Goal: Task Accomplishment & Management: Manage account settings

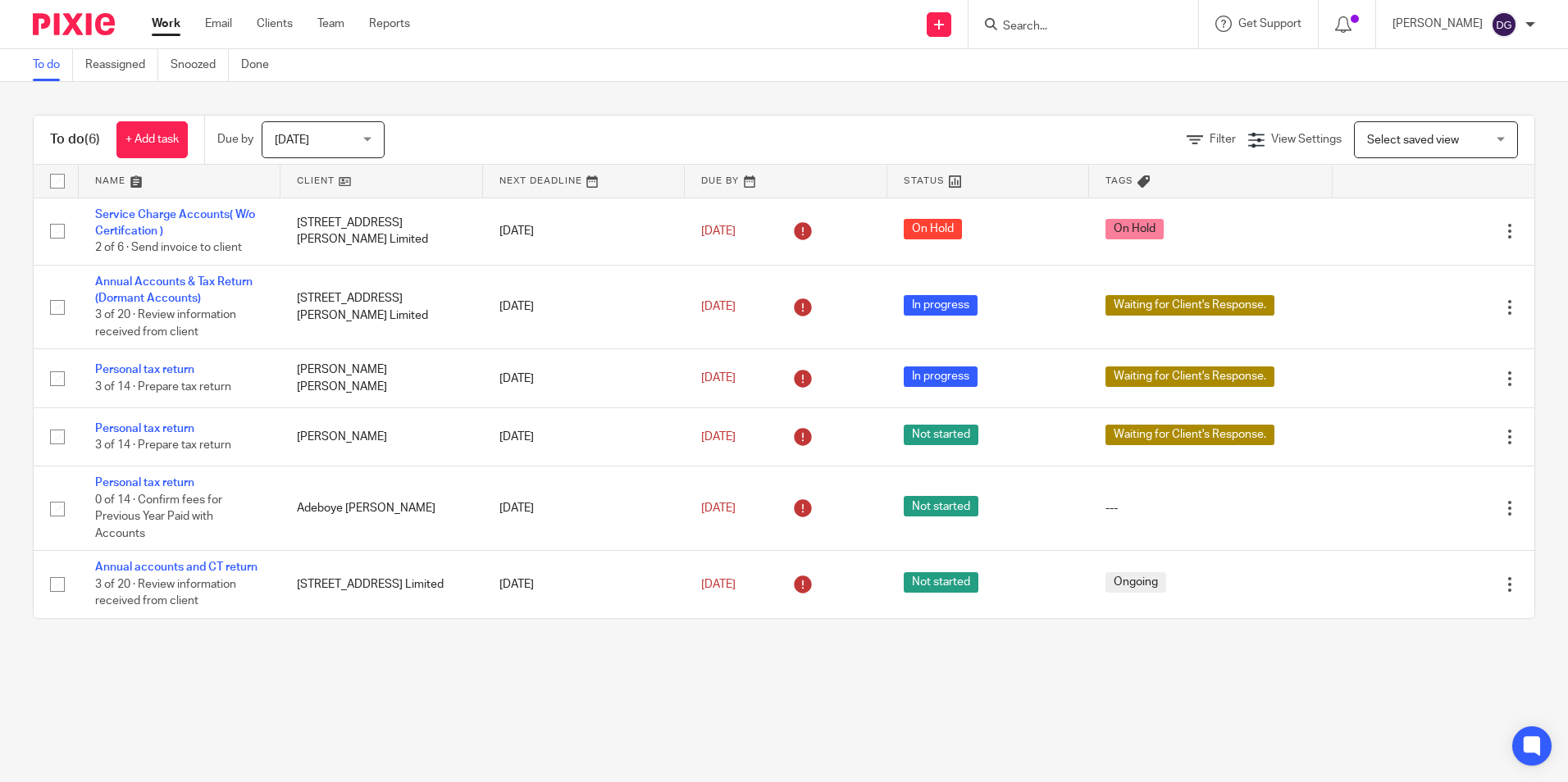
click at [1032, 25] on input "Search" at bounding box center [1075, 27] width 147 height 15
click at [1096, 29] on input "Search" at bounding box center [1075, 27] width 147 height 15
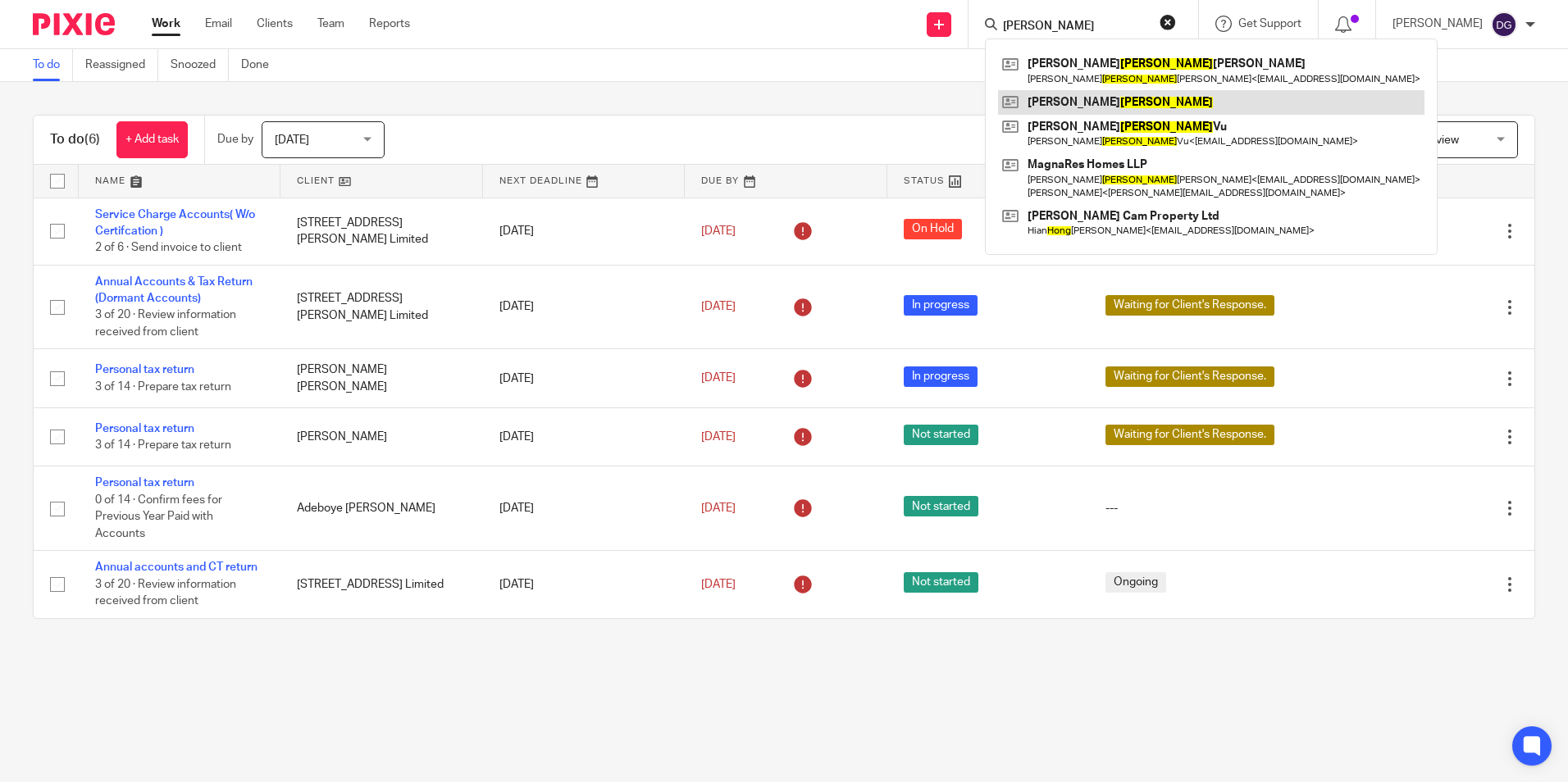
type input "hoang"
click at [1139, 105] on link at bounding box center [1212, 103] width 427 height 24
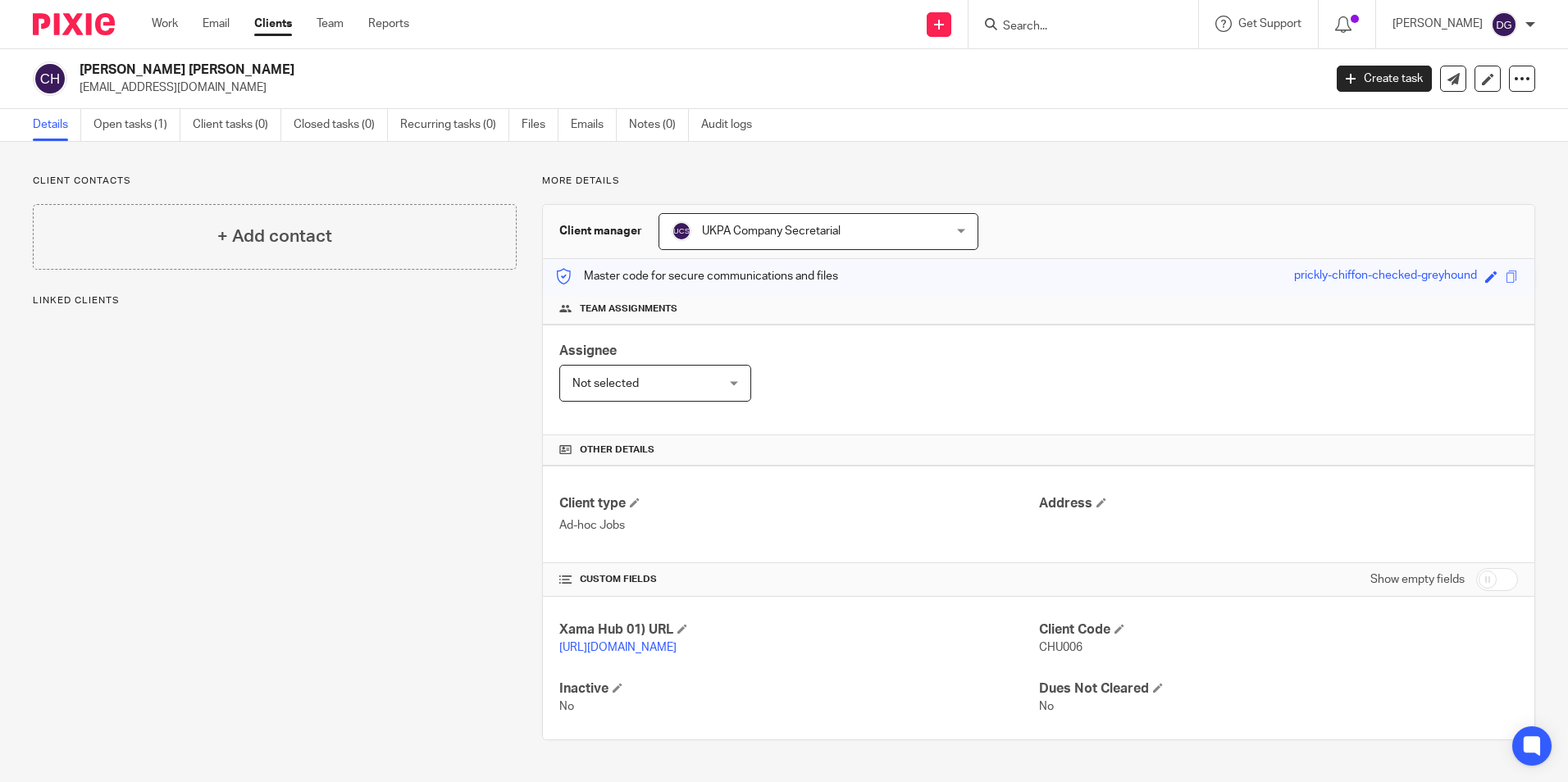
scroll to position [7, 0]
click at [118, 110] on link "Open tasks (1)" at bounding box center [137, 125] width 87 height 32
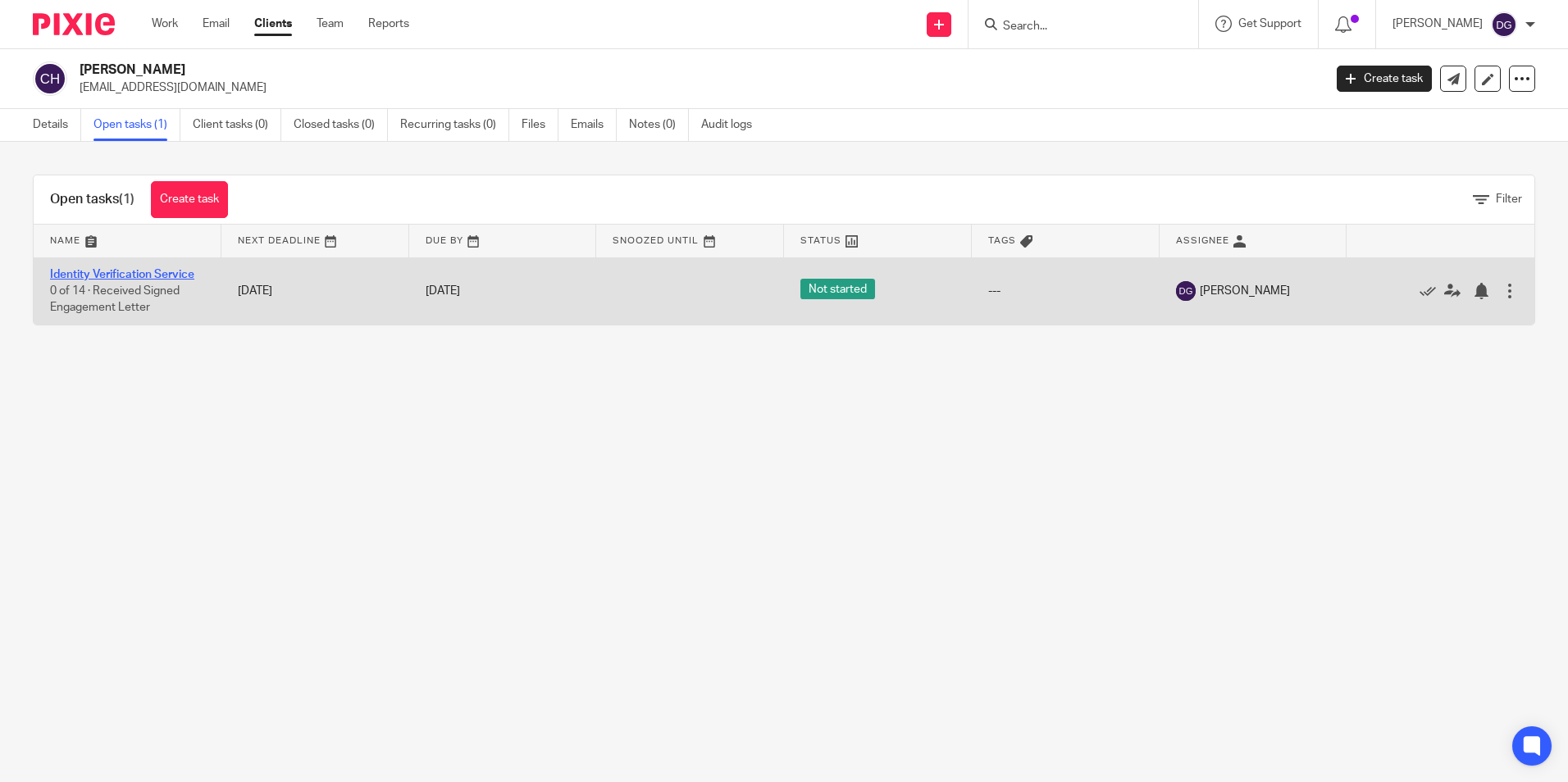
click at [118, 269] on link "Identity Verification Service" at bounding box center [122, 274] width 145 height 11
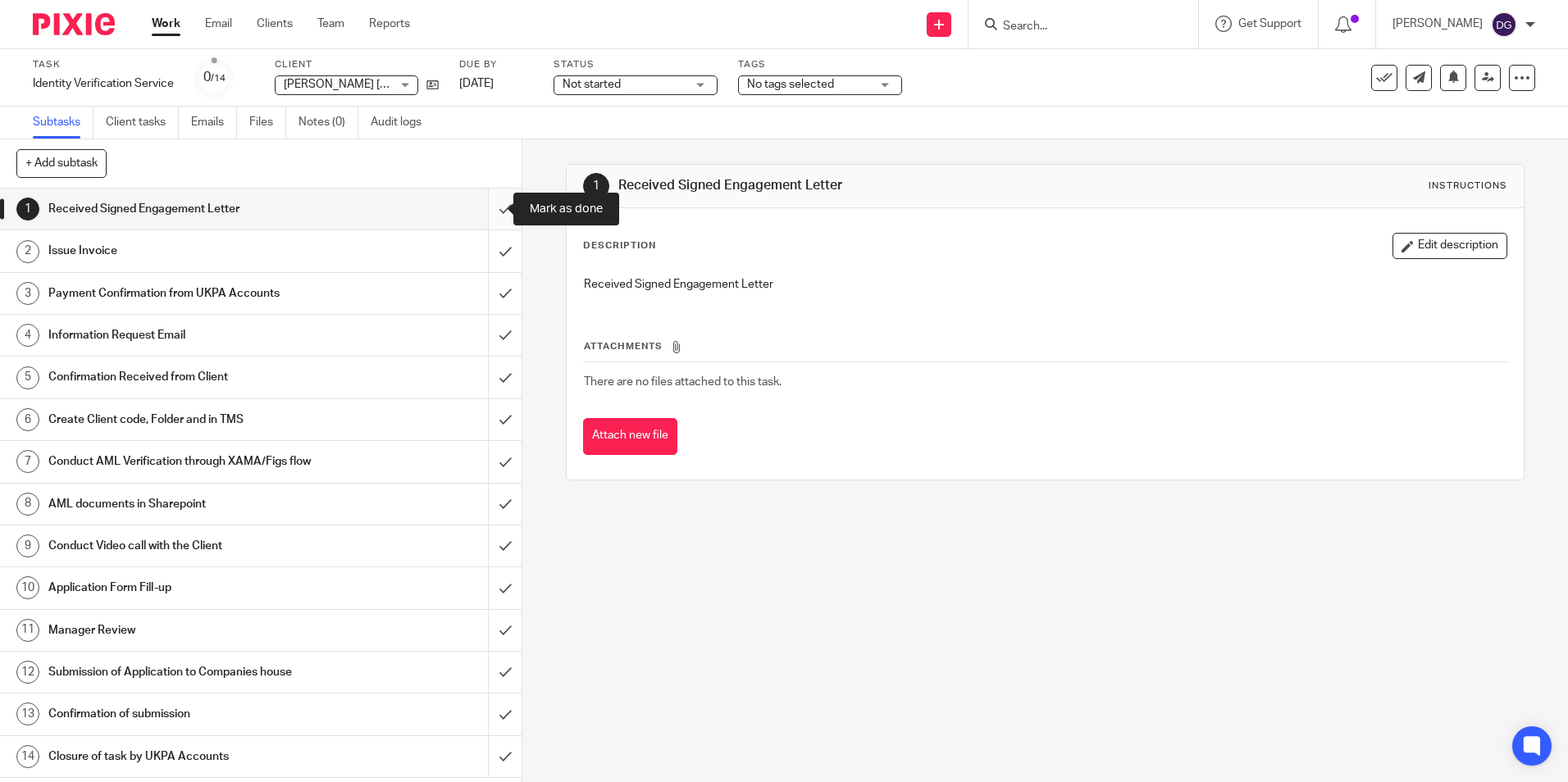
click at [489, 206] on input "submit" at bounding box center [260, 209] width 522 height 41
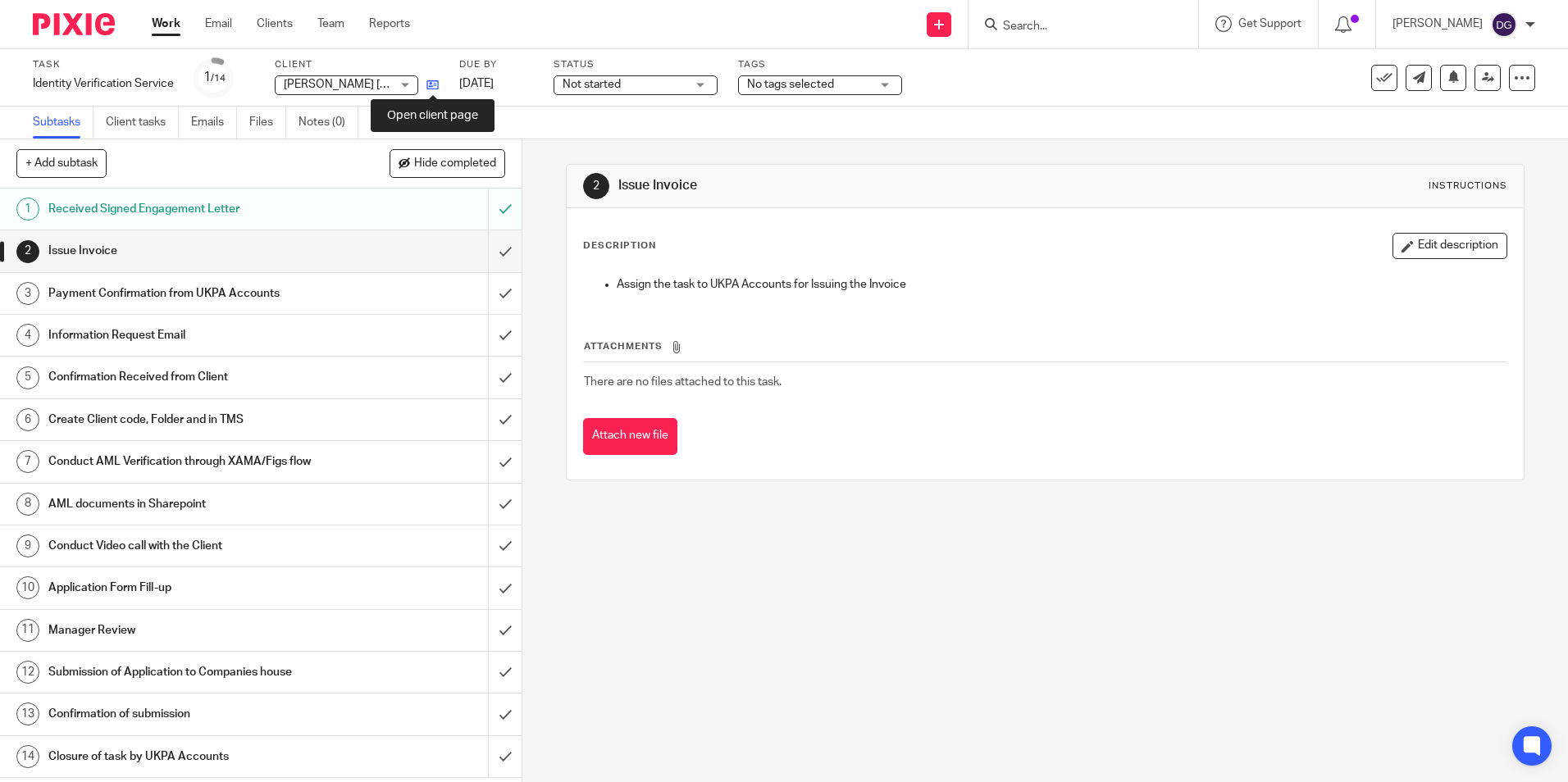
click at [435, 83] on icon at bounding box center [433, 84] width 12 height 12
drag, startPoint x: 386, startPoint y: 88, endPoint x: 316, endPoint y: 124, distance: 78.7
click at [315, 122] on div "Task Identity Verification Service Save Identity Verification Service 1 /14 Cli…" at bounding box center [784, 94] width 1568 height 91
click at [490, 422] on input "submit" at bounding box center [260, 420] width 522 height 41
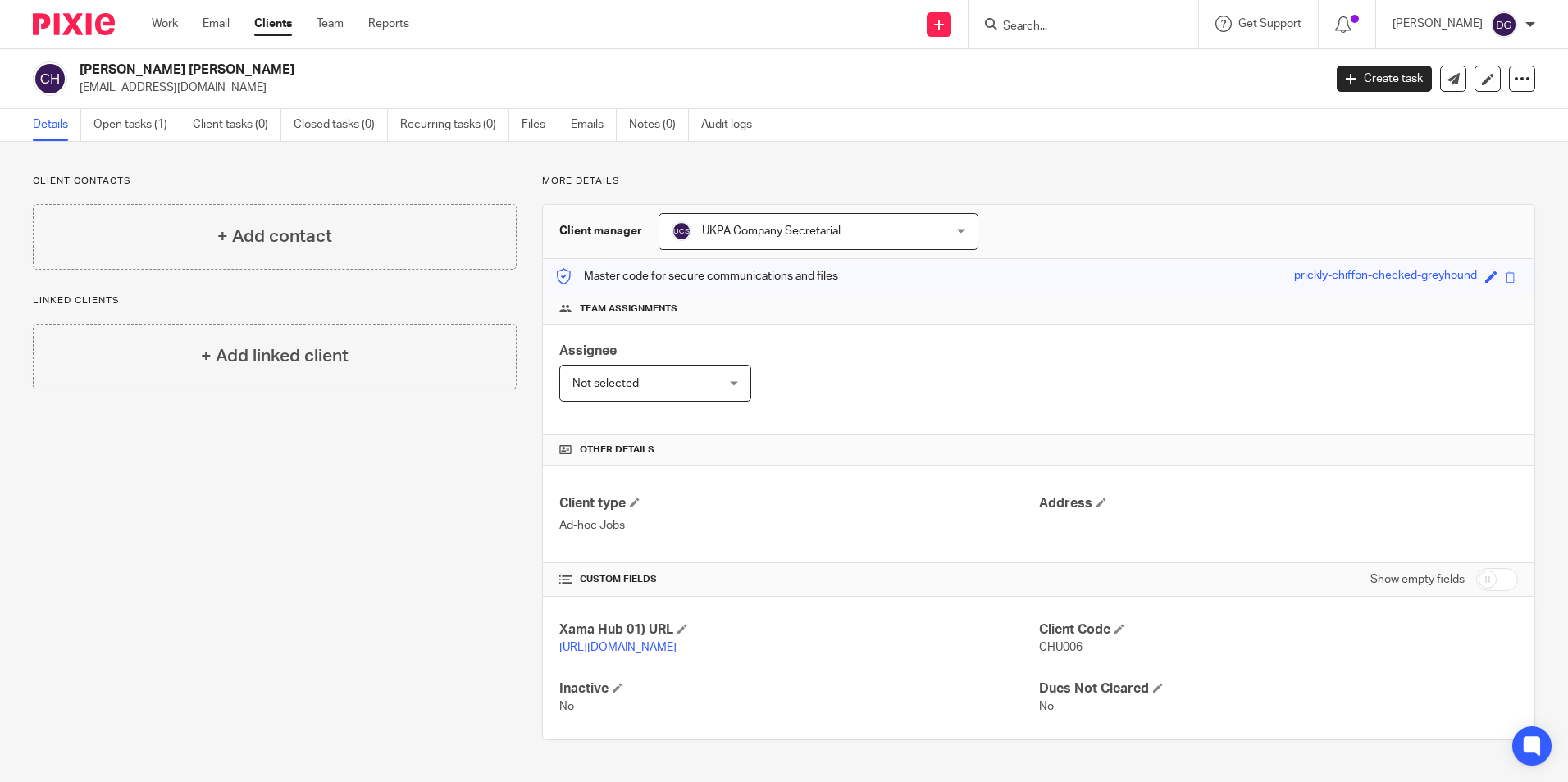
scroll to position [7, 0]
drag, startPoint x: 198, startPoint y: 63, endPoint x: 76, endPoint y: 54, distance: 122.3
click at [76, 62] on div "[PERSON_NAME] [PERSON_NAME] [EMAIL_ADDRESS][DOMAIN_NAME]" at bounding box center [672, 79] width 1280 height 35
copy h2 "[PERSON_NAME] [PERSON_NAME]"
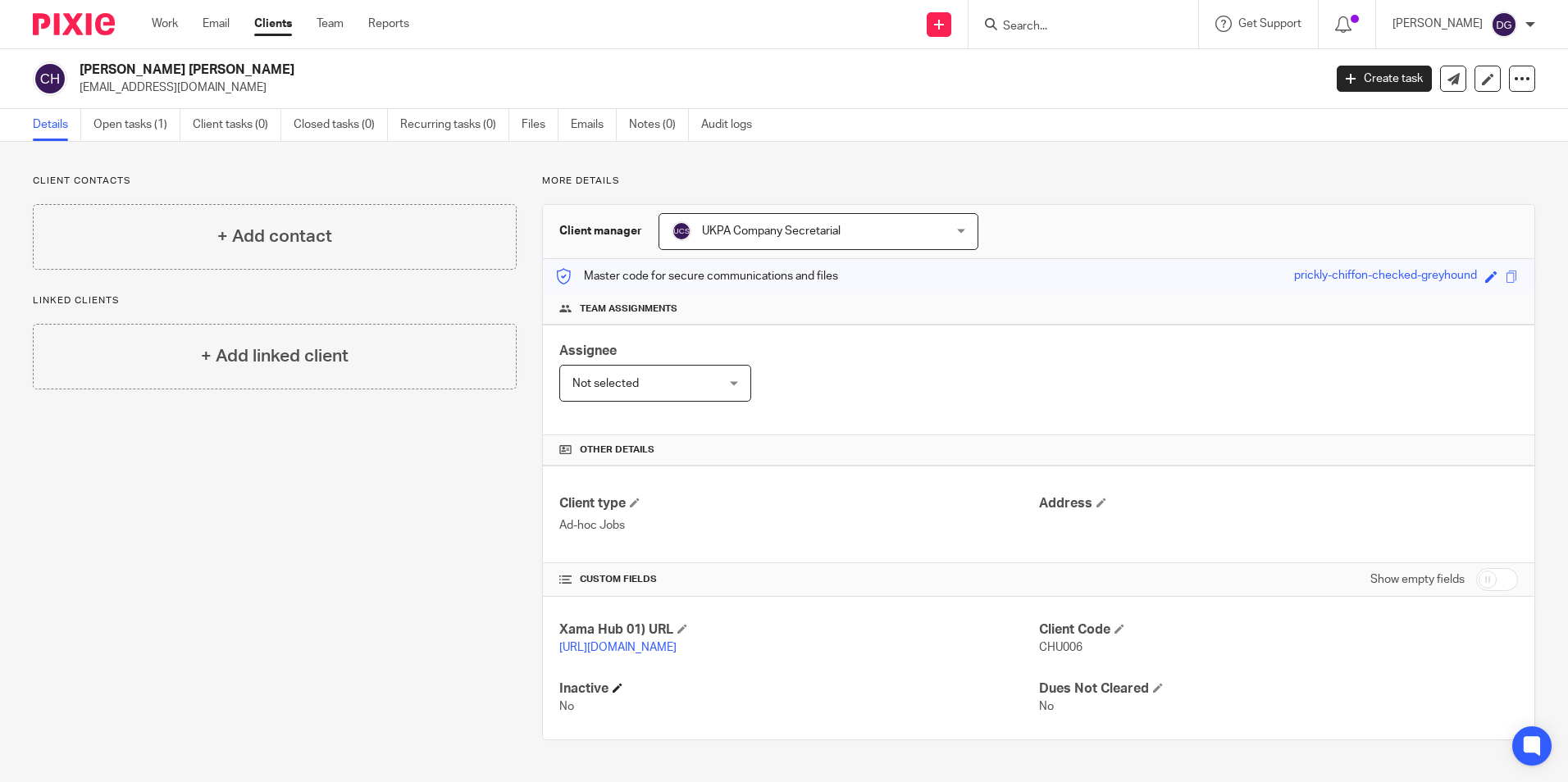
scroll to position [0, 0]
click at [136, 127] on link "Open tasks (1)" at bounding box center [137, 125] width 87 height 32
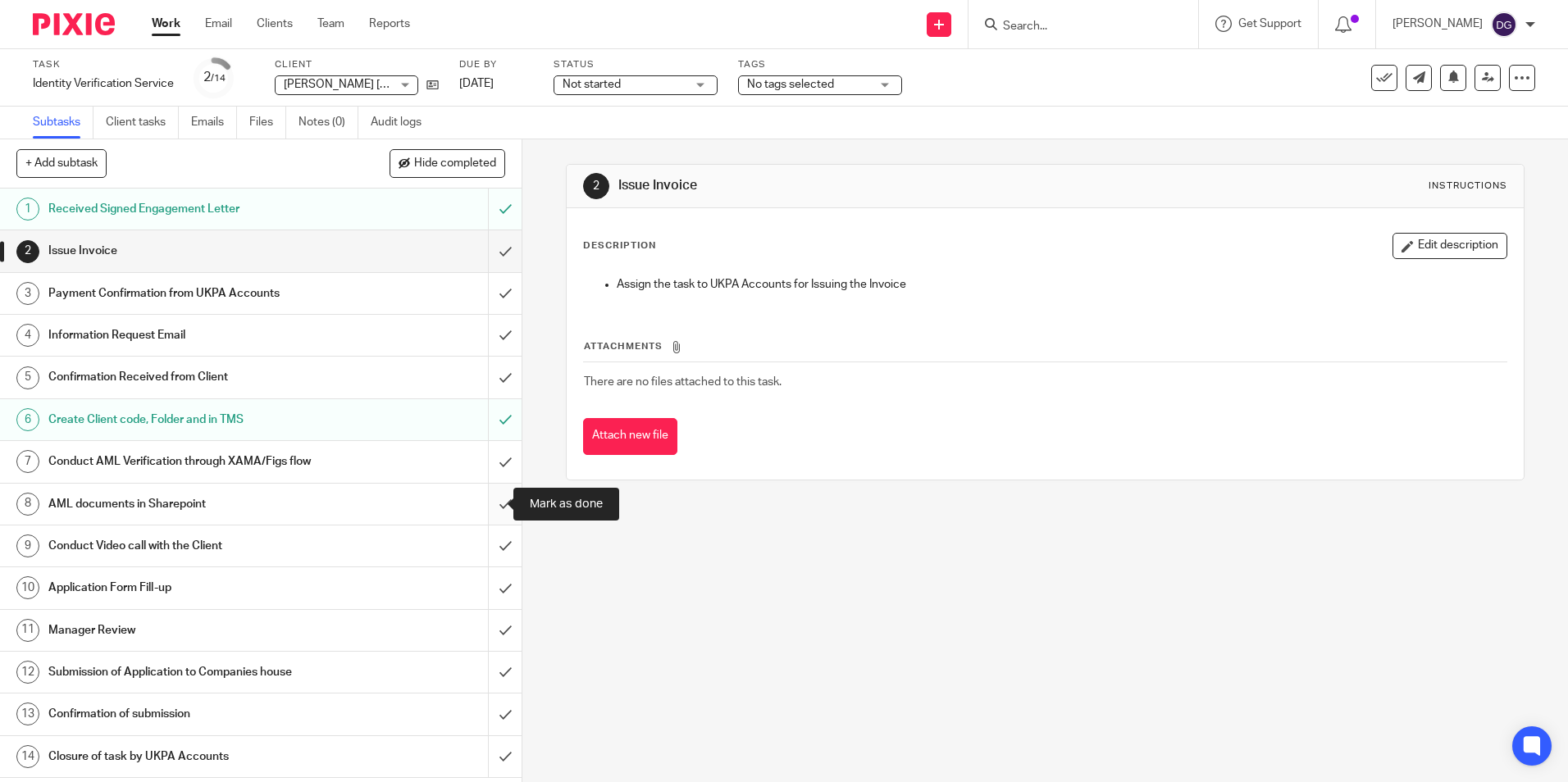
click at [485, 505] on input "submit" at bounding box center [260, 504] width 522 height 41
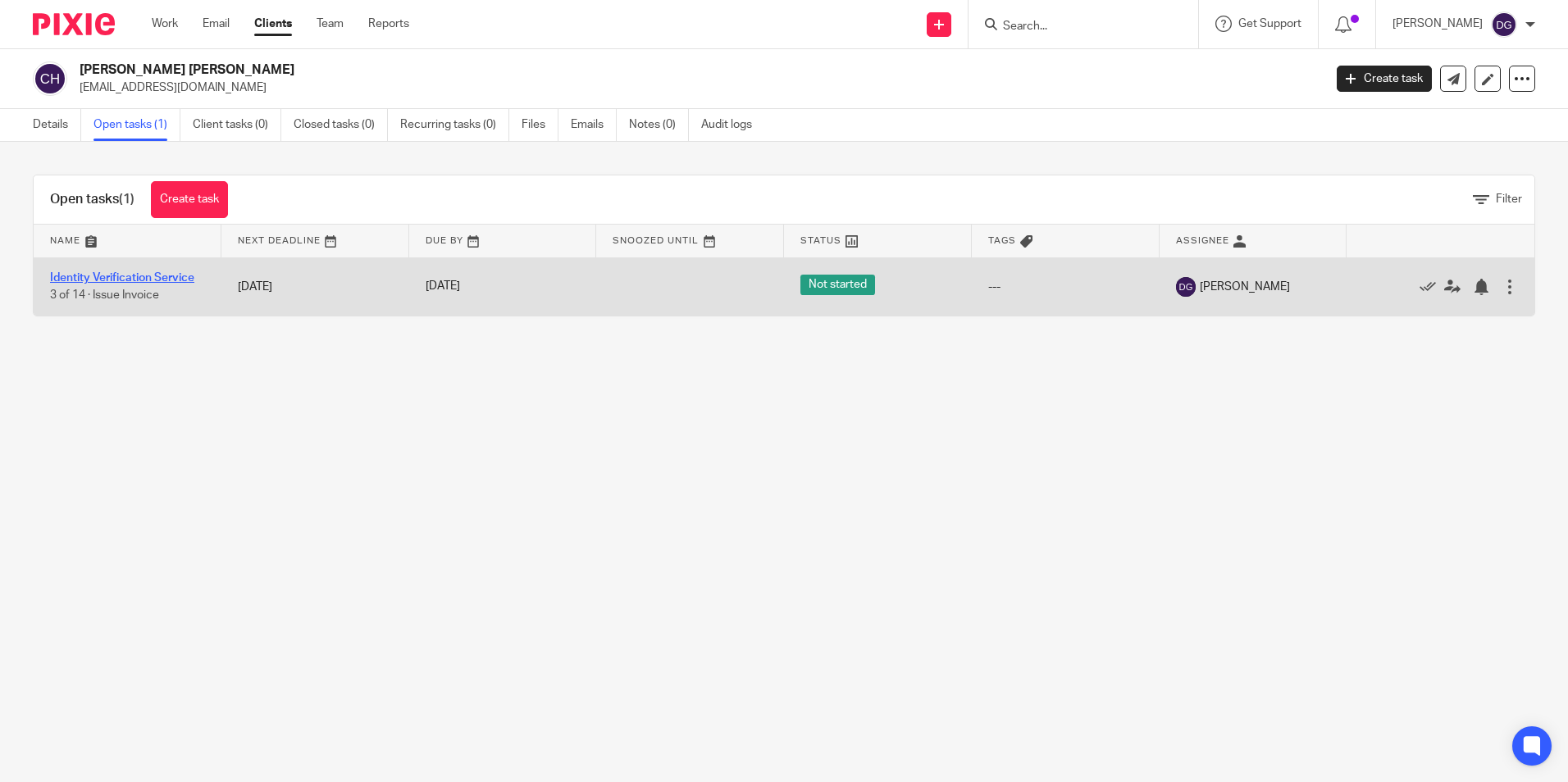
click at [116, 273] on link "Identity Verification Service" at bounding box center [122, 278] width 145 height 11
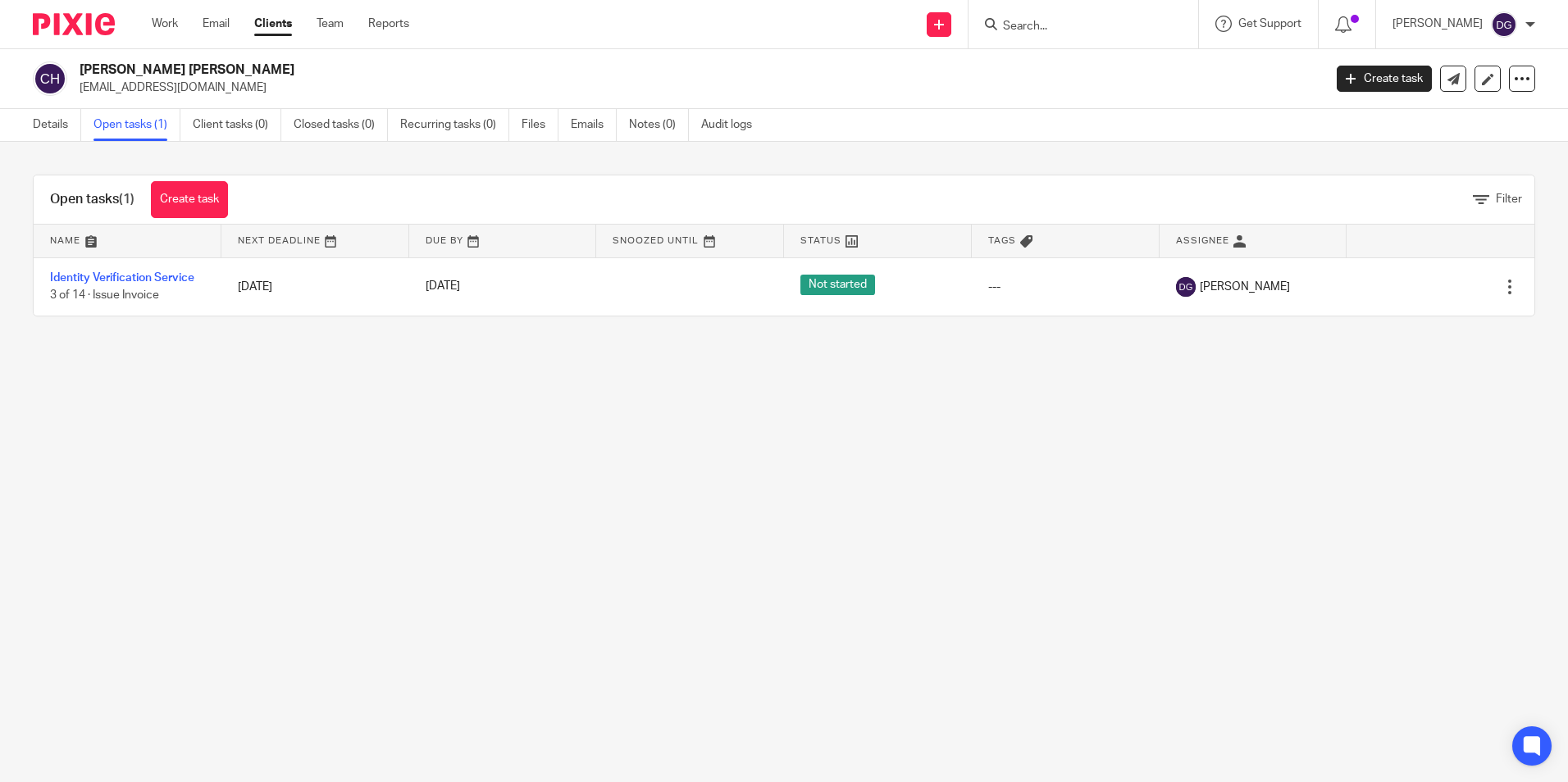
drag, startPoint x: 231, startPoint y: 89, endPoint x: 82, endPoint y: 91, distance: 149.0
click at [82, 91] on p "hunghoang888@yahoo.co.uk" at bounding box center [695, 87] width 1233 height 17
copy p "hunghoang888@yahoo.co.uk"
click at [604, 338] on div "Open tasks (1) Create task Filter Name Next Deadline Due By Snoozed Until Statu…" at bounding box center [784, 246] width 1568 height 207
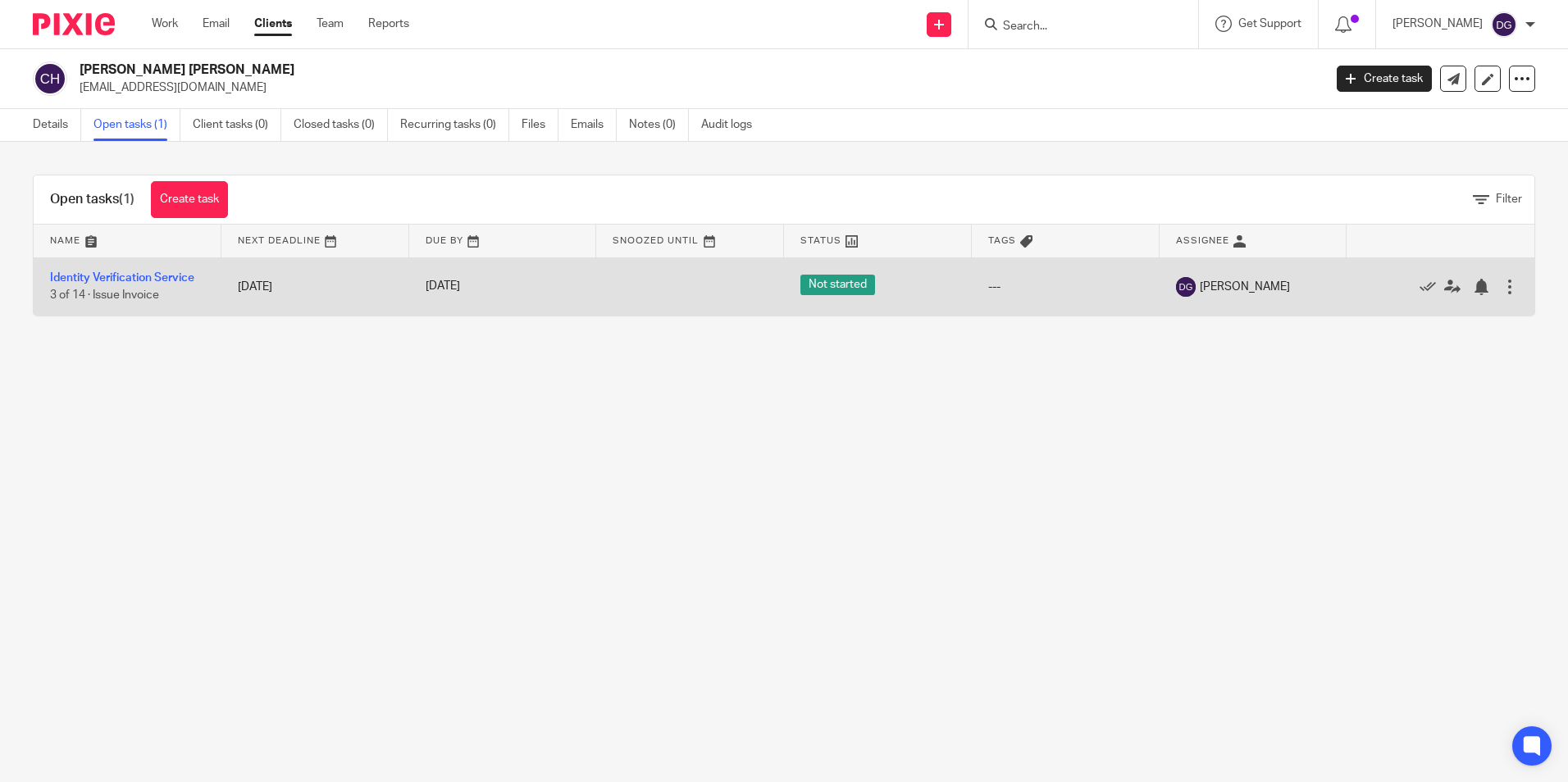
click at [122, 271] on td "Identity Verification Service 3 of 14 · Issue Invoice" at bounding box center [128, 287] width 188 height 58
click at [123, 278] on link "Identity Verification Service" at bounding box center [122, 278] width 145 height 11
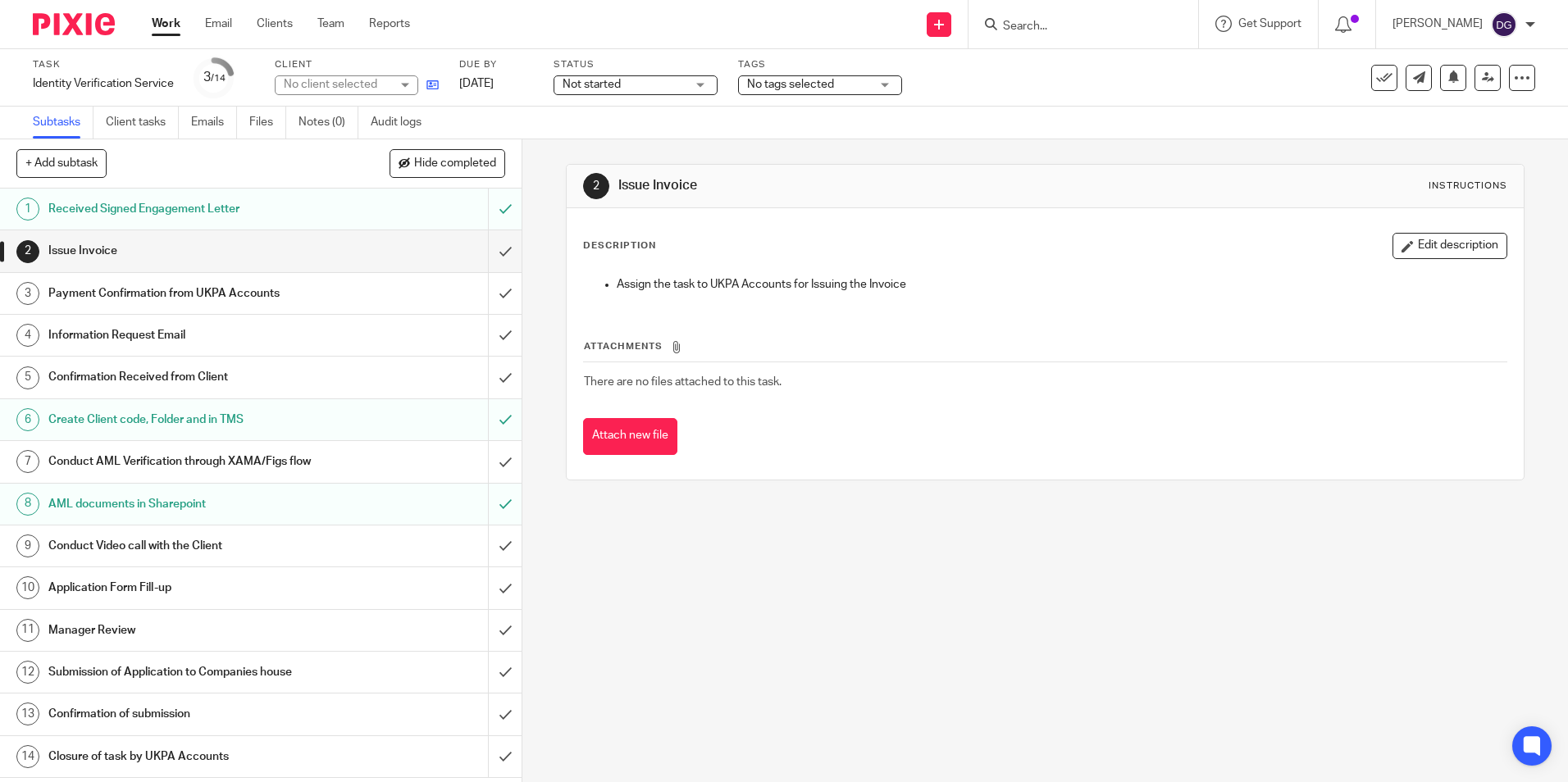
click at [434, 83] on icon at bounding box center [433, 84] width 12 height 12
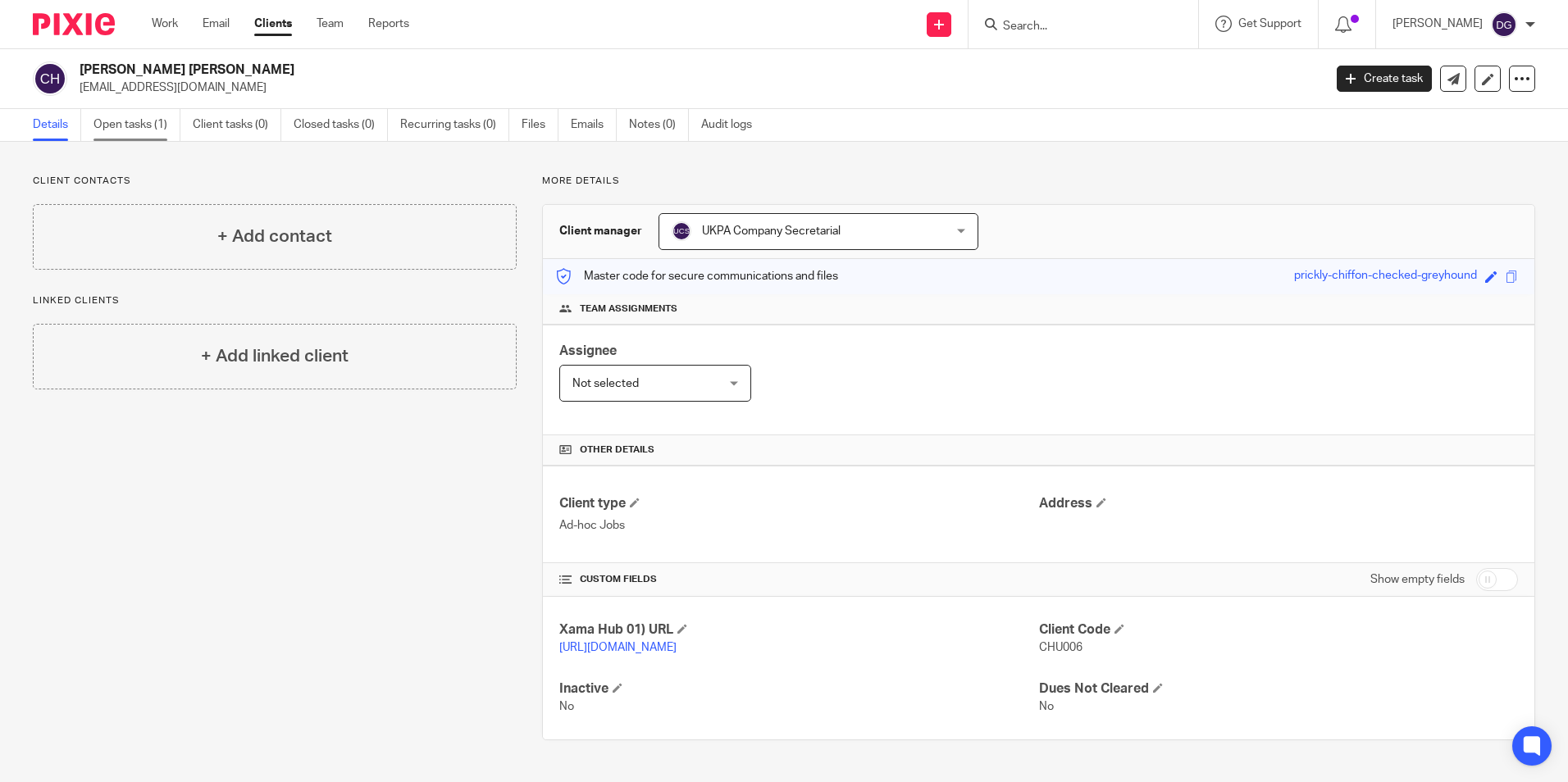
click at [114, 131] on link "Open tasks (1)" at bounding box center [137, 125] width 87 height 32
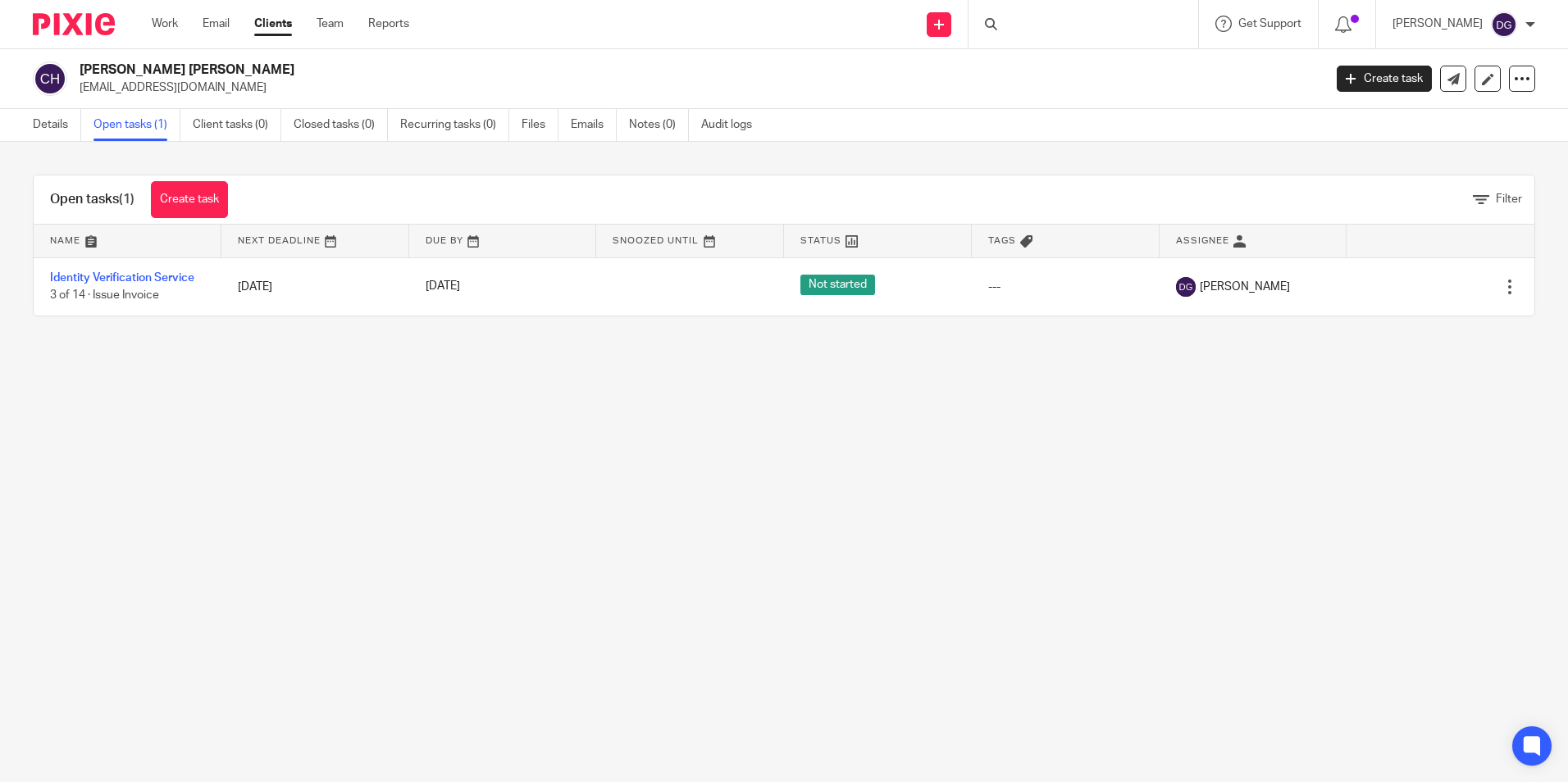
click at [118, 281] on link "Identity Verification Service" at bounding box center [122, 278] width 145 height 11
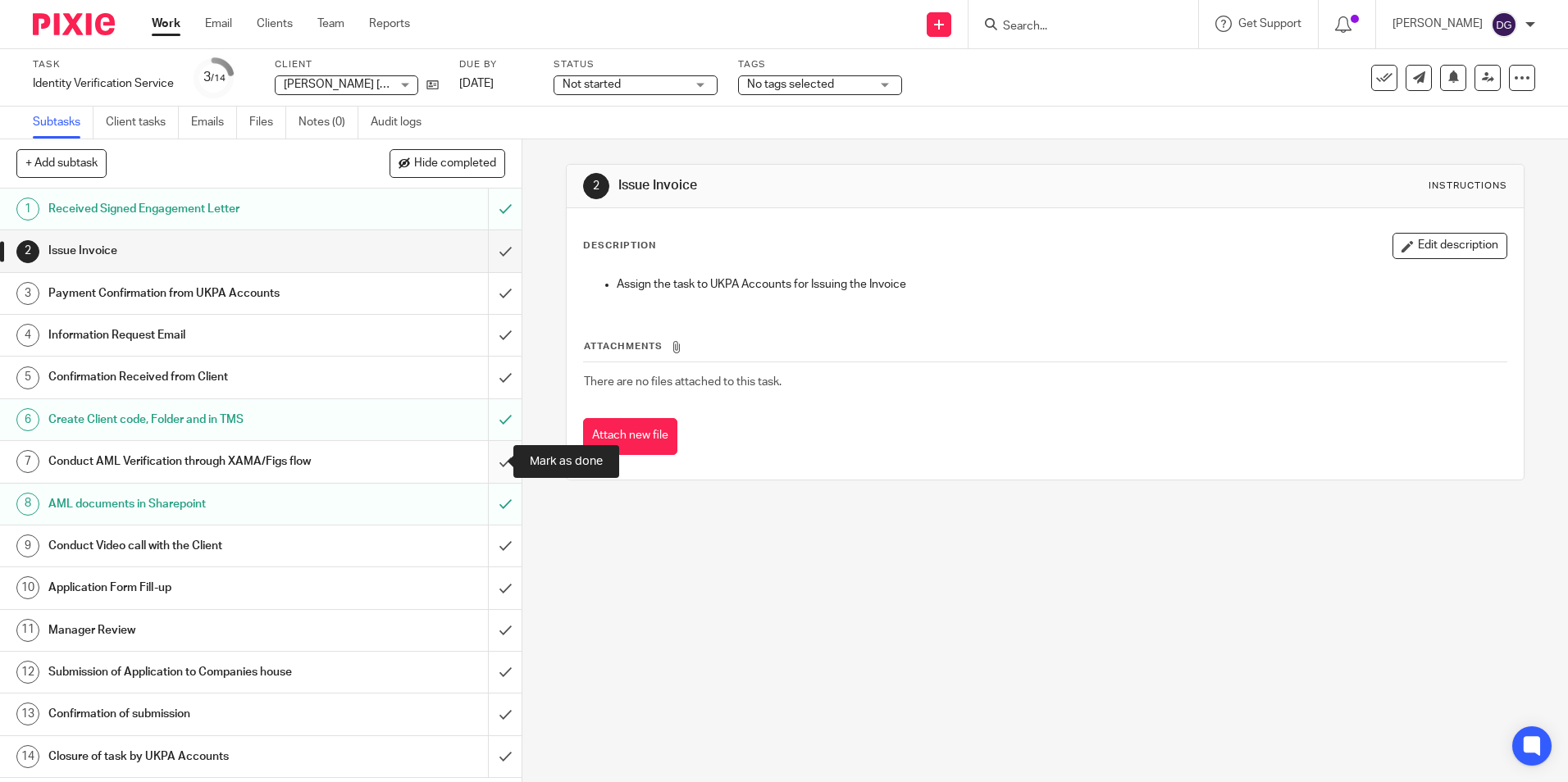
click at [484, 460] on input "submit" at bounding box center [260, 462] width 522 height 41
click at [63, 116] on link "Subtasks" at bounding box center [64, 122] width 61 height 32
click at [94, 17] on img at bounding box center [74, 24] width 82 height 22
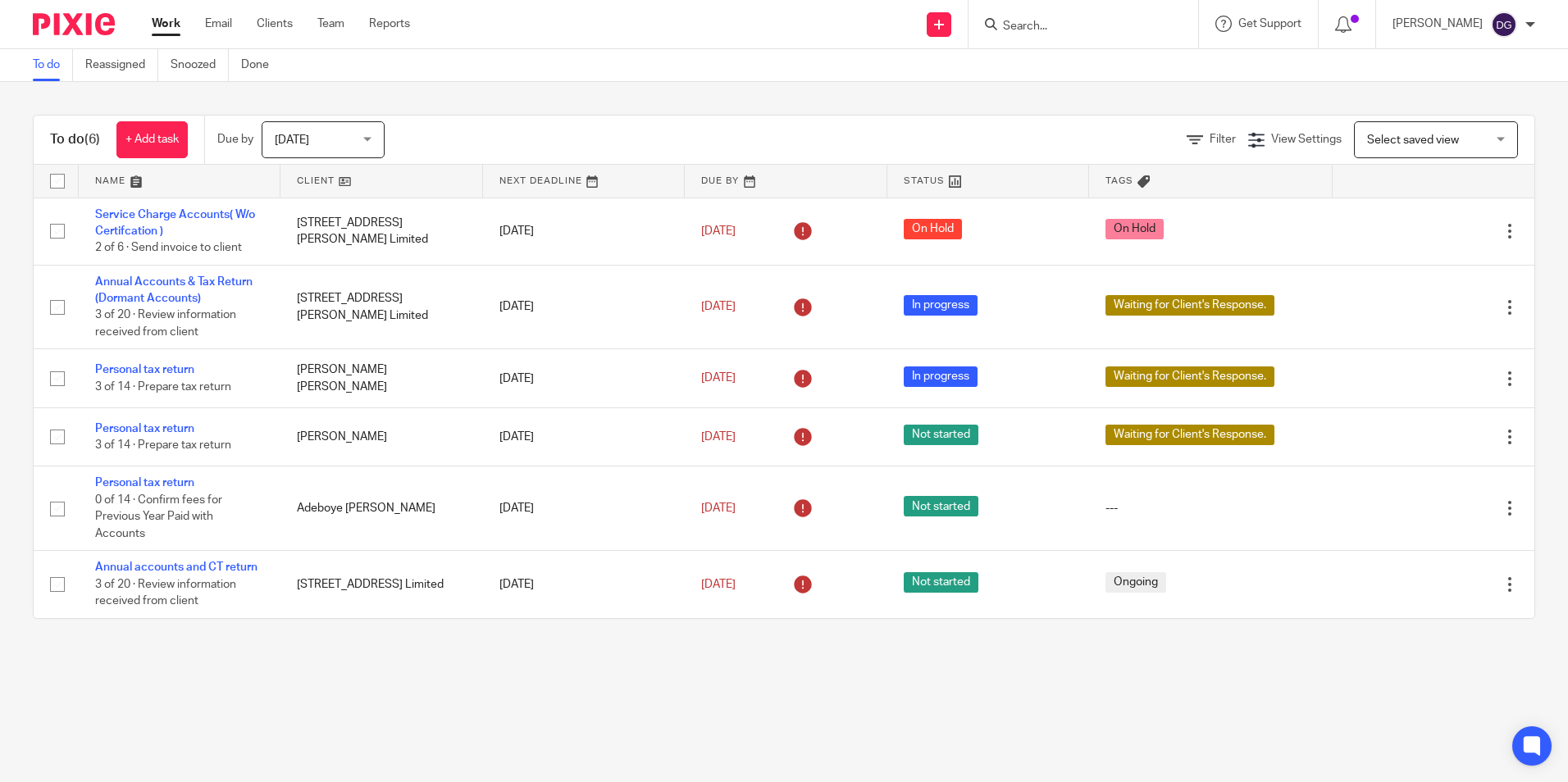
click at [1101, 32] on input "Search" at bounding box center [1075, 27] width 147 height 15
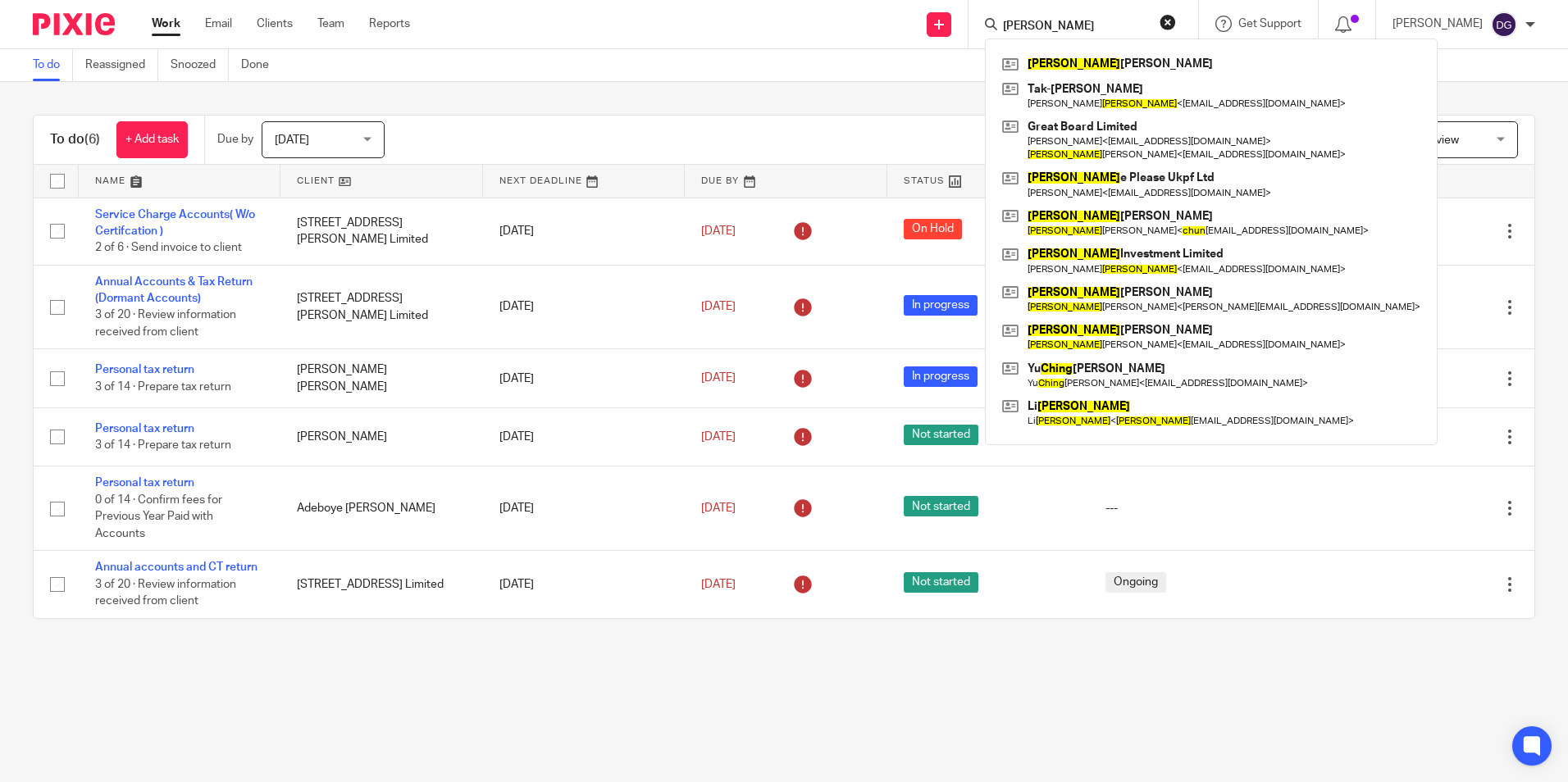
type input "chung"
click at [1111, 45] on div "Chung Hung Hoang Tak-Kei Cheung Tak-kei Chung < tkc07@yahoo.co.uk > Great Board…" at bounding box center [1212, 241] width 453 height 407
click at [1111, 51] on link at bounding box center [1212, 64] width 427 height 24
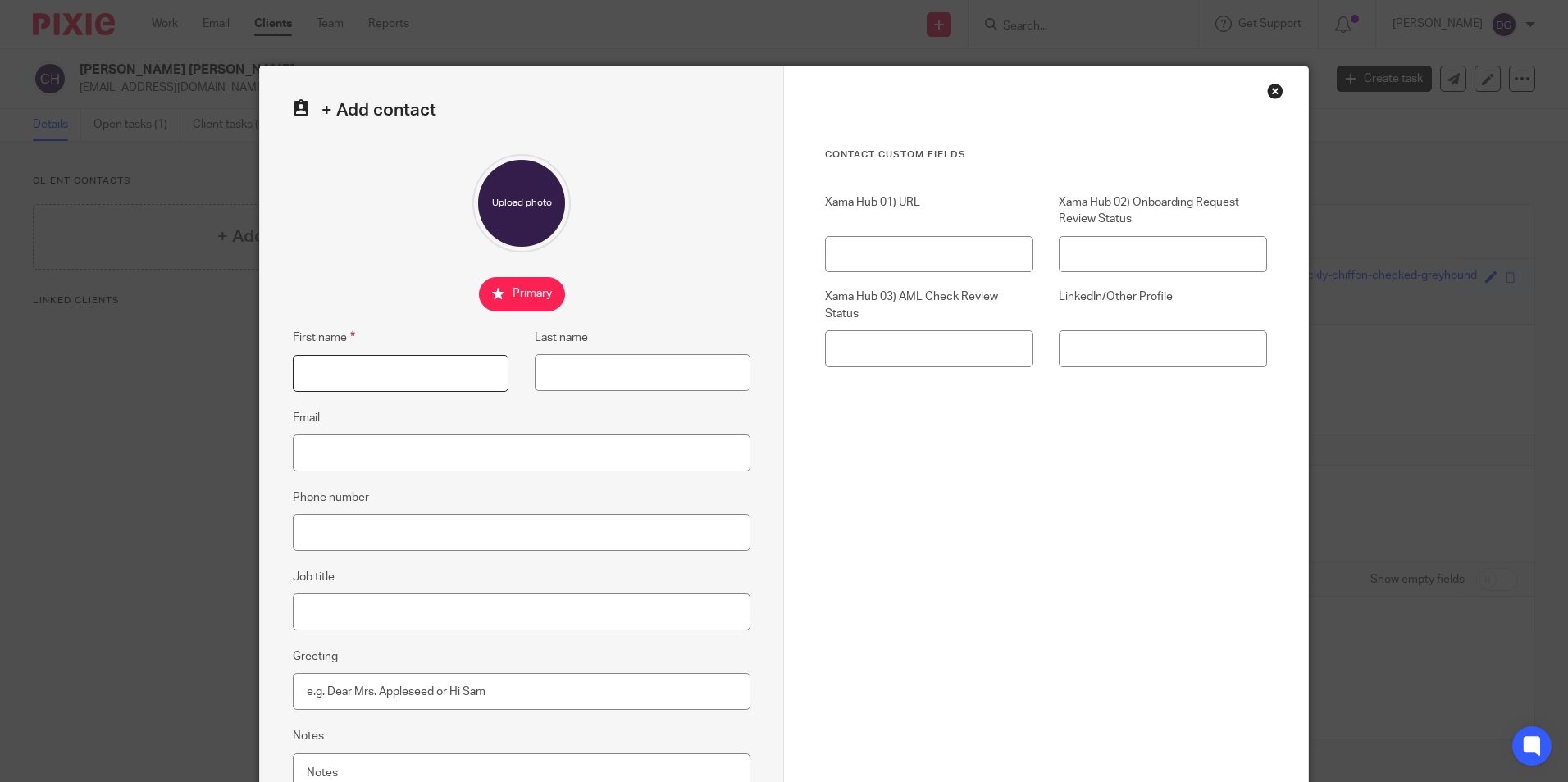
click at [380, 378] on input "First name" at bounding box center [401, 374] width 216 height 37
type input "[PERSON_NAME]"
type input "[EMAIL_ADDRESS][DOMAIN_NAME]"
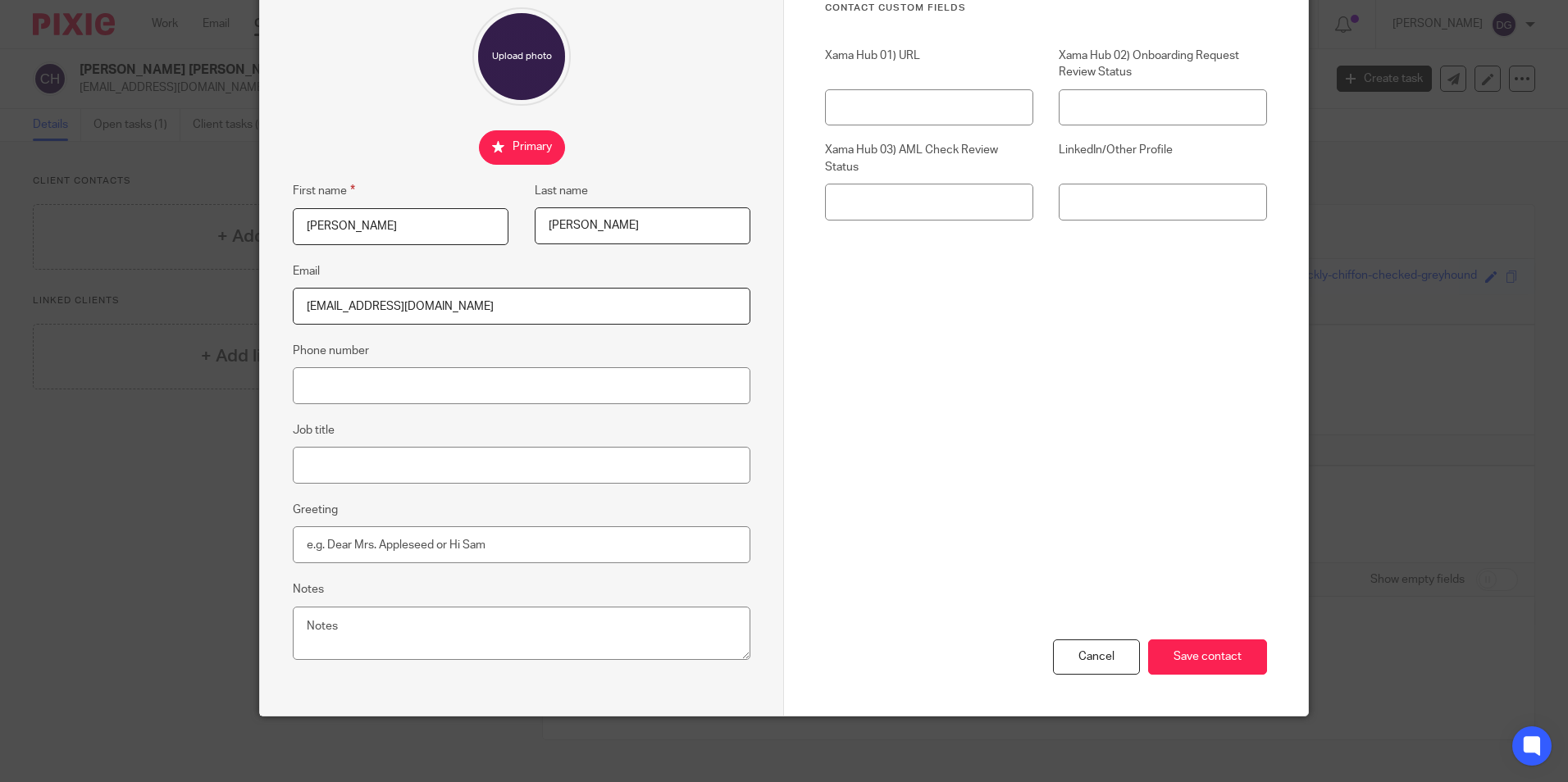
scroll to position [64, 0]
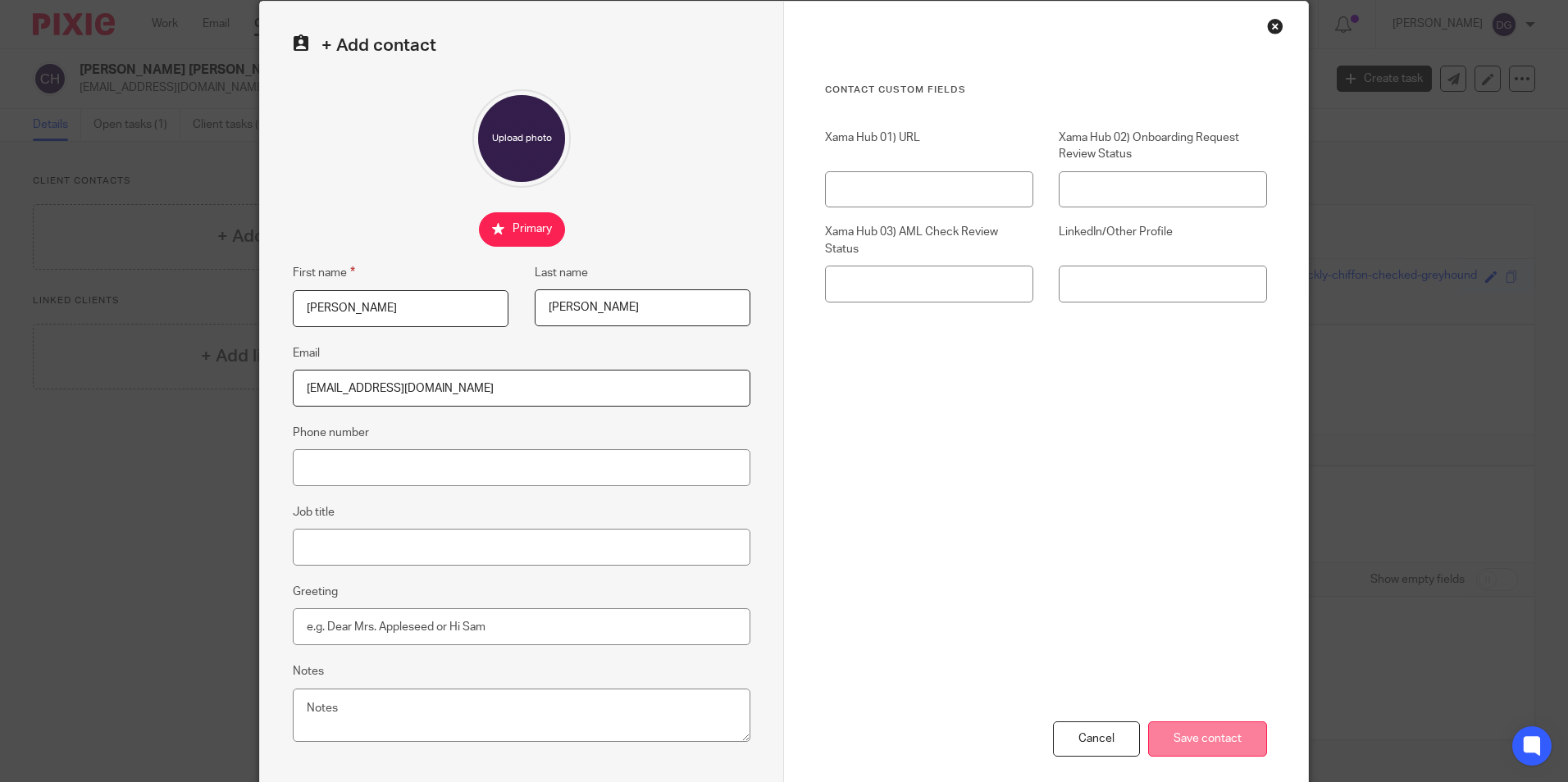
click at [1206, 738] on input "Save contact" at bounding box center [1207, 739] width 119 height 35
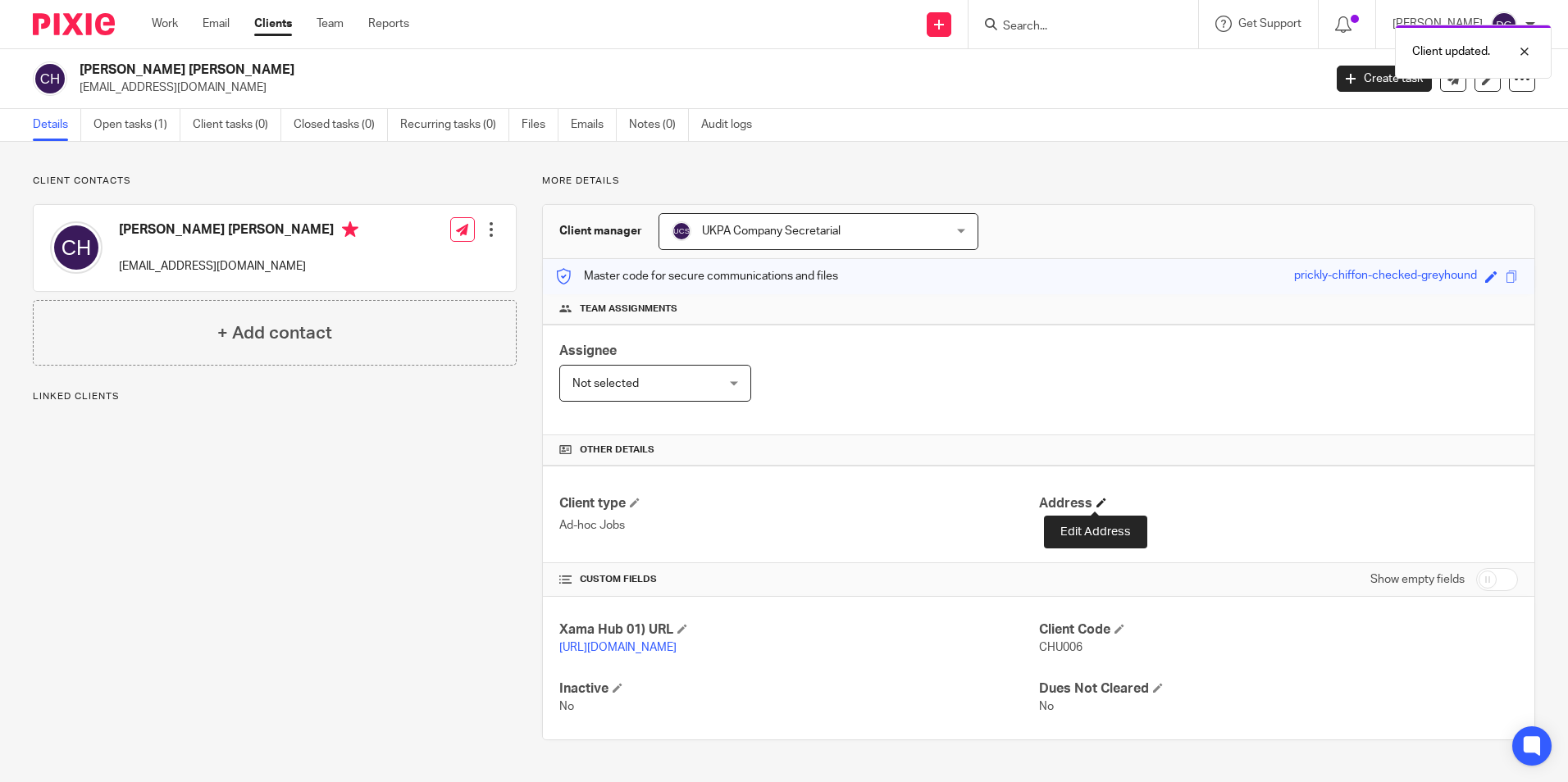
click at [1098, 503] on span at bounding box center [1101, 502] width 10 height 10
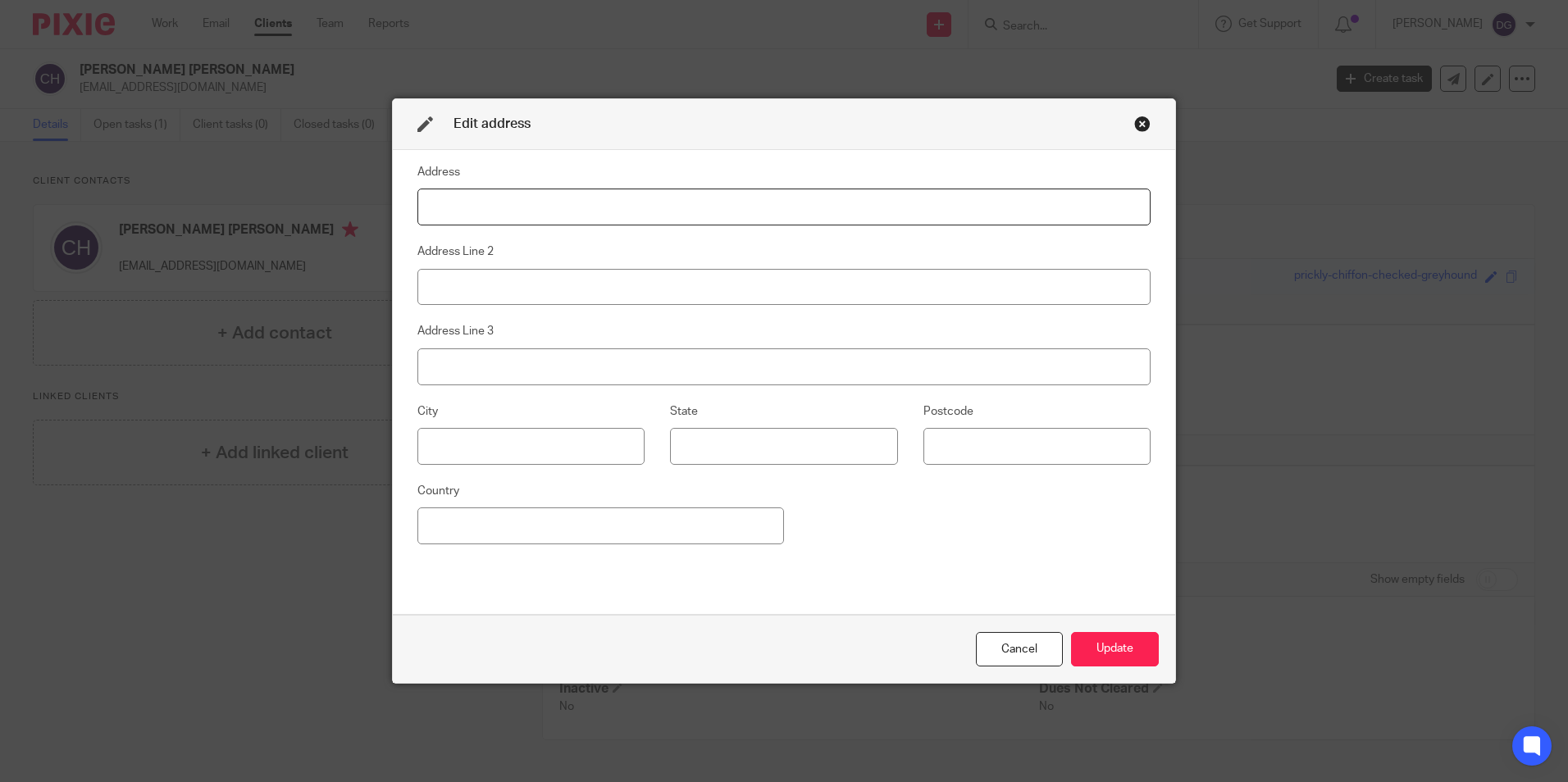
click at [870, 219] on input at bounding box center [784, 207] width 733 height 37
click at [556, 210] on input at bounding box center [784, 207] width 733 height 37
paste input "1 The Choakles Wootton, NORTHAMPTON, United Kingdom, NN4 6AP"
click at [557, 206] on input "1 The Choakles Wootton, NORTHAMPTON, United Kingdom, NN4 6AP" at bounding box center [784, 207] width 733 height 37
drag, startPoint x: 553, startPoint y: 206, endPoint x: 639, endPoint y: 212, distance: 86.2
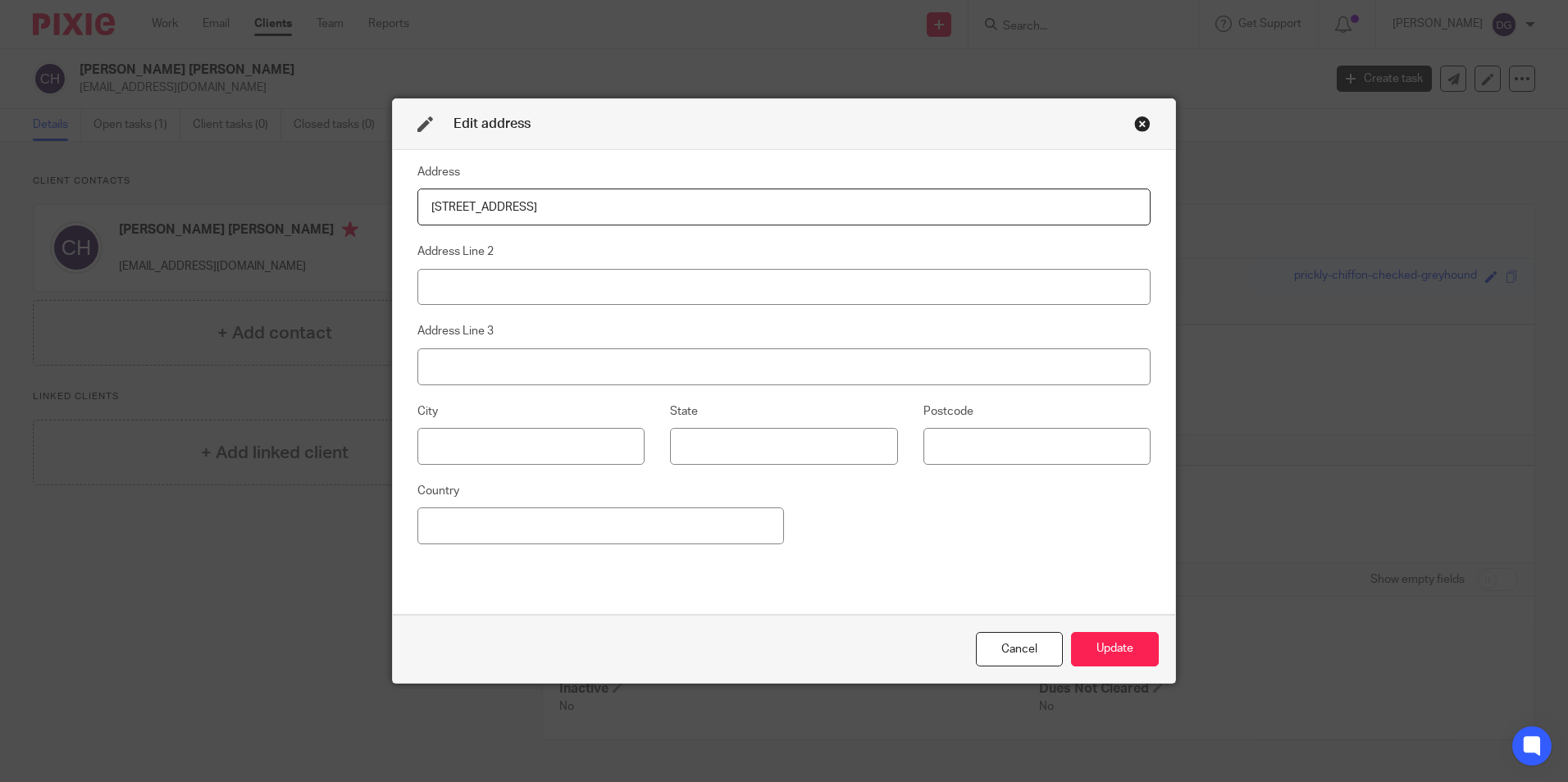
click at [639, 212] on input "1 The Choakles Wootton NORTHAMPTON, United Kingdom, NN4 6AP" at bounding box center [784, 207] width 733 height 37
type input "1 The Choakles Wootton, United Kingdom, NN4 6AP"
click at [456, 438] on input at bounding box center [531, 446] width 227 height 37
paste input "NORTHAMPTON"
type input "NORTHAMPTON"
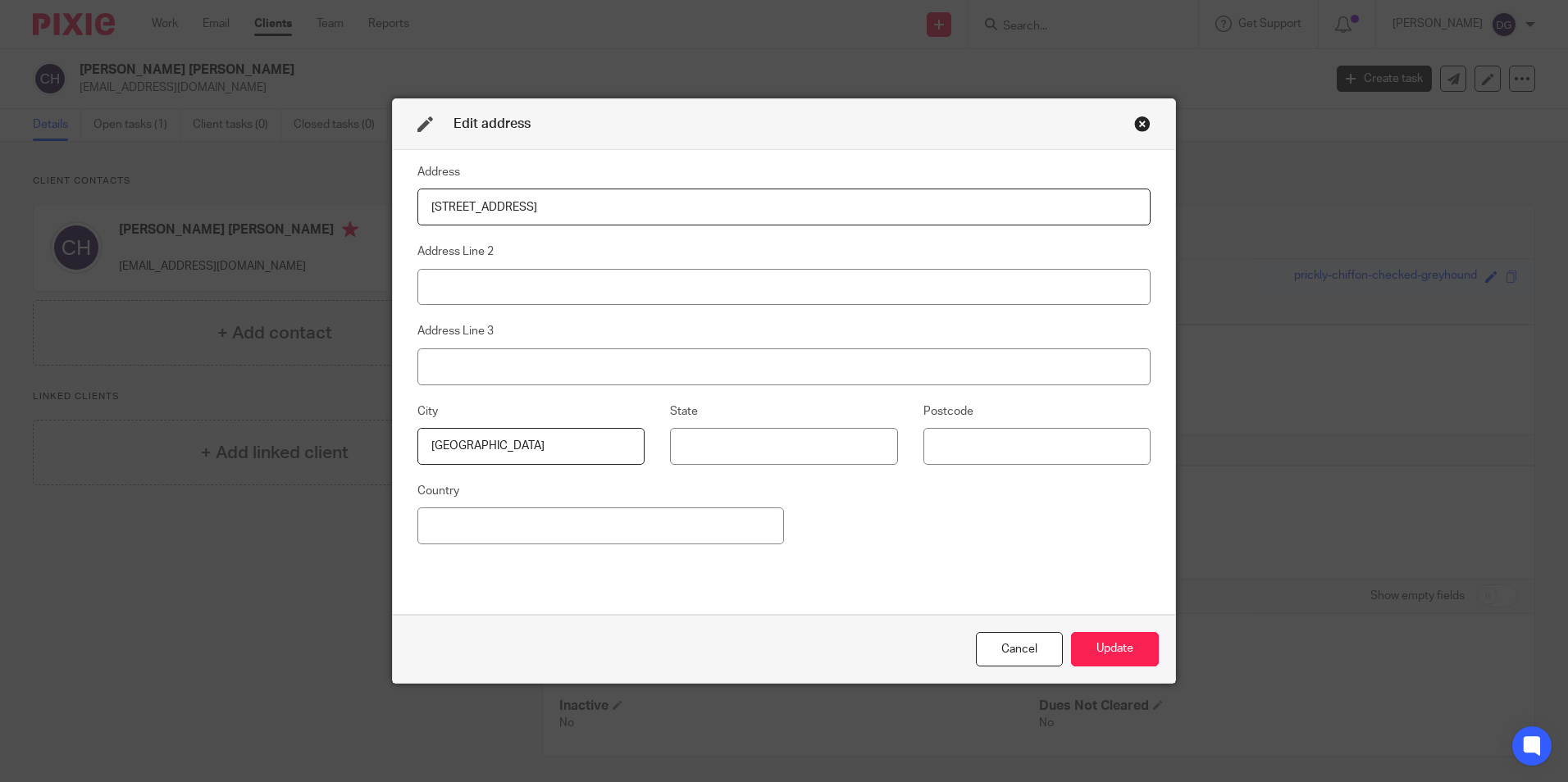
drag, startPoint x: 700, startPoint y: 208, endPoint x: 649, endPoint y: 211, distance: 51.1
click at [649, 211] on input "1 The Choakles Wootton, United Kingdom, NN4 6AP" at bounding box center [784, 207] width 733 height 37
click at [997, 453] on input at bounding box center [1037, 446] width 227 height 37
paste input "NN4 6AP"
type input "NN4 6AP"
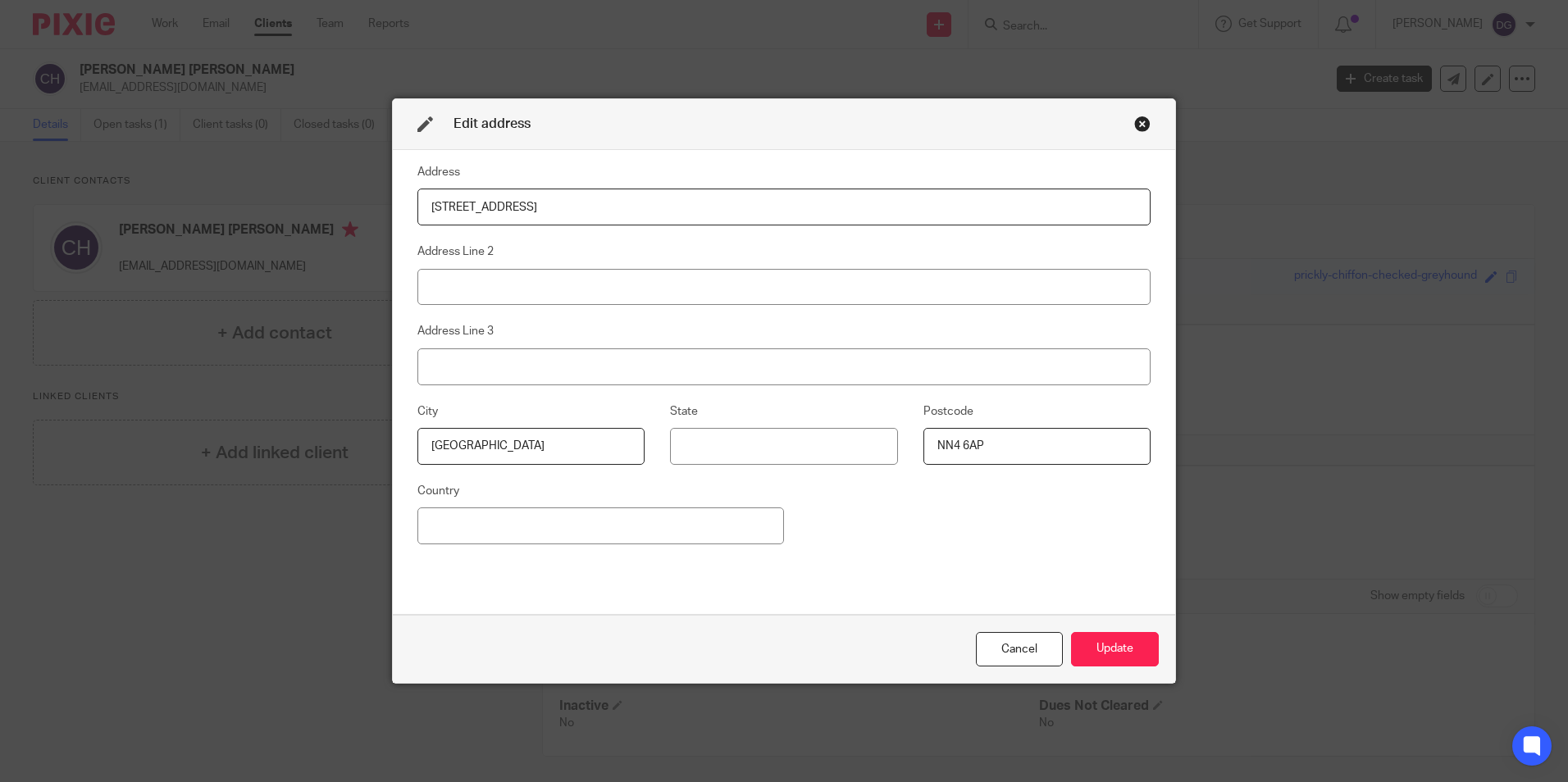
drag, startPoint x: 693, startPoint y: 206, endPoint x: 643, endPoint y: 213, distance: 50.5
click at [643, 213] on input "1 The Choakles Wootton, United Kingdom, NN4 6AP" at bounding box center [784, 207] width 733 height 37
drag, startPoint x: 643, startPoint y: 213, endPoint x: 560, endPoint y: 211, distance: 83.0
click at [560, 211] on input "1 The Choakles Wootton, United Kingdom" at bounding box center [784, 207] width 733 height 37
type input "1 The Choakles Wootton,"
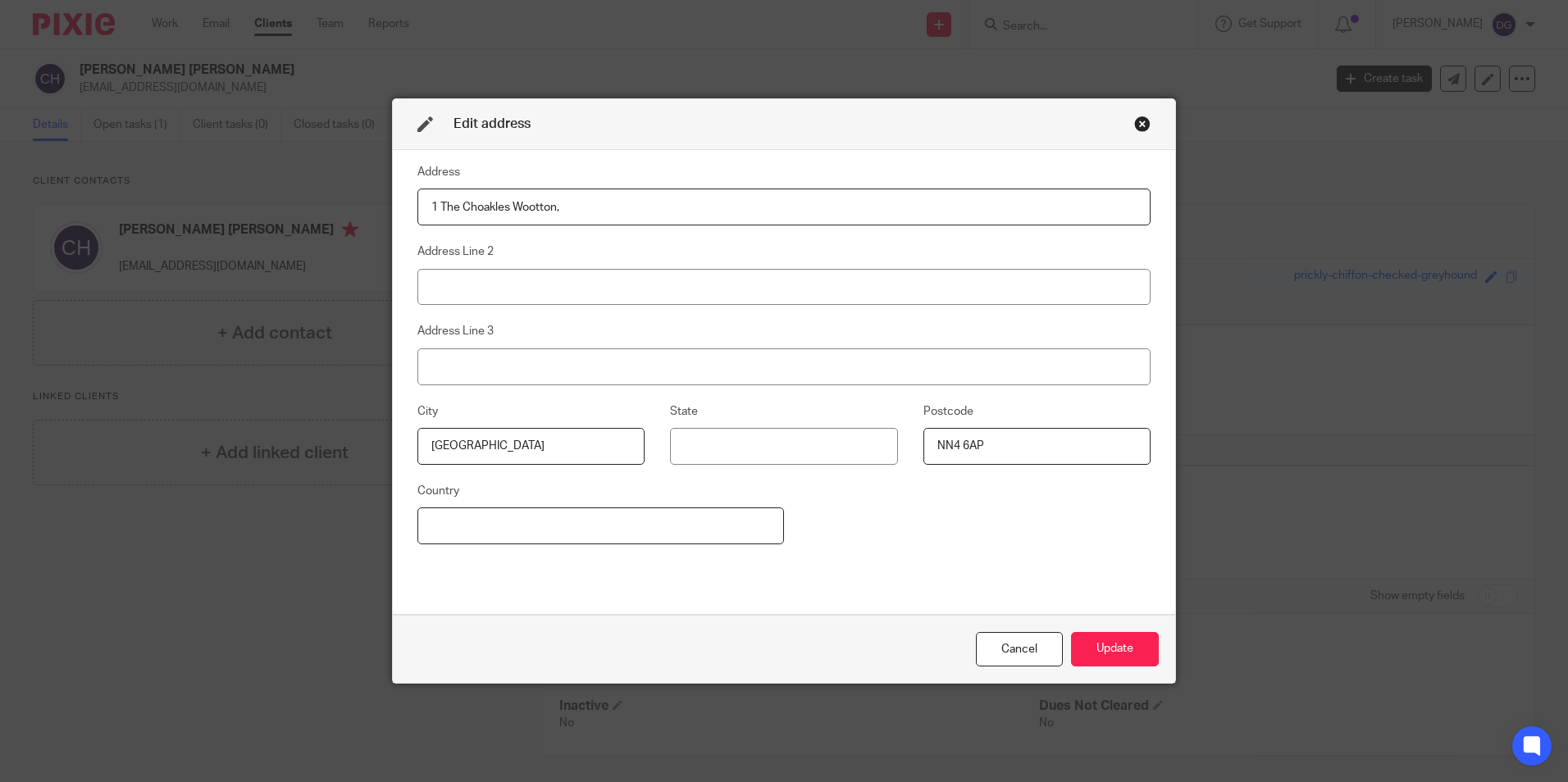
click at [505, 529] on input at bounding box center [600, 526] width 367 height 37
paste input "[GEOGRAPHIC_DATA]"
type input "[GEOGRAPHIC_DATA]"
click at [559, 206] on input "1 The Choakles Wootton," at bounding box center [784, 207] width 733 height 37
type input "1 The Choakles Wootton,"
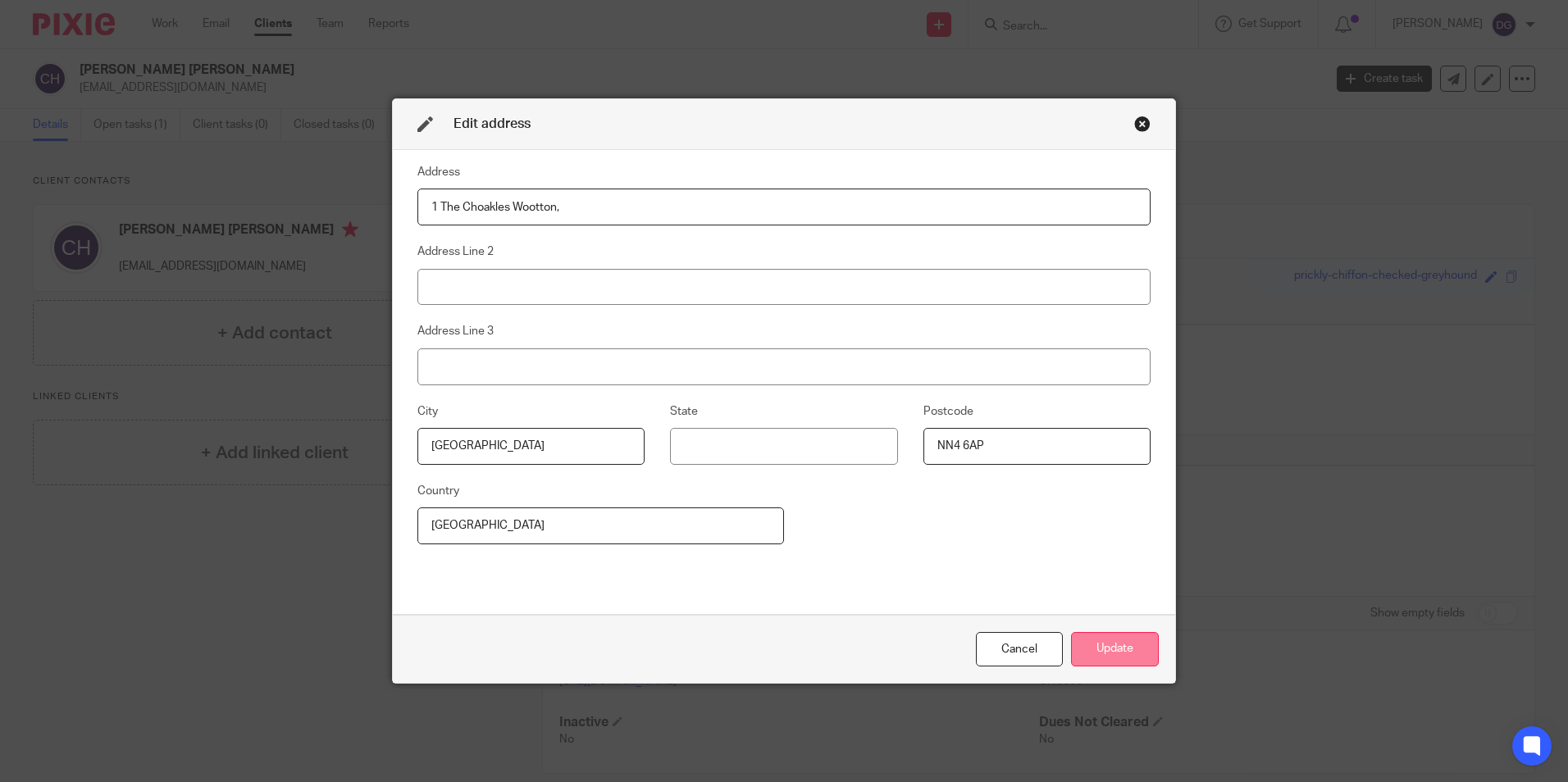
click at [1101, 649] on button "Update" at bounding box center [1115, 650] width 88 height 35
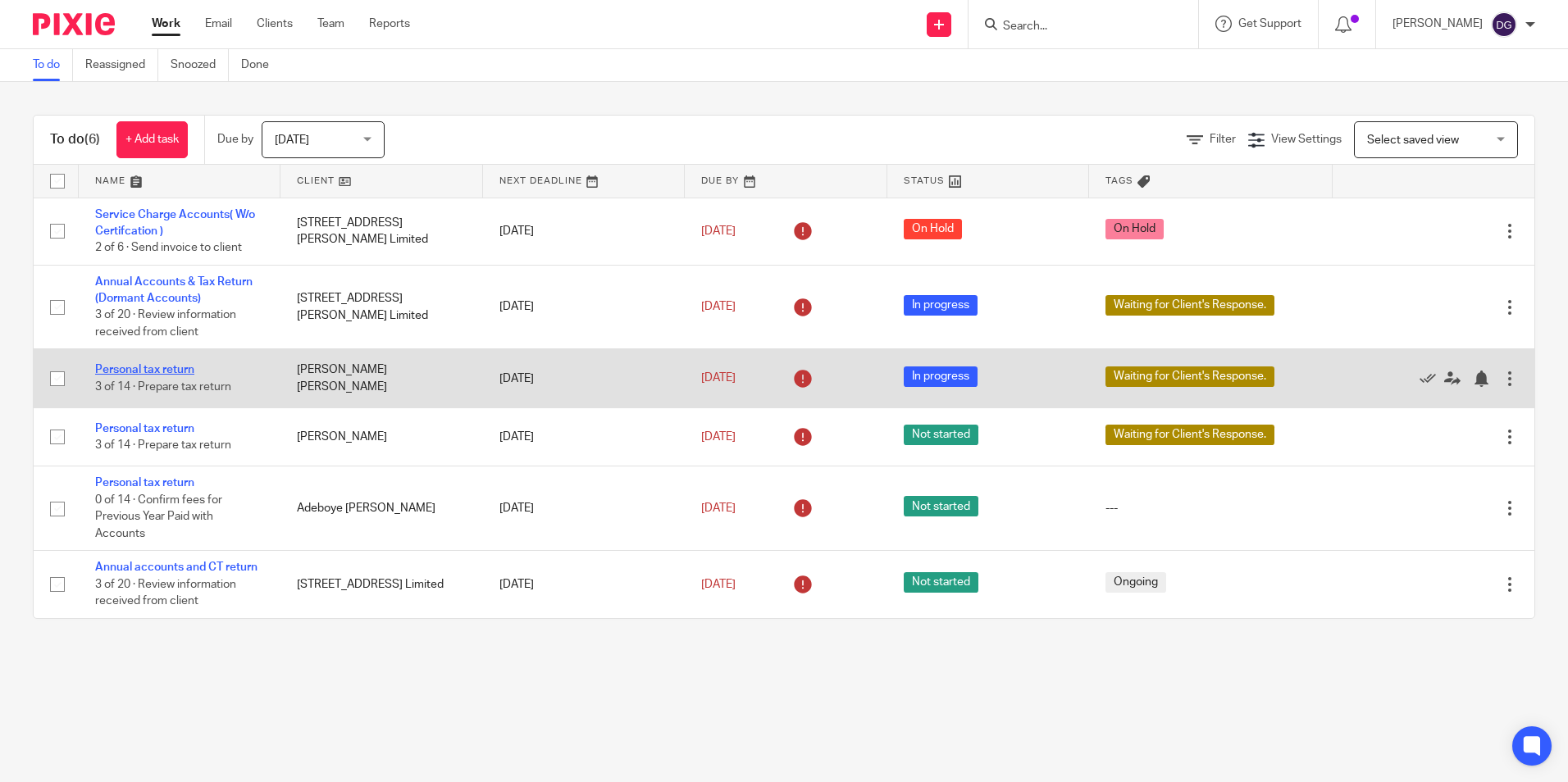
click at [157, 372] on link "Personal tax return" at bounding box center [145, 369] width 99 height 11
click at [184, 370] on link "Personal tax return" at bounding box center [145, 369] width 99 height 11
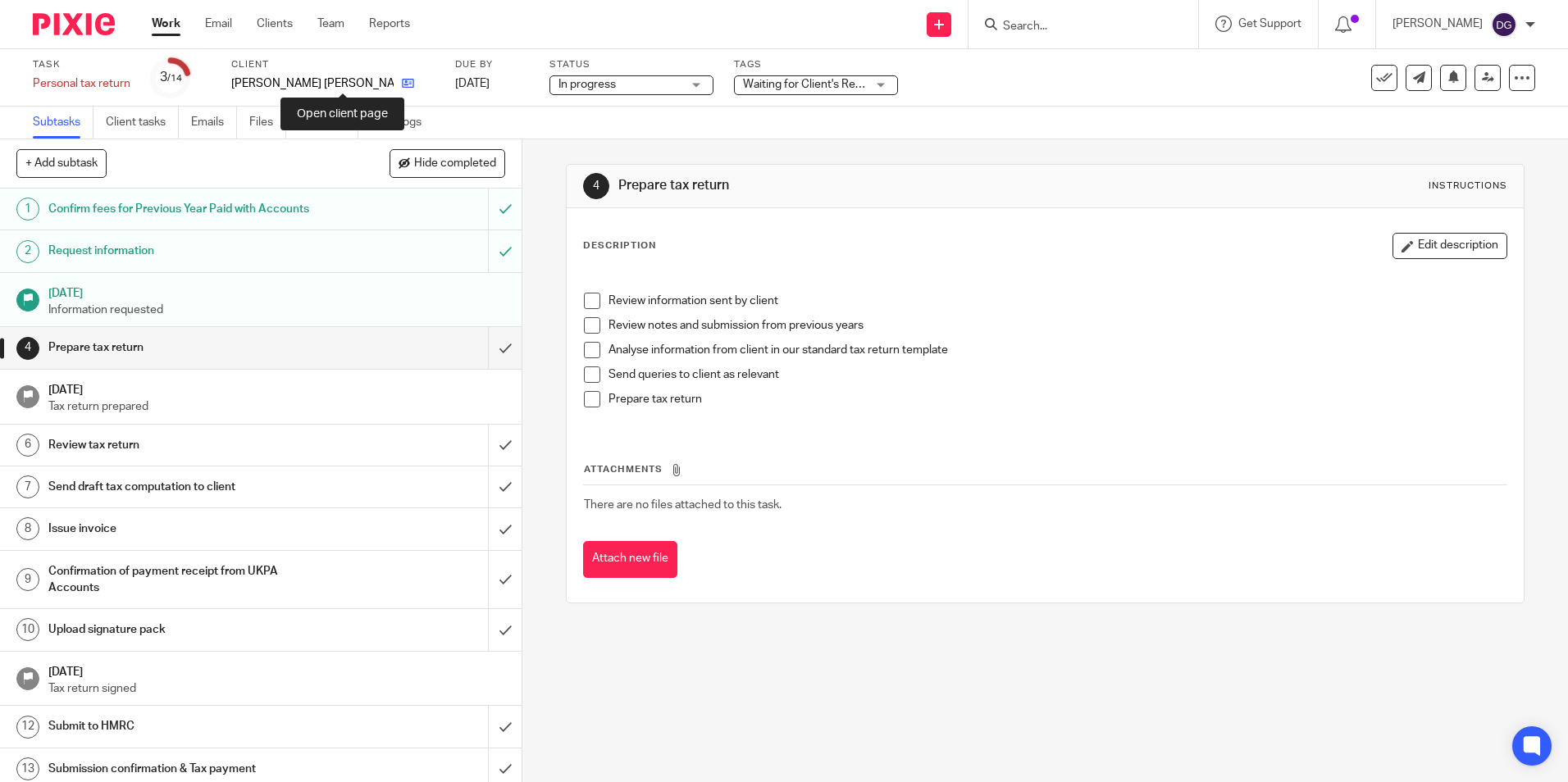
click at [402, 81] on icon at bounding box center [408, 84] width 12 height 12
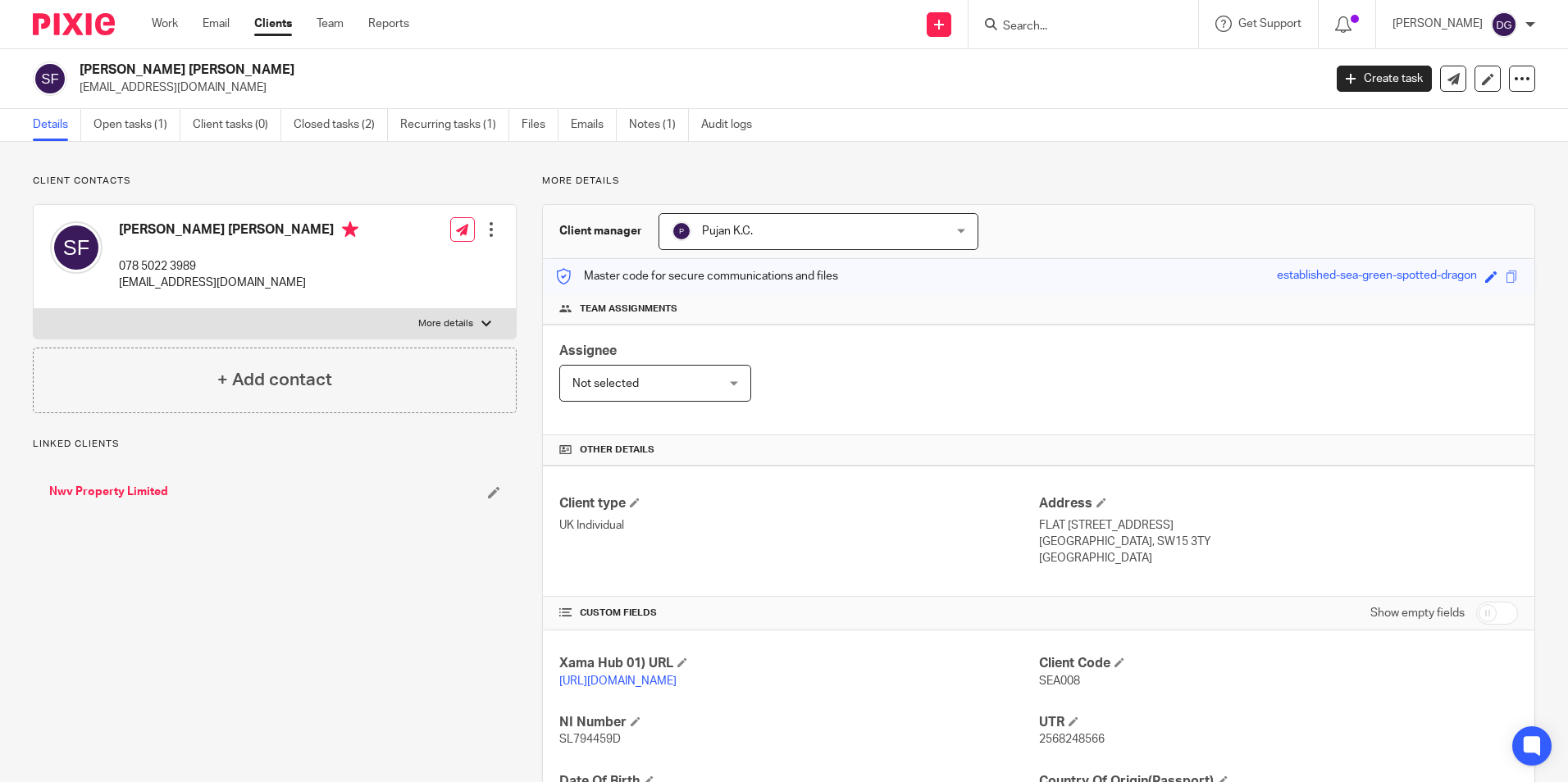
click at [456, 320] on p "More details" at bounding box center [445, 323] width 55 height 13
click at [34, 309] on input "More details" at bounding box center [33, 308] width 1 height 1
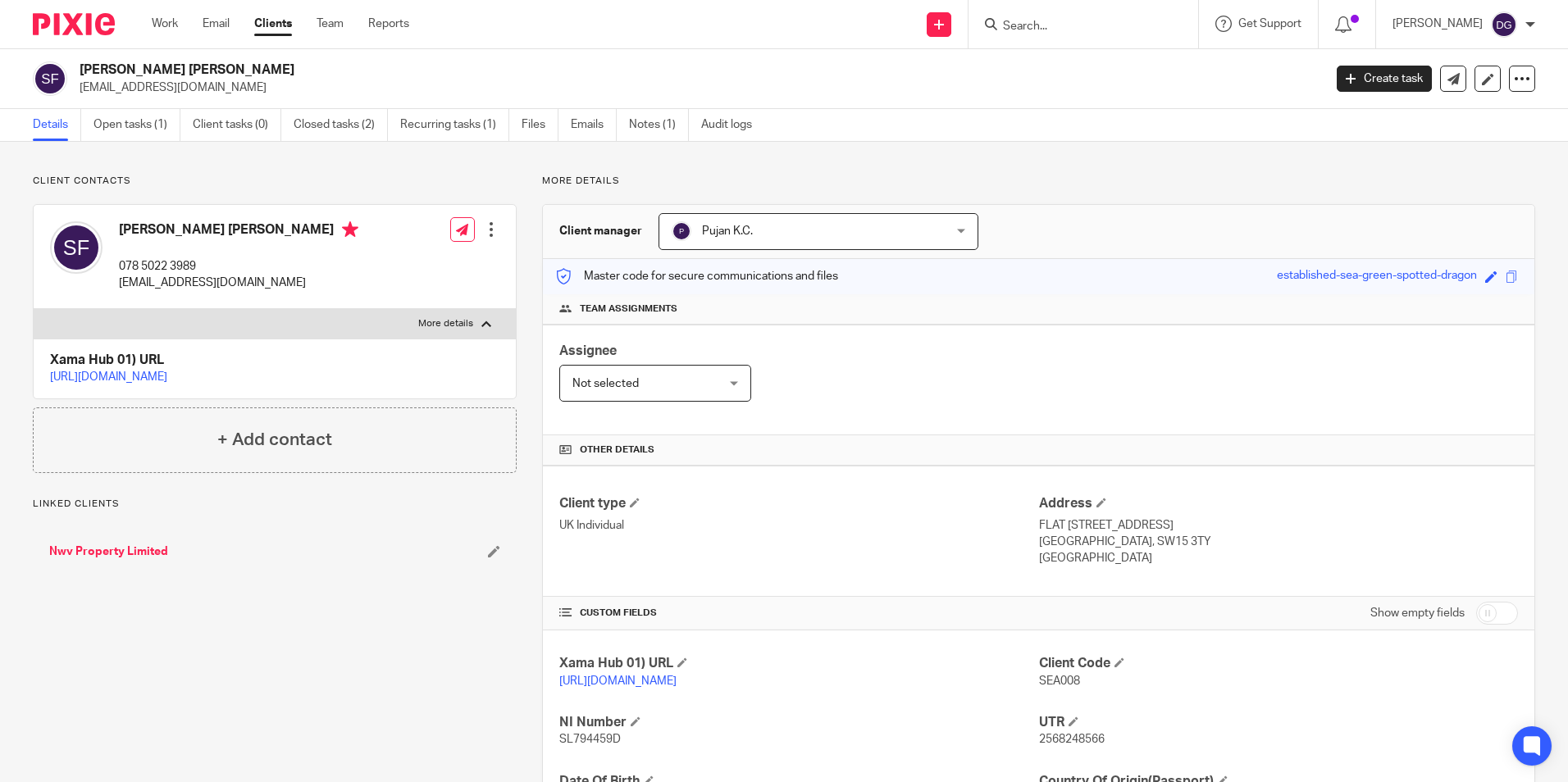
click at [468, 329] on p "More details" at bounding box center [445, 323] width 55 height 13
click at [34, 309] on input "More details" at bounding box center [33, 308] width 1 height 1
checkbox input "false"
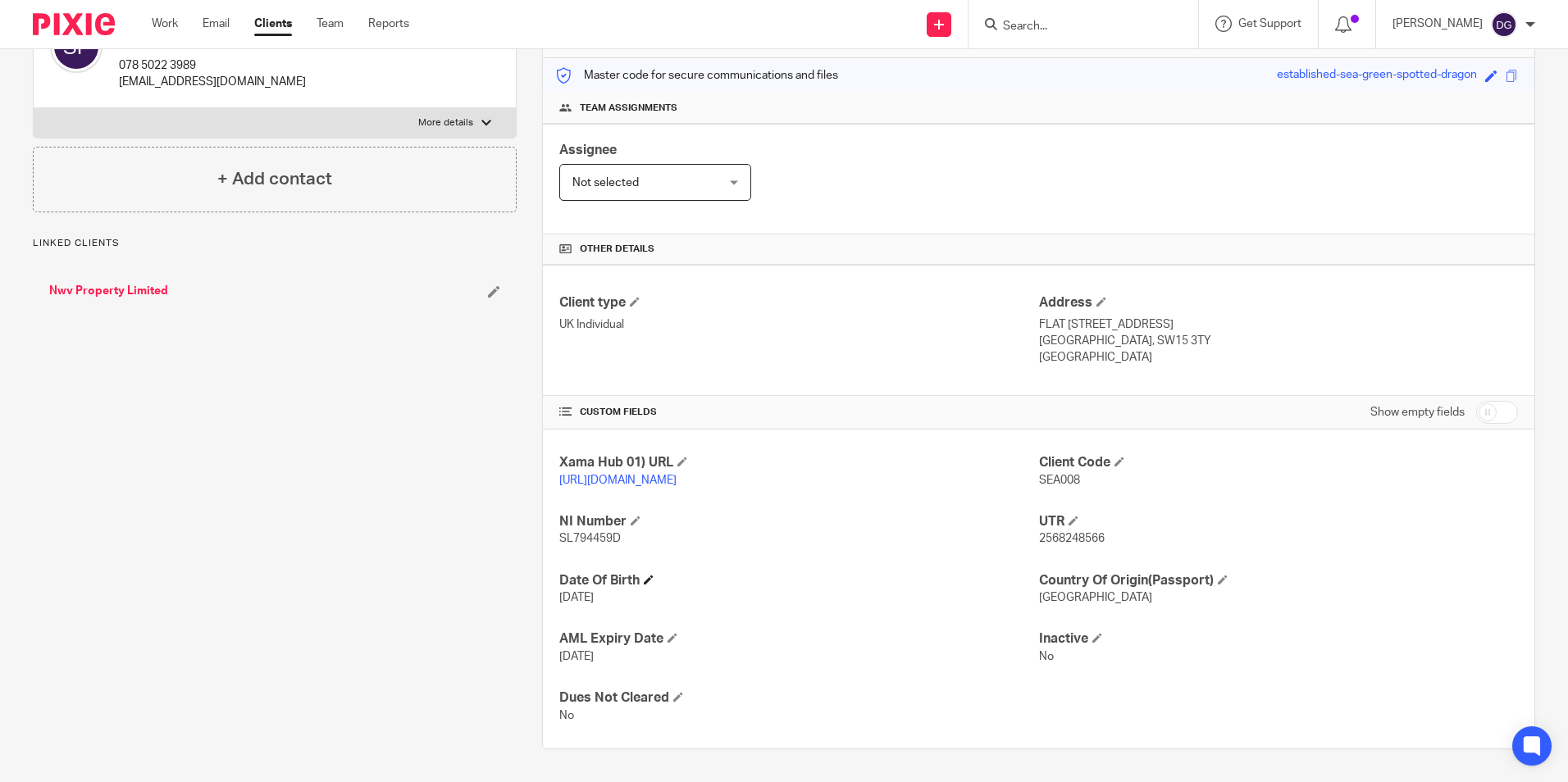
scroll to position [218, 0]
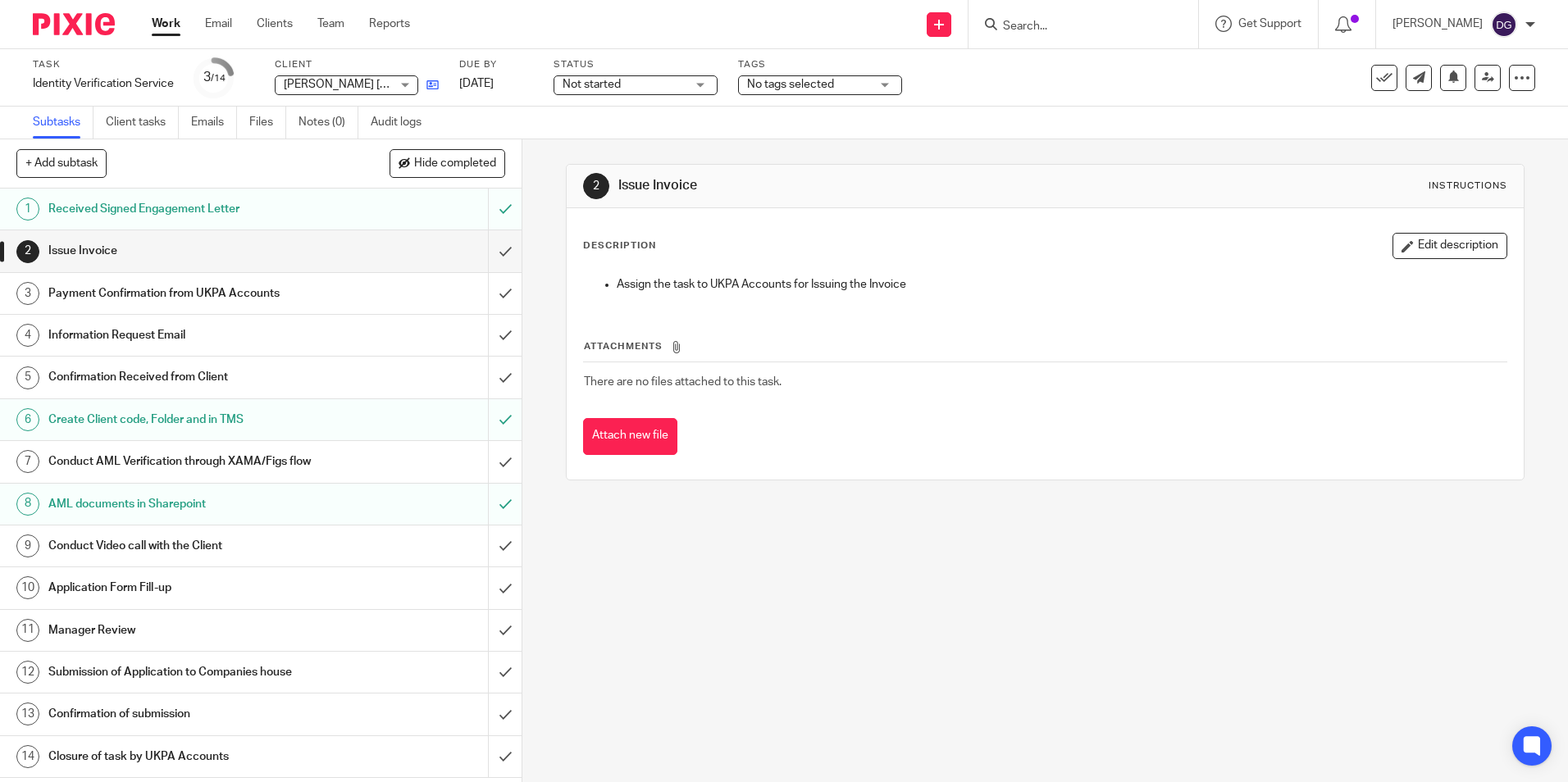
click at [436, 77] on link at bounding box center [429, 84] width 21 height 17
click at [1028, 23] on input "Search" at bounding box center [1075, 27] width 147 height 15
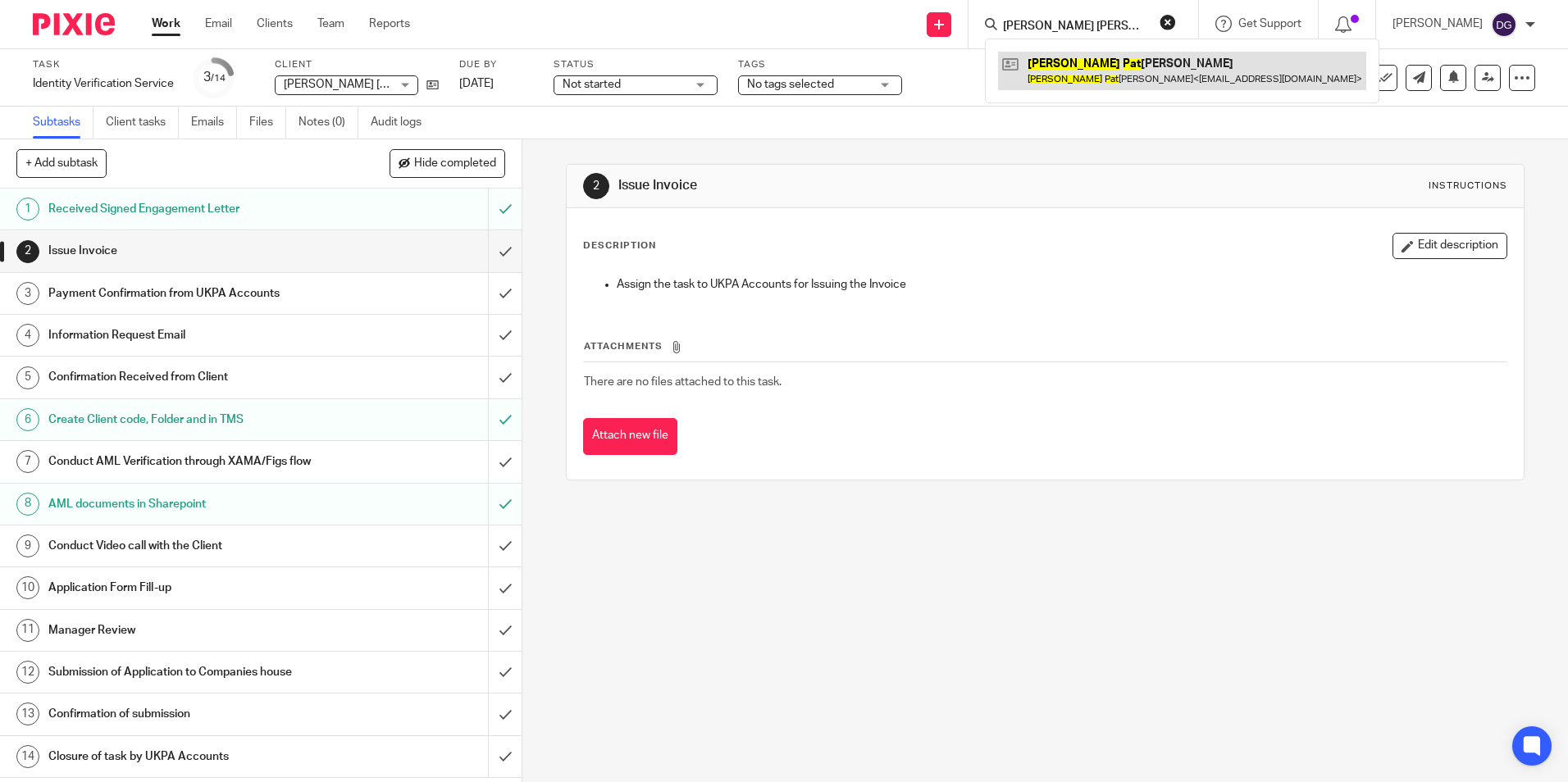
type input "sean pat"
click at [1062, 78] on link at bounding box center [1182, 70] width 368 height 37
click at [1103, 64] on link at bounding box center [1182, 70] width 368 height 37
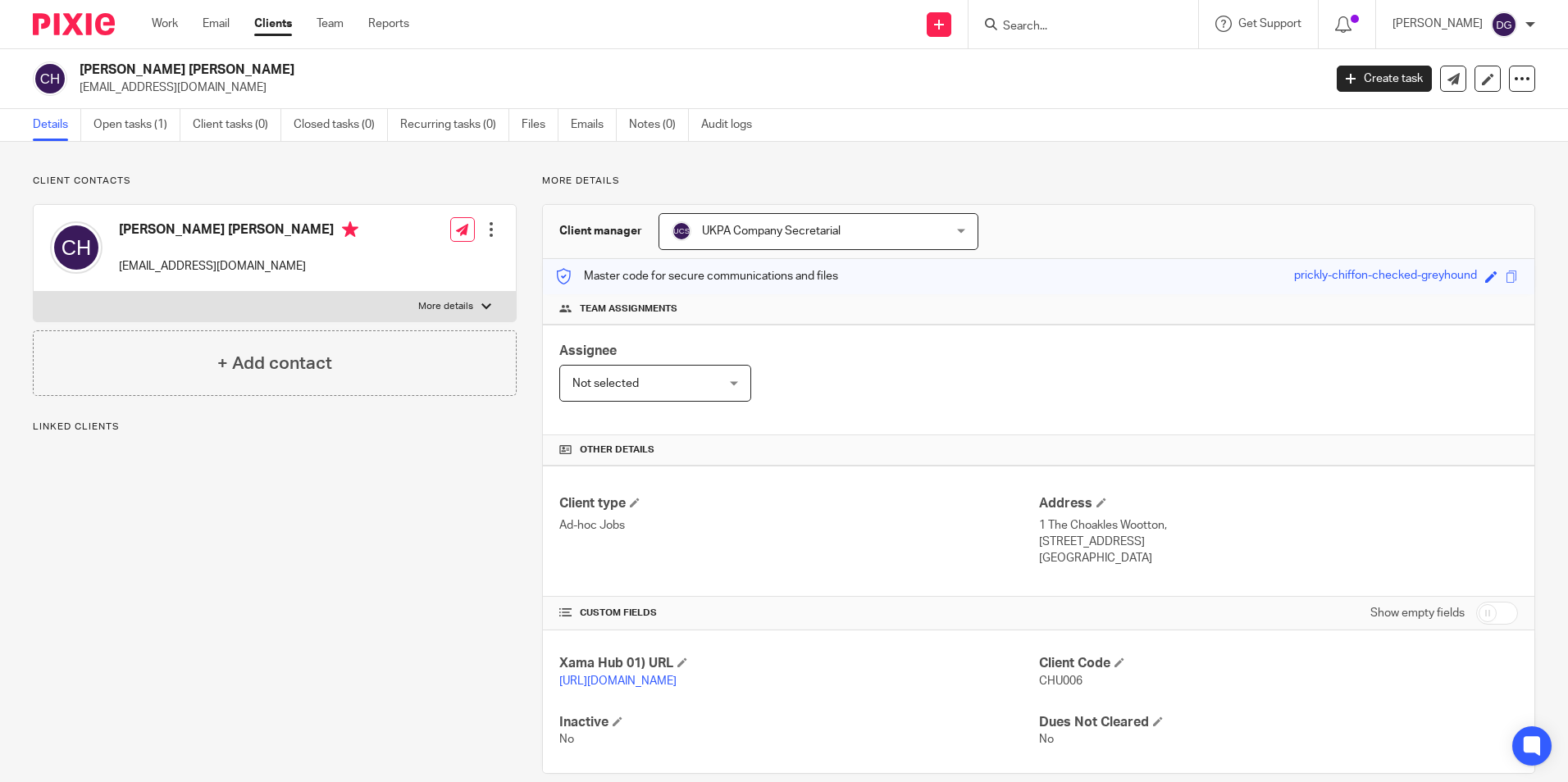
click at [465, 304] on p "More details" at bounding box center [445, 307] width 55 height 13
click at [34, 292] on input "More details" at bounding box center [33, 291] width 1 height 1
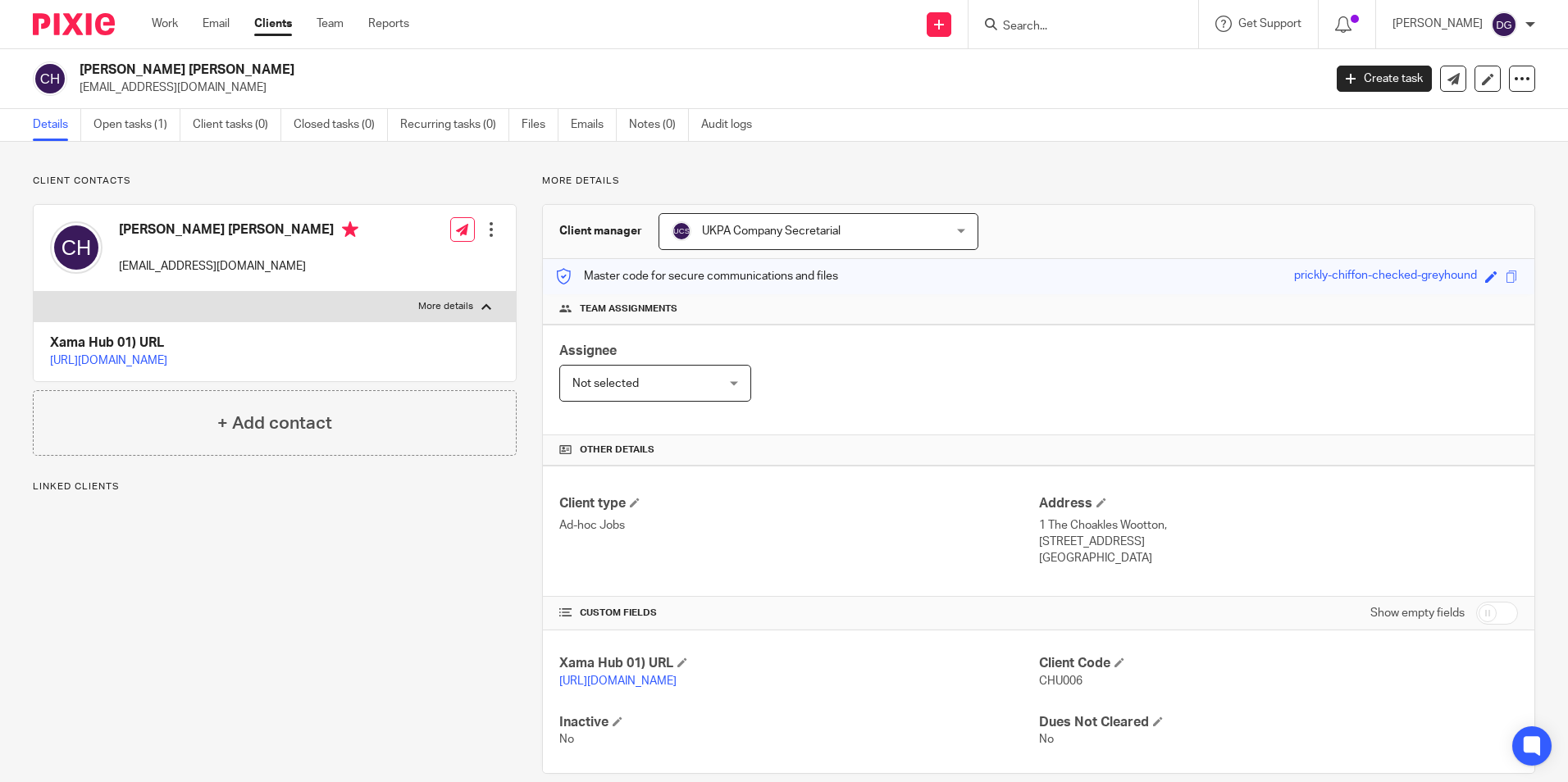
click at [465, 304] on p "More details" at bounding box center [445, 307] width 55 height 13
click at [34, 292] on input "More details" at bounding box center [33, 291] width 1 height 1
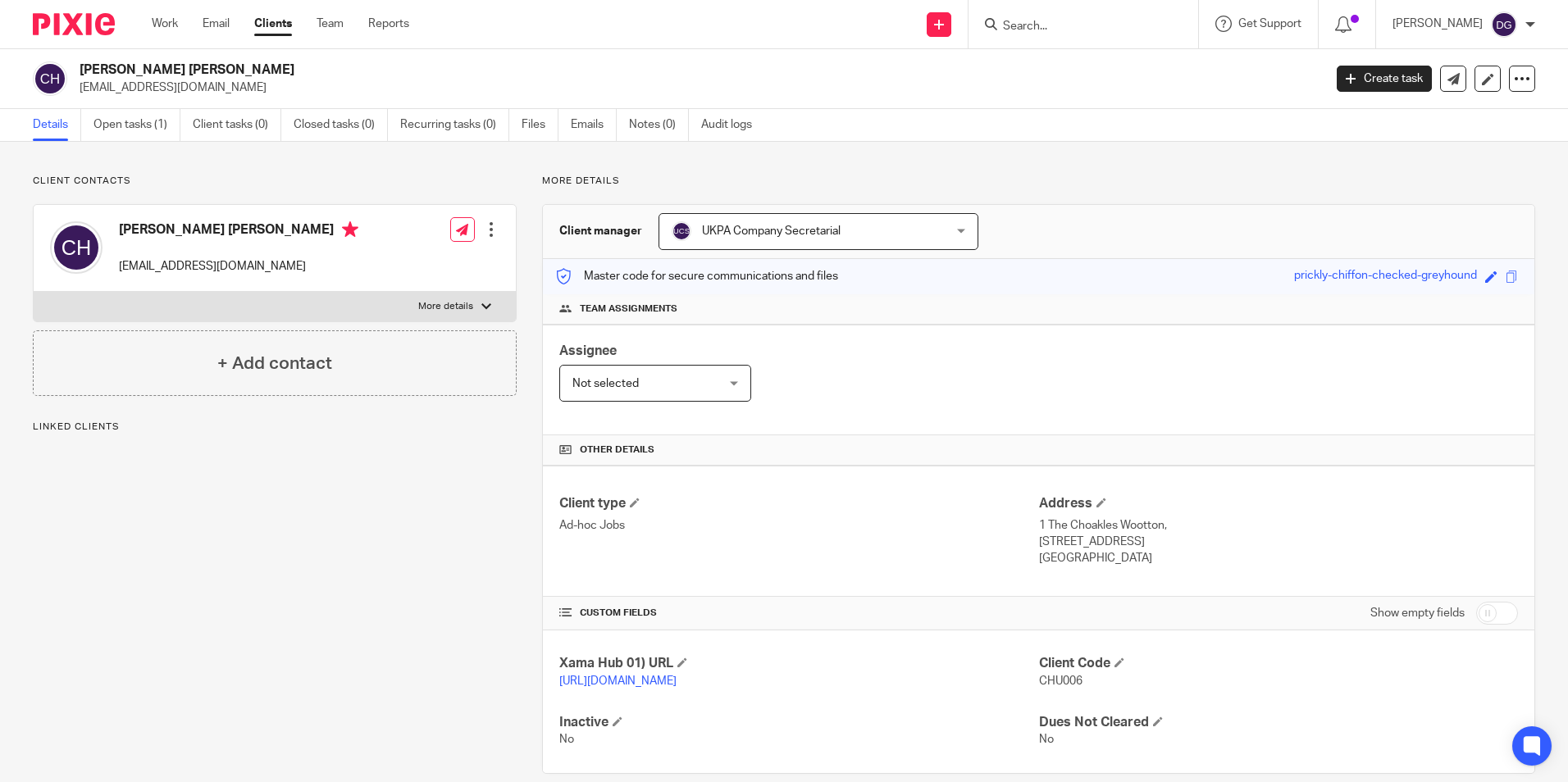
click at [465, 304] on p "More details" at bounding box center [445, 307] width 55 height 13
click at [34, 292] on input "More details" at bounding box center [33, 291] width 1 height 1
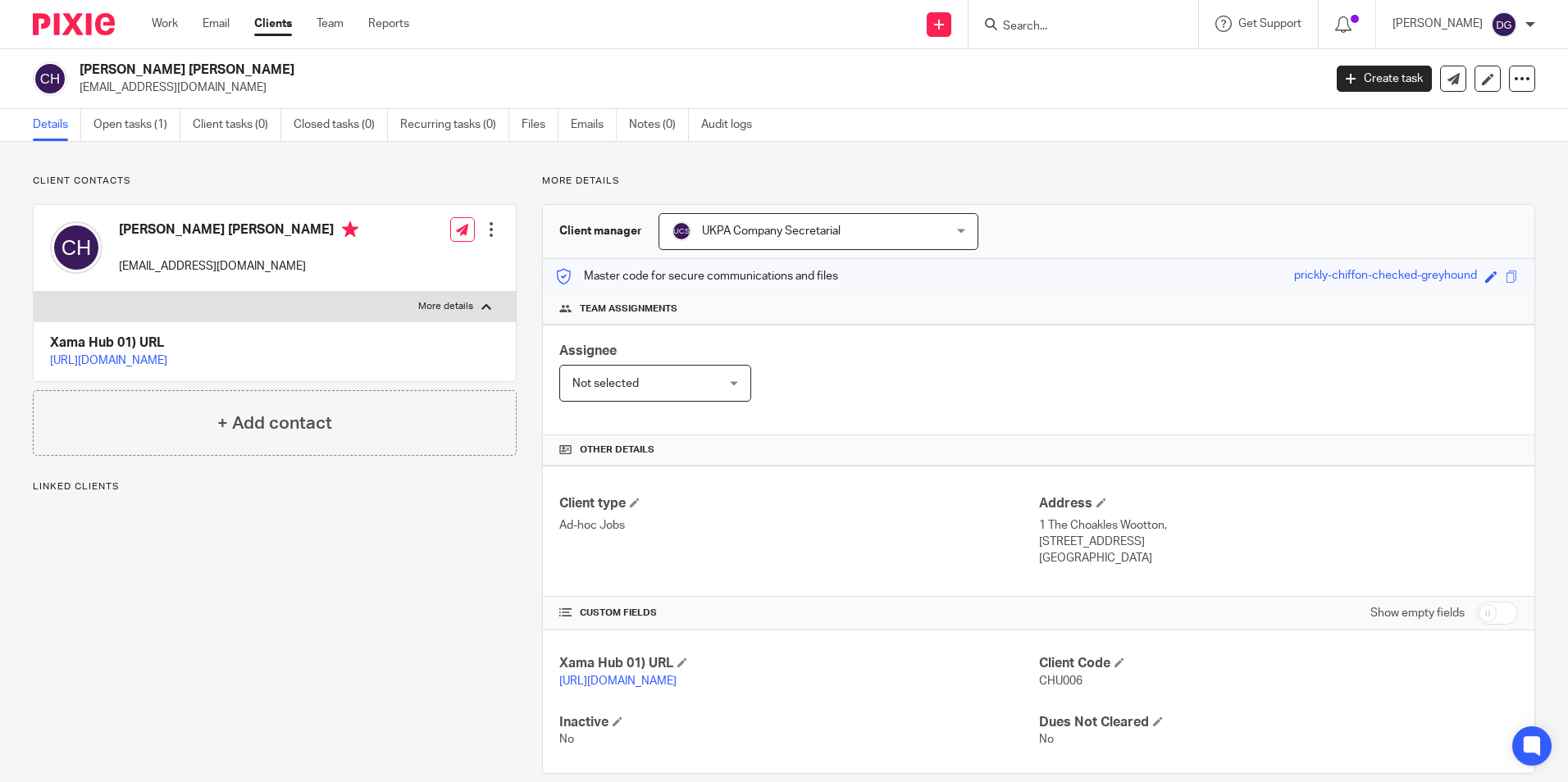
click at [465, 304] on p "More details" at bounding box center [445, 307] width 55 height 13
click at [34, 292] on input "More details" at bounding box center [33, 291] width 1 height 1
checkbox input "false"
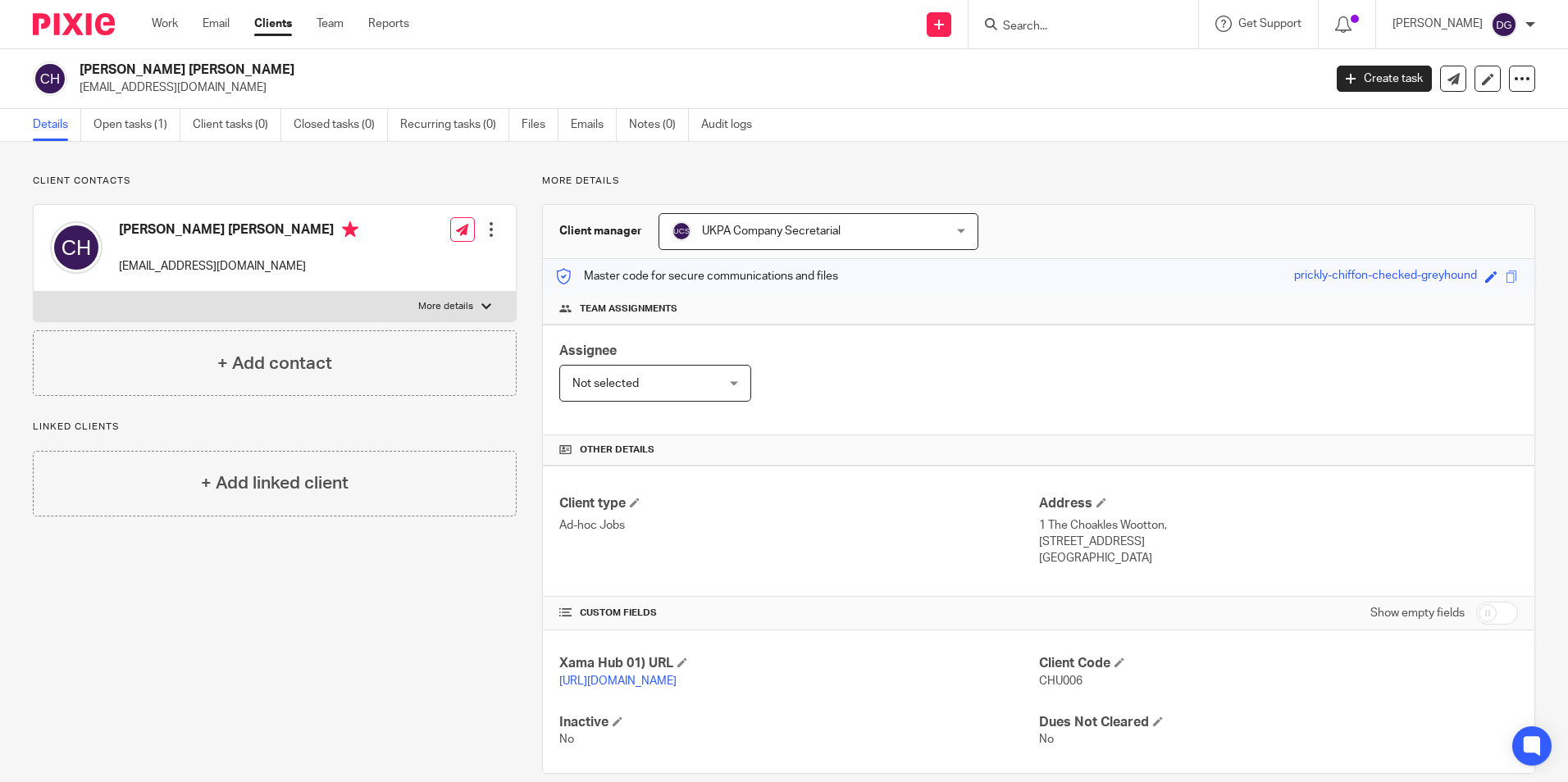
click at [328, 582] on div "Client contacts Chung Hung Hoang hunghoang888@yahoo.co.uk Edit contact Create c…" at bounding box center [261, 475] width 510 height 599
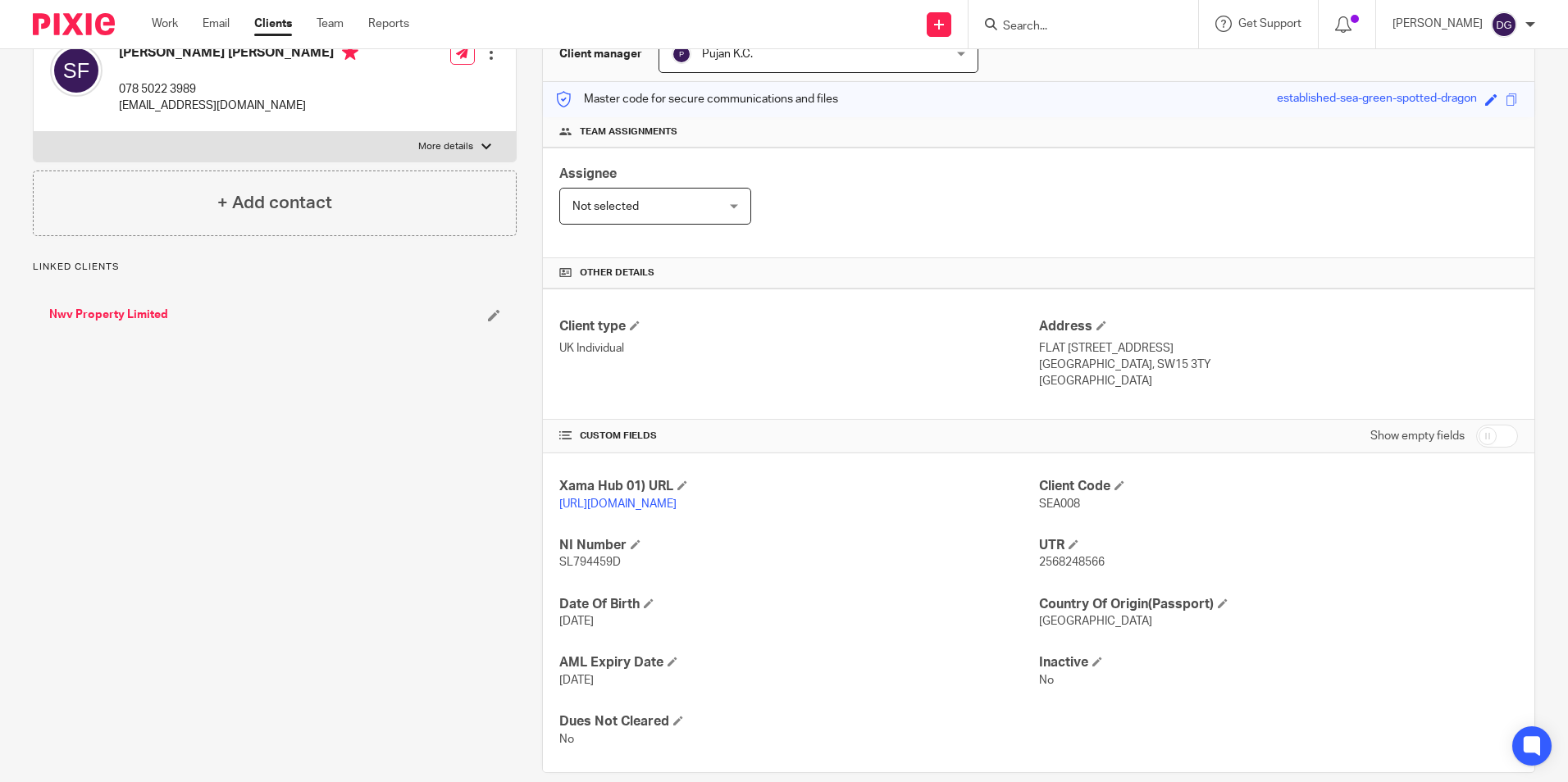
scroll to position [218, 0]
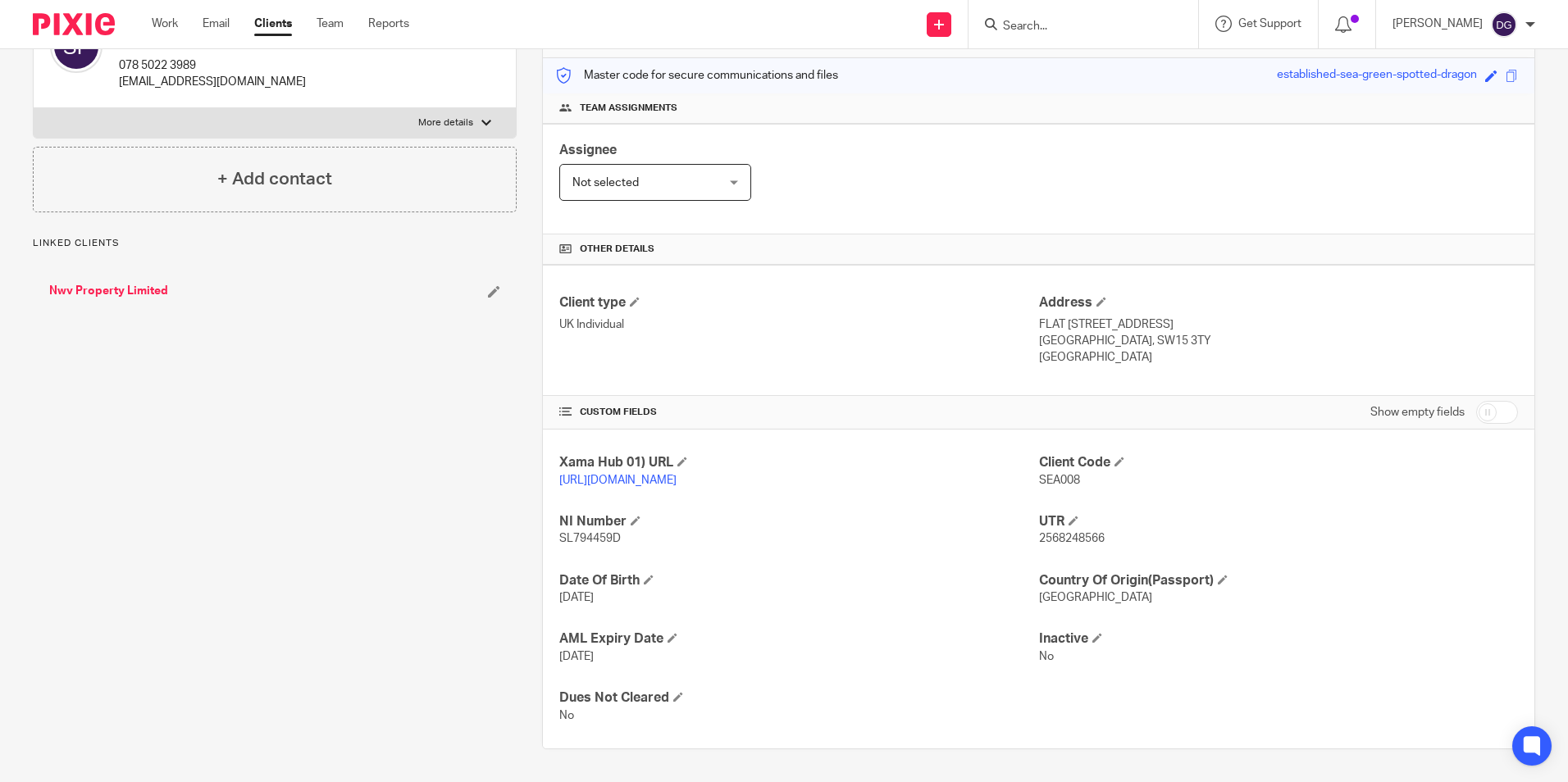
click at [1055, 475] on span "SEA008" at bounding box center [1059, 480] width 41 height 11
copy span "SEA008"
click at [908, 675] on div "Xama Hub 01) URL [URL][DOMAIN_NAME] Client Code SEA008 NI Number SL794459D UTR …" at bounding box center [1038, 589] width 991 height 319
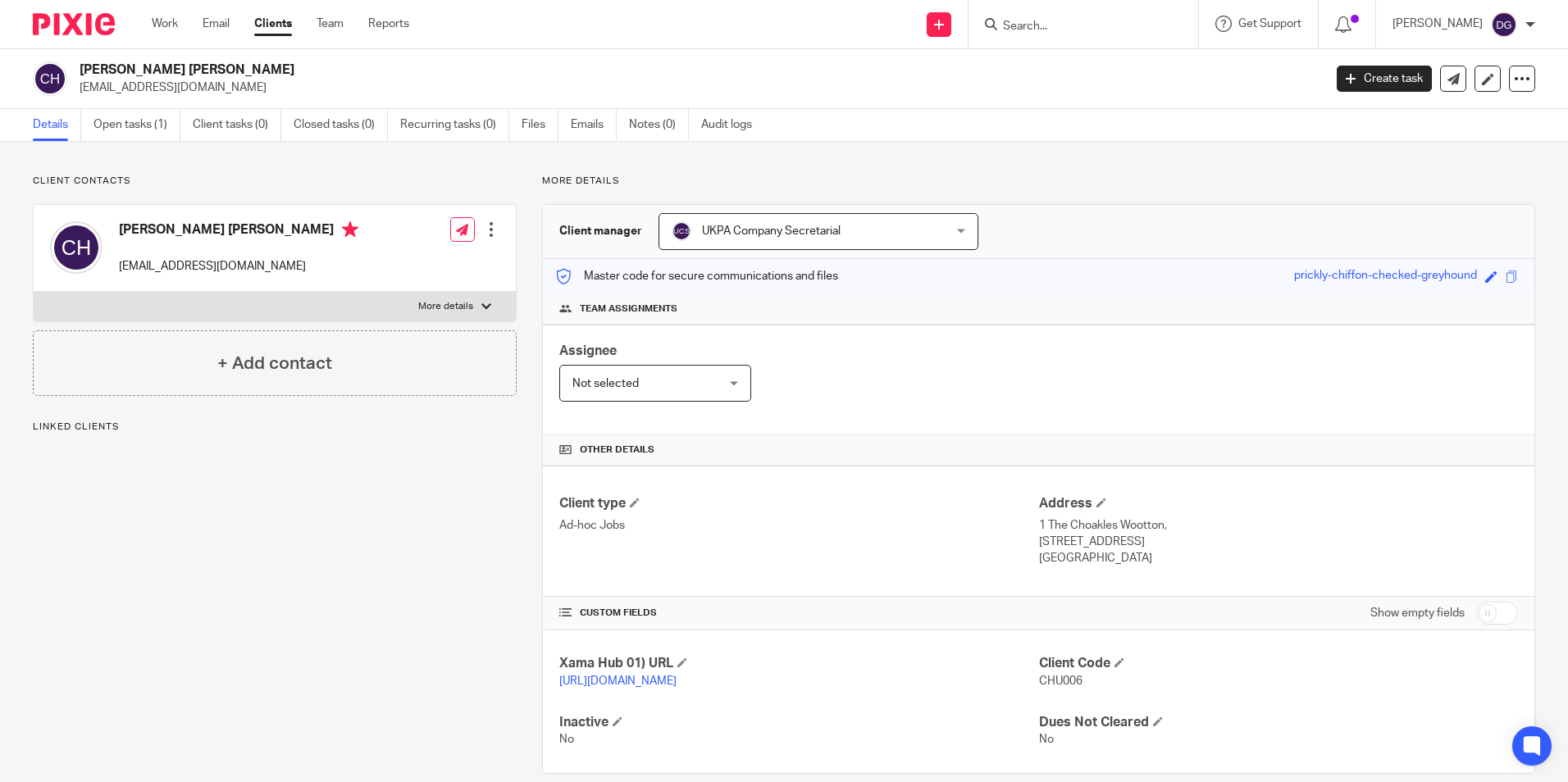
click at [1030, 29] on input "Search" at bounding box center [1075, 27] width 147 height 15
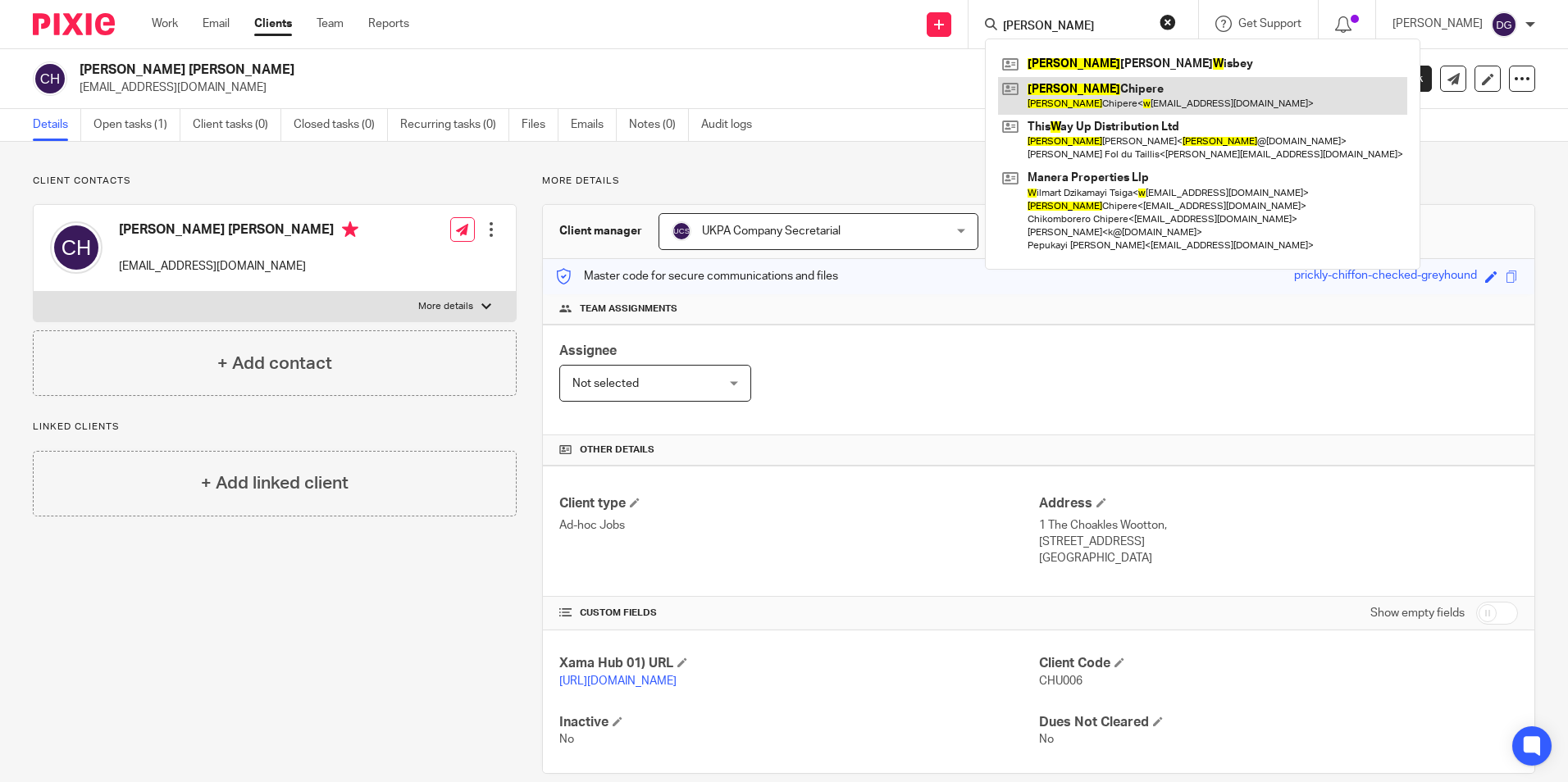
type input "rebecca w"
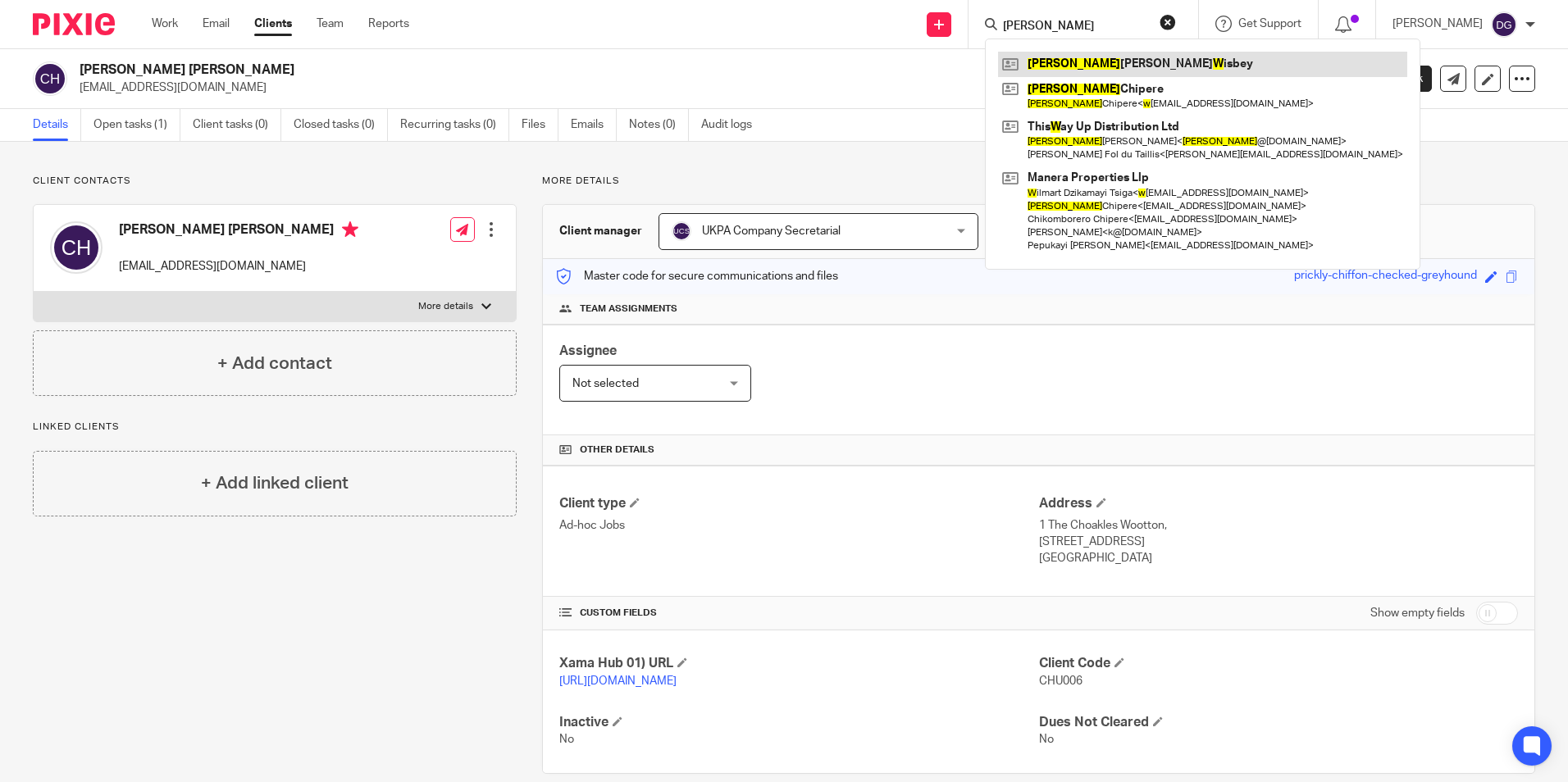
click at [1134, 71] on link at bounding box center [1203, 64] width 409 height 24
click at [1110, 65] on link at bounding box center [1203, 64] width 409 height 24
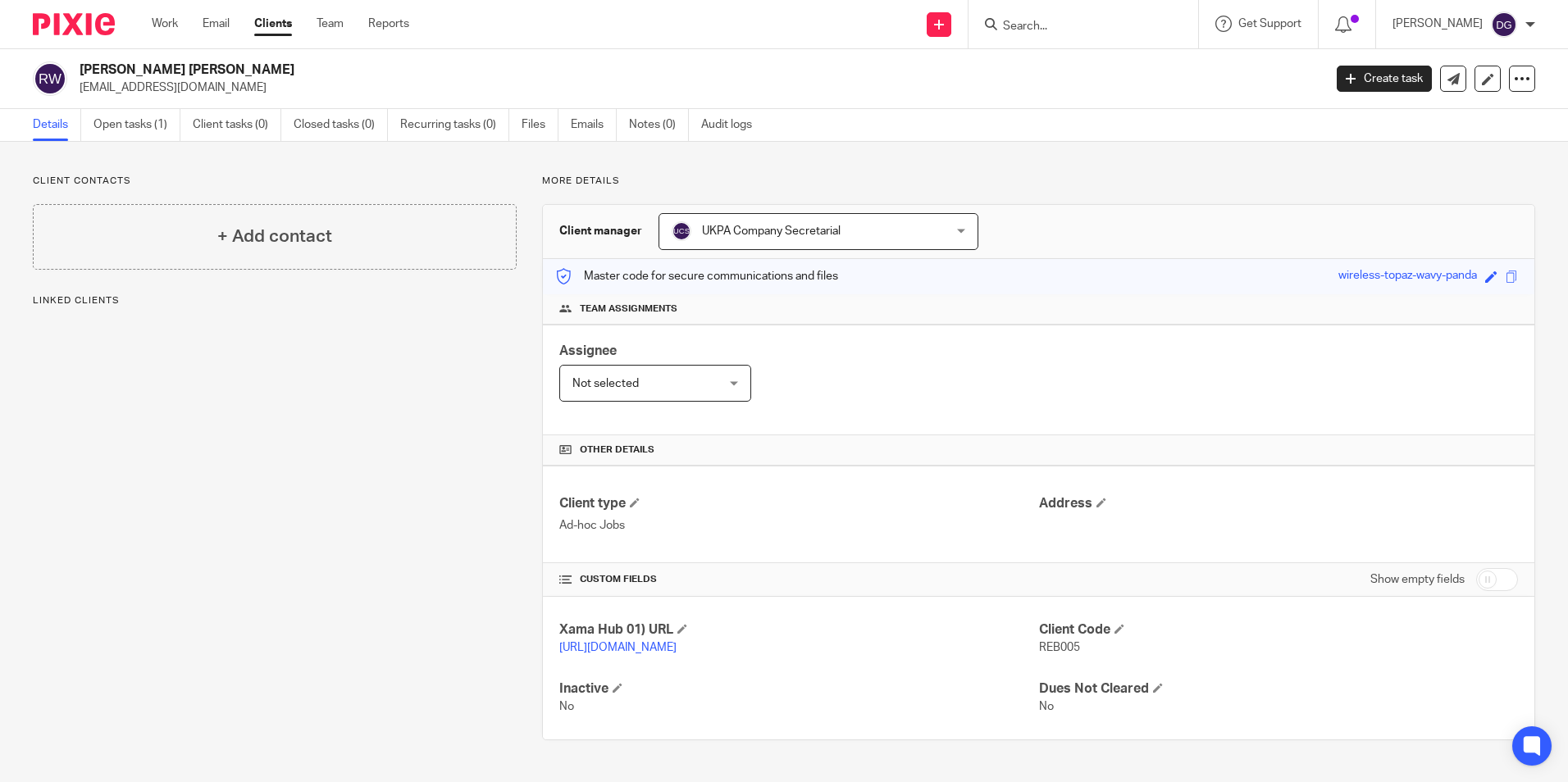
scroll to position [7, 0]
click at [1047, 642] on span "REB005" at bounding box center [1059, 647] width 41 height 11
copy span "REB005"
drag, startPoint x: 210, startPoint y: 64, endPoint x: 98, endPoint y: 67, distance: 112.0
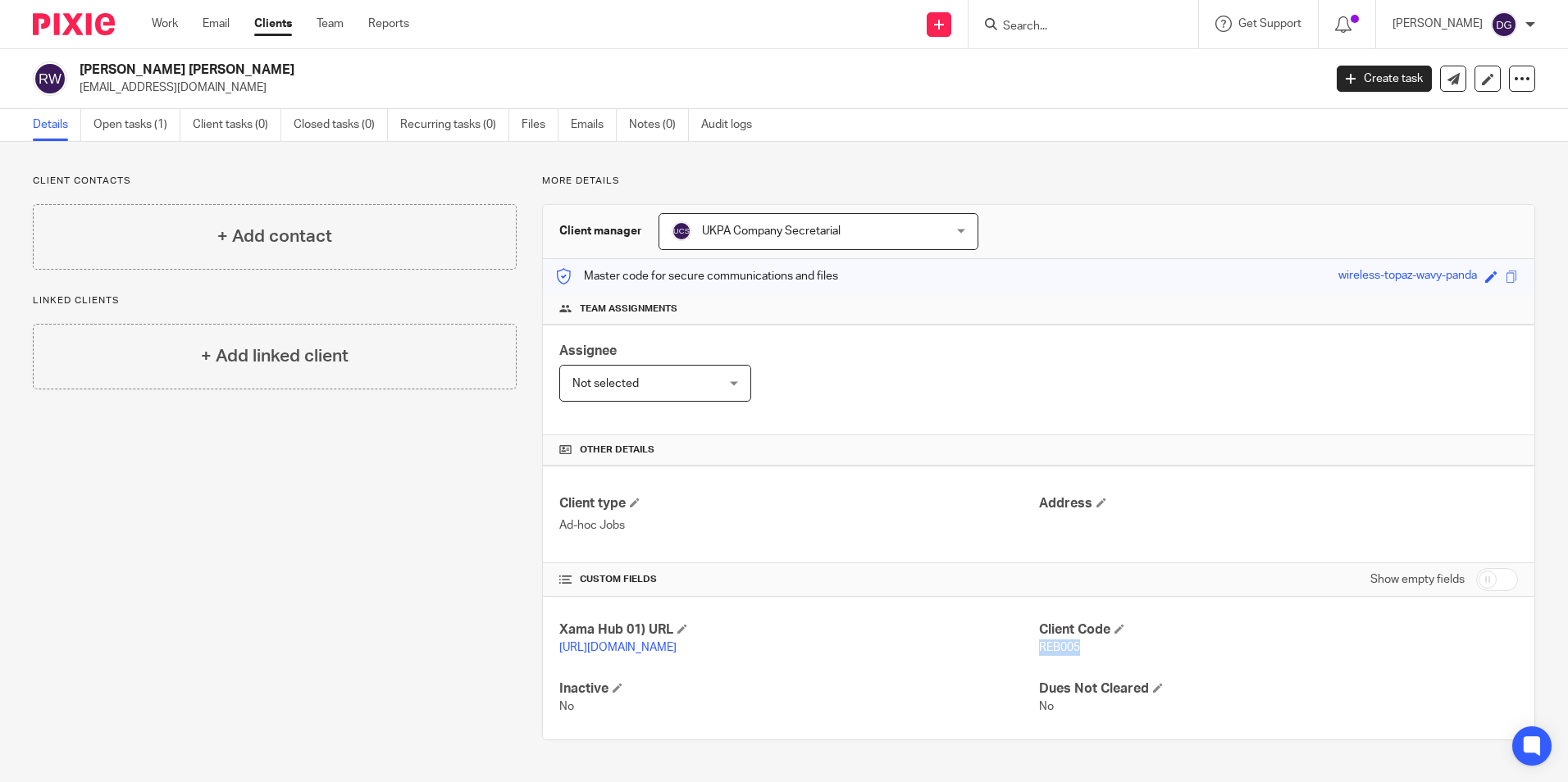
click at [98, 67] on h2 "[PERSON_NAME] [PERSON_NAME]" at bounding box center [572, 71] width 986 height 17
click at [98, 67] on h2 "[PERSON_NAME] [PERSON_NAME]" at bounding box center [572, 71] width 986 height 17
drag, startPoint x: 80, startPoint y: 63, endPoint x: 218, endPoint y: 68, distance: 138.1
click at [218, 68] on h2 "[PERSON_NAME] [PERSON_NAME]" at bounding box center [572, 71] width 986 height 17
copy h2 "[PERSON_NAME] [PERSON_NAME]"
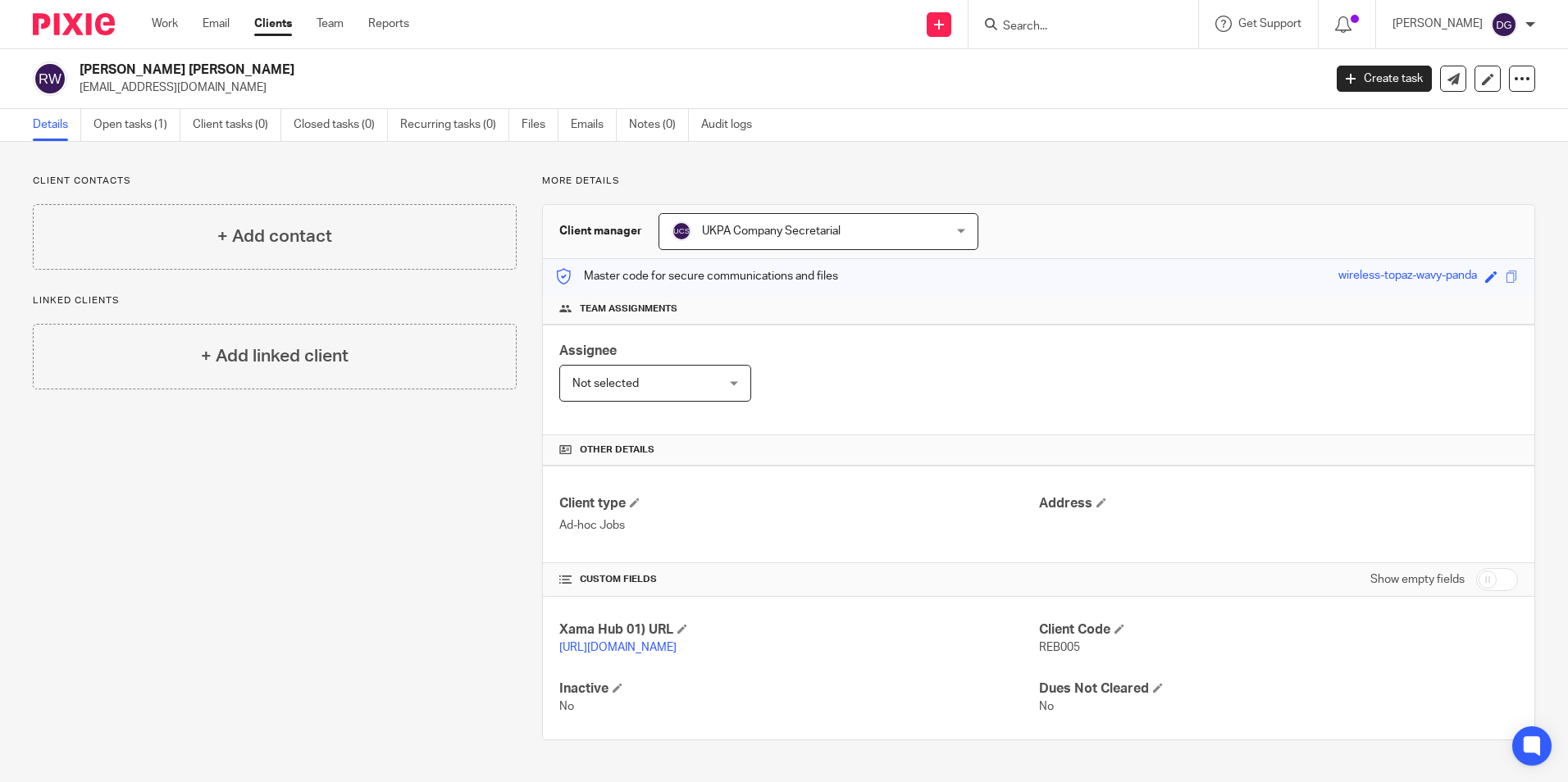
scroll to position [0, 0]
drag, startPoint x: 236, startPoint y: 91, endPoint x: 79, endPoint y: 84, distance: 157.2
click at [79, 84] on p "rebeccawisbey84@gmail.com" at bounding box center [695, 87] width 1233 height 17
copy p "rebeccawisbey84@gmail.com"
click at [230, 78] on h2 "[PERSON_NAME] [PERSON_NAME]" at bounding box center [572, 71] width 986 height 17
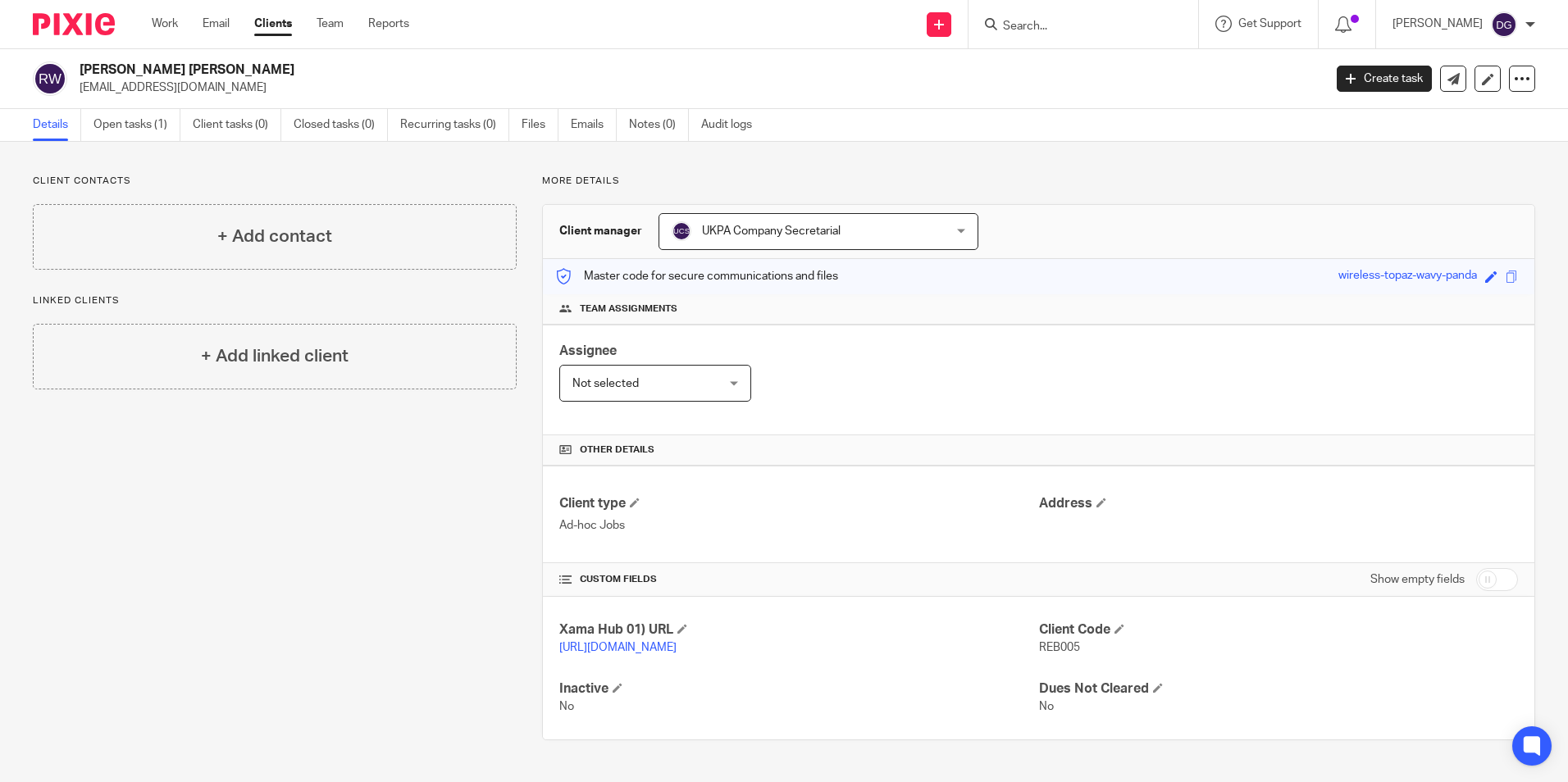
drag, startPoint x: 214, startPoint y: 68, endPoint x: 81, endPoint y: 70, distance: 133.0
click at [81, 70] on h2 "[PERSON_NAME] [PERSON_NAME]" at bounding box center [572, 71] width 986 height 17
copy h2 "[PERSON_NAME] [PERSON_NAME]"
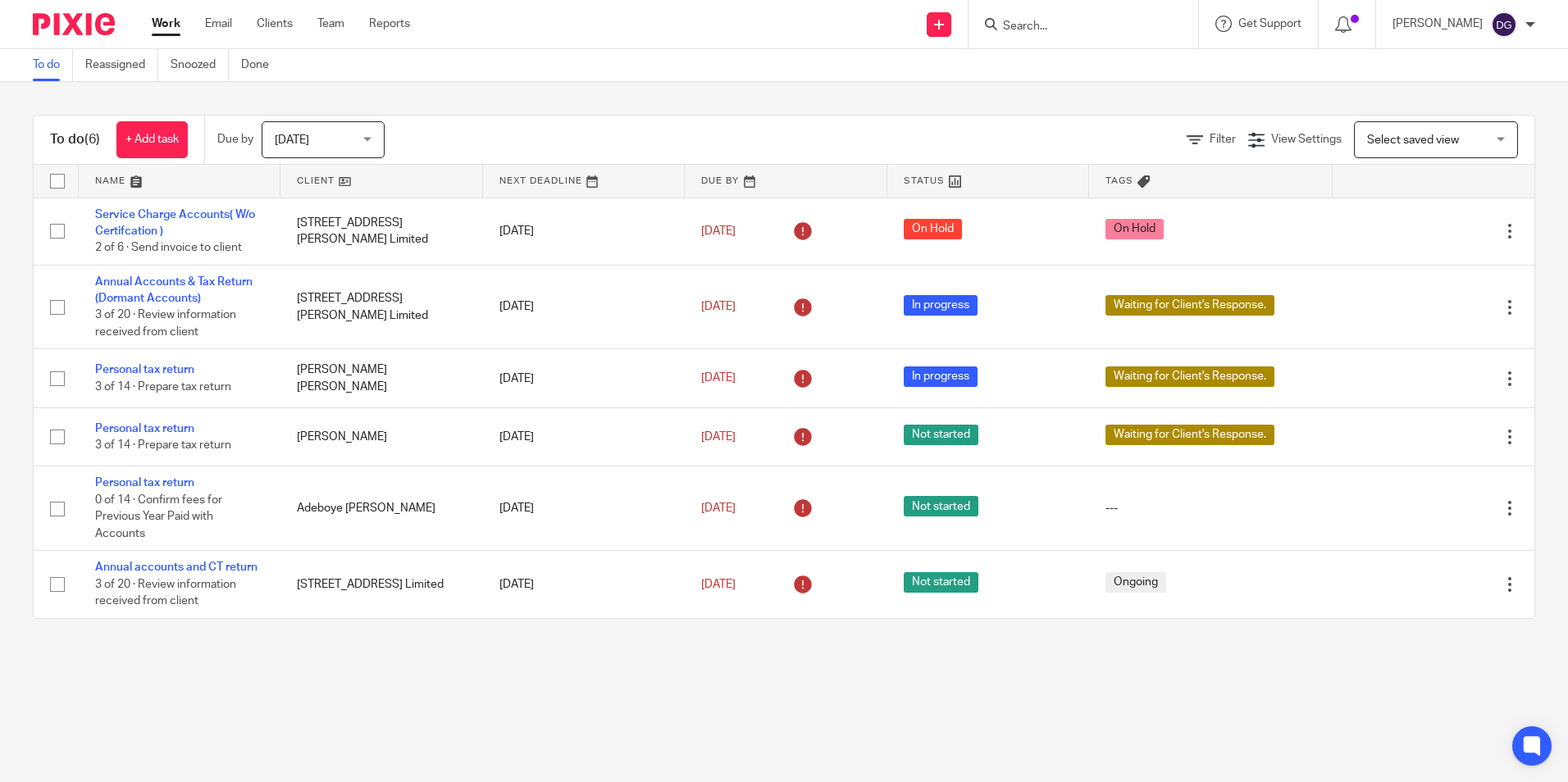
click at [1038, 30] on input "Search" at bounding box center [1075, 27] width 147 height 15
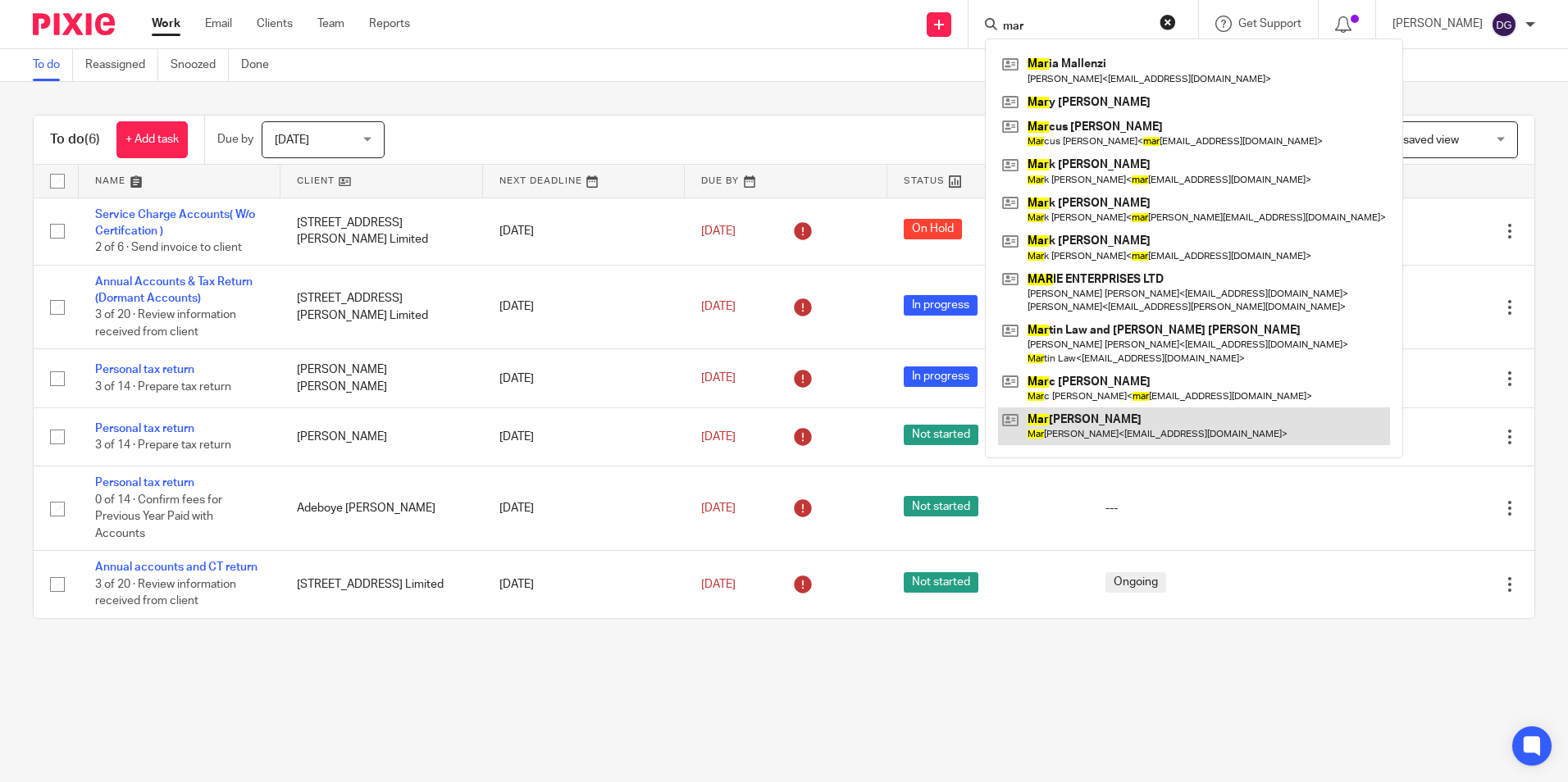
type input "mar"
click at [1083, 414] on link at bounding box center [1194, 426] width 392 height 37
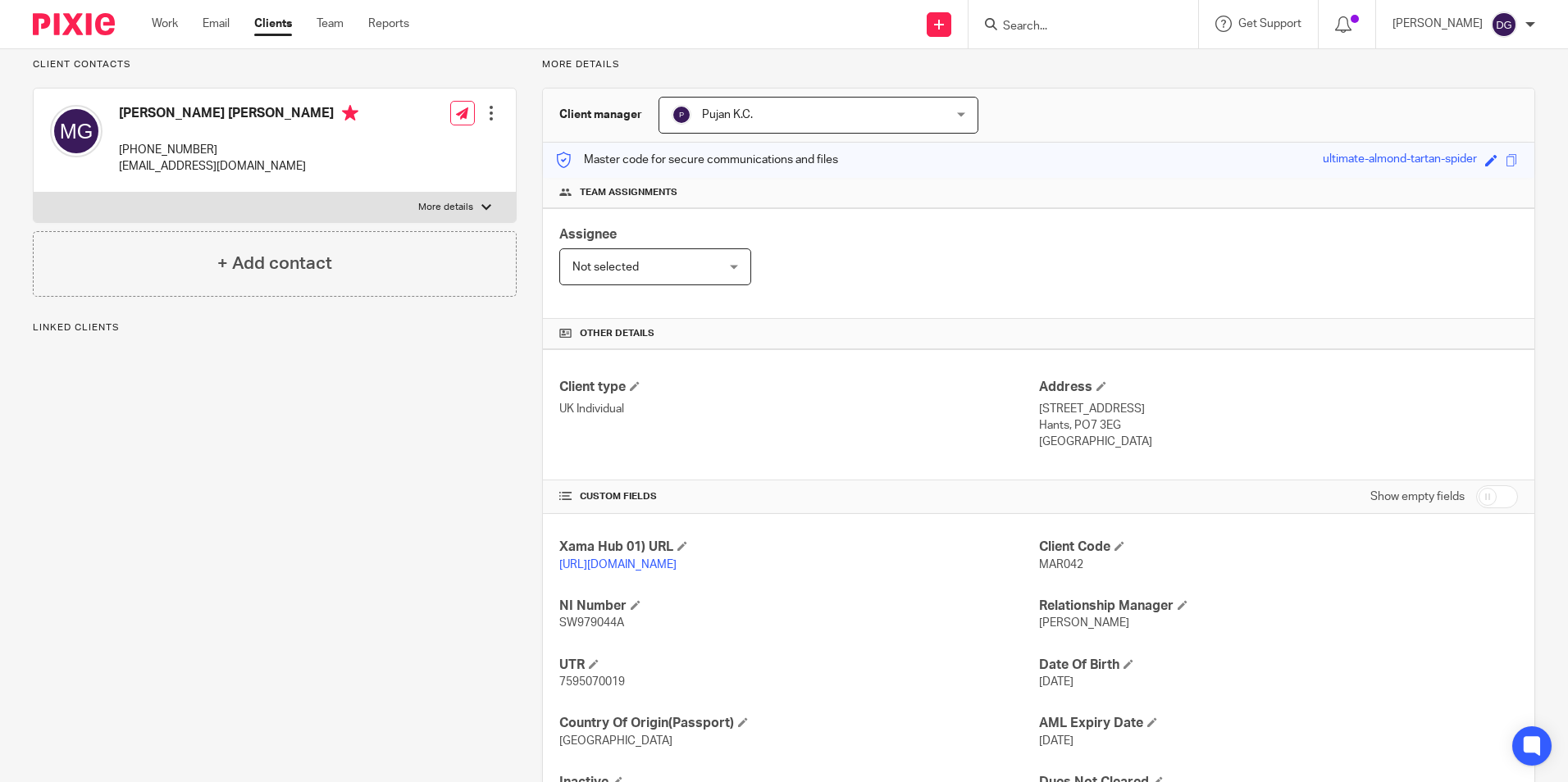
scroll to position [218, 0]
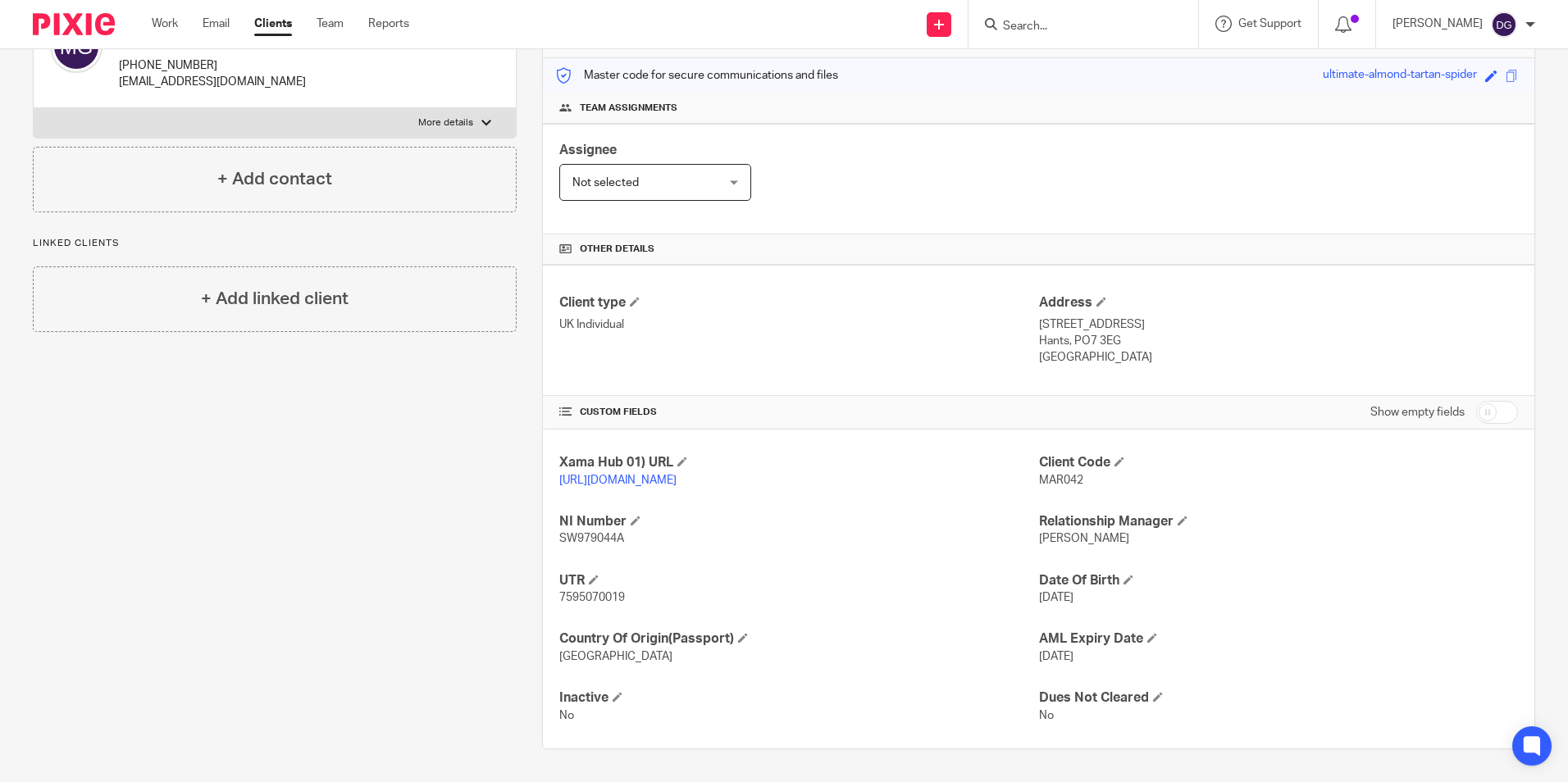
drag, startPoint x: 1111, startPoint y: 335, endPoint x: 1034, endPoint y: 342, distance: 77.3
click at [1039, 349] on p "United Kingdom" at bounding box center [1279, 357] width 479 height 17
copy p "United Kingdom"
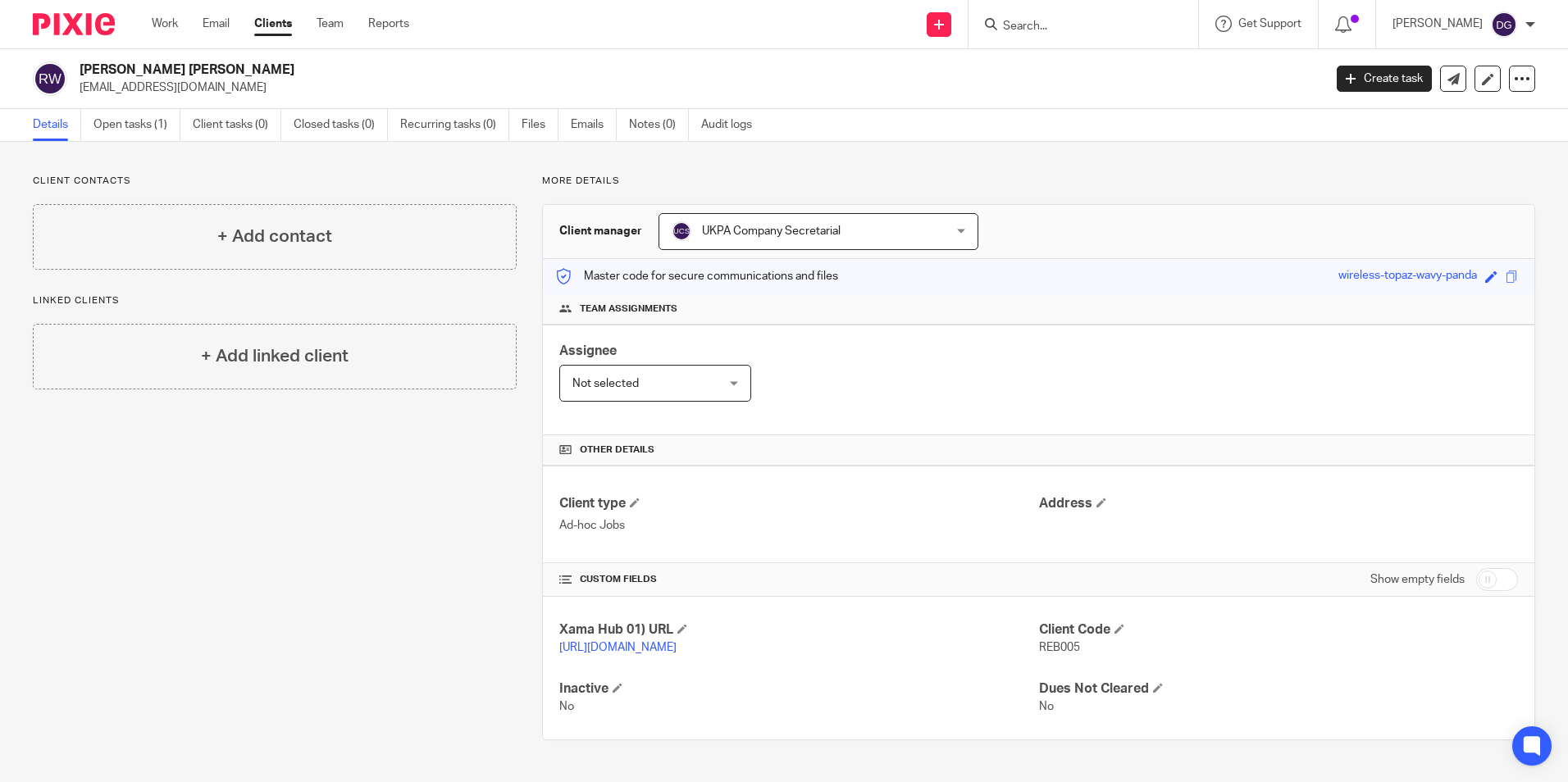
click at [1003, 14] on form at bounding box center [1089, 24] width 175 height 21
click at [1006, 16] on form at bounding box center [1089, 24] width 175 height 21
click at [1010, 18] on form at bounding box center [1089, 24] width 175 height 21
drag, startPoint x: 1010, startPoint y: 18, endPoint x: 973, endPoint y: 30, distance: 38.9
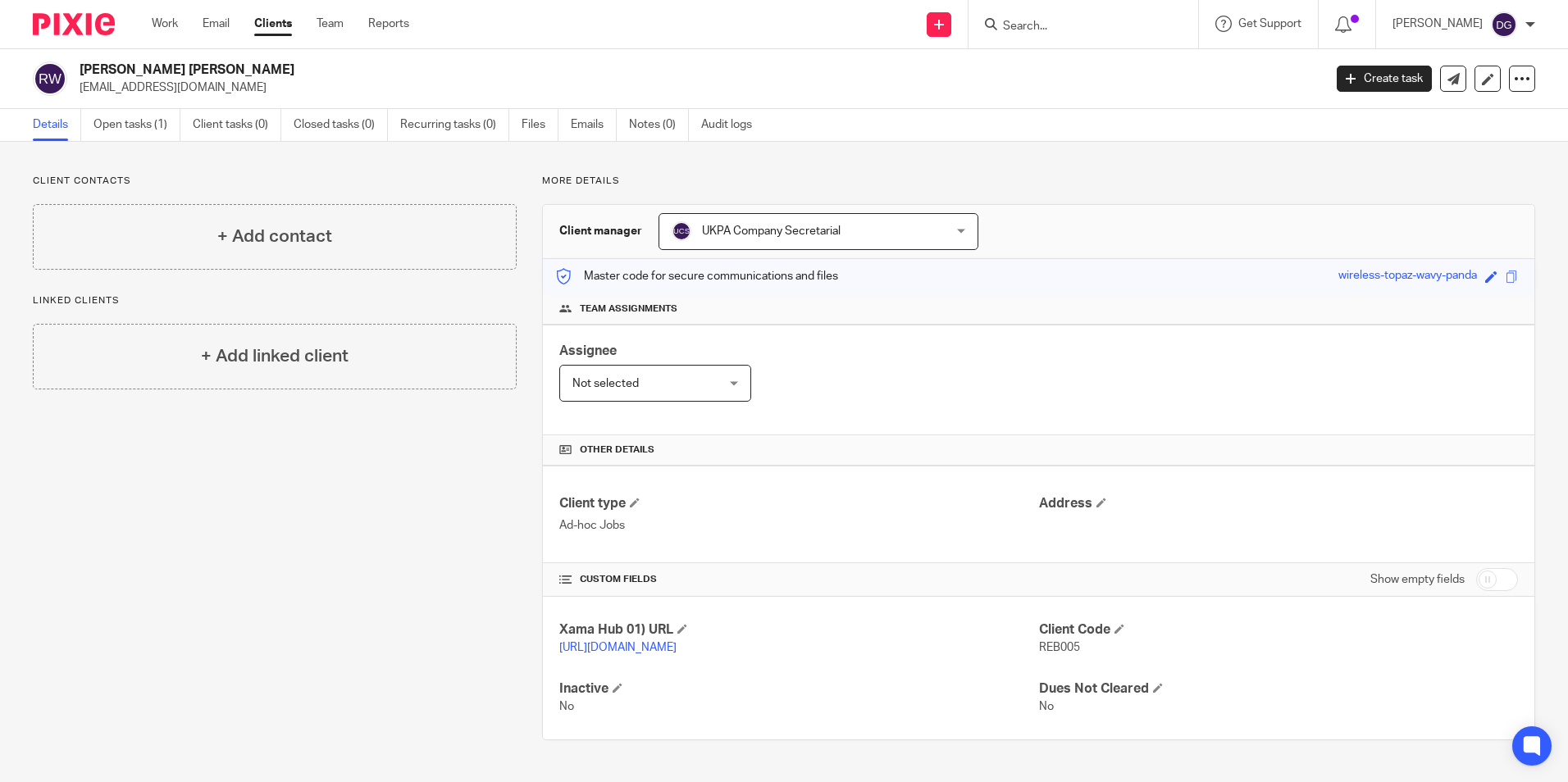
click at [973, 31] on div at bounding box center [1084, 24] width 230 height 49
click at [1024, 23] on input "Search" at bounding box center [1075, 27] width 147 height 15
type input "anita aro"
click at [1047, 55] on link at bounding box center [1100, 64] width 204 height 24
click at [1051, 645] on span "ANI004" at bounding box center [1058, 647] width 37 height 11
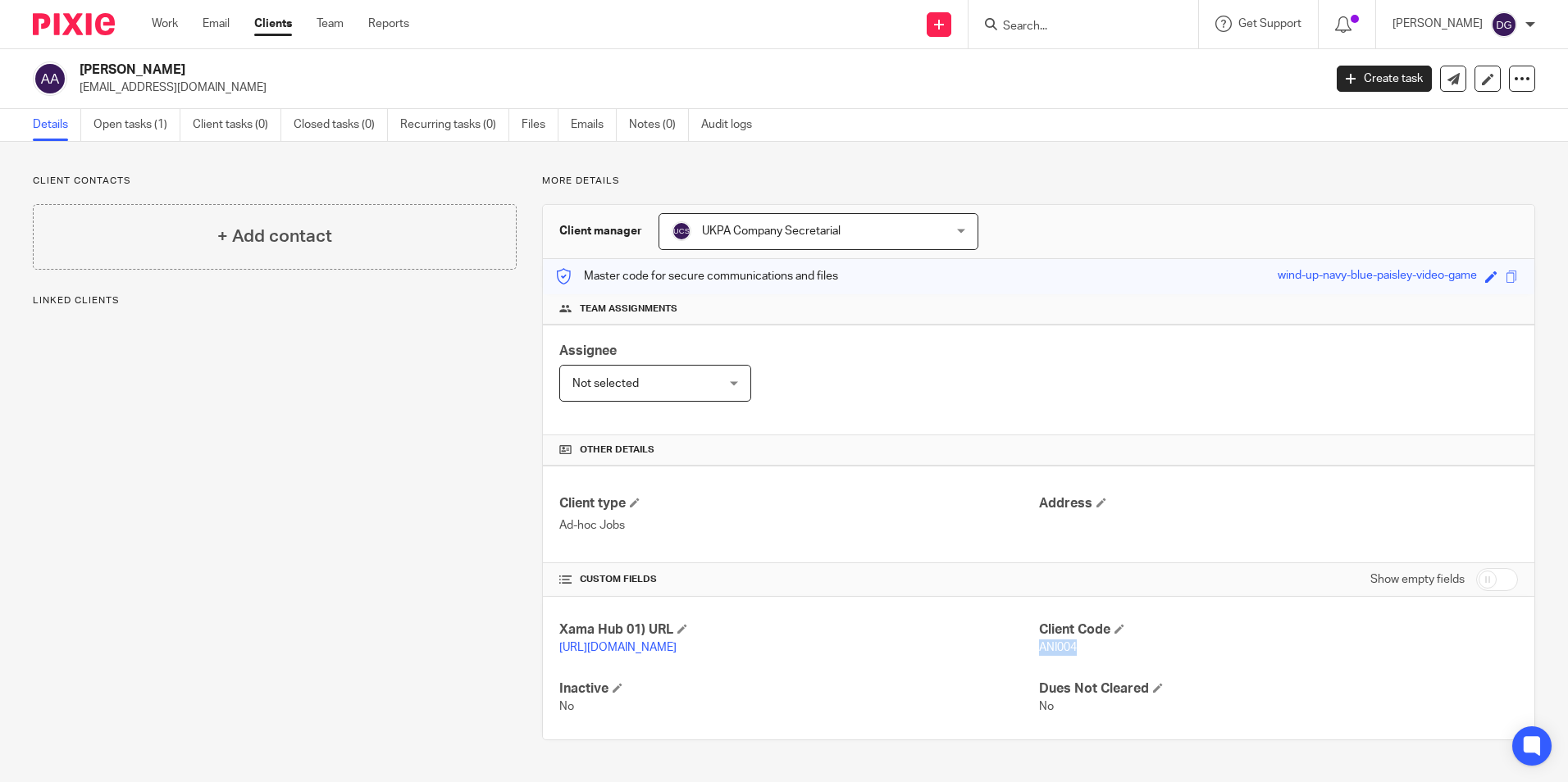
click at [1051, 645] on span "ANI004" at bounding box center [1058, 647] width 37 height 11
copy span "ANI004"
drag, startPoint x: 154, startPoint y: 67, endPoint x: 81, endPoint y: 63, distance: 73.1
click at [81, 63] on h2 "[PERSON_NAME]" at bounding box center [572, 71] width 986 height 17
copy h2 "[PERSON_NAME]"
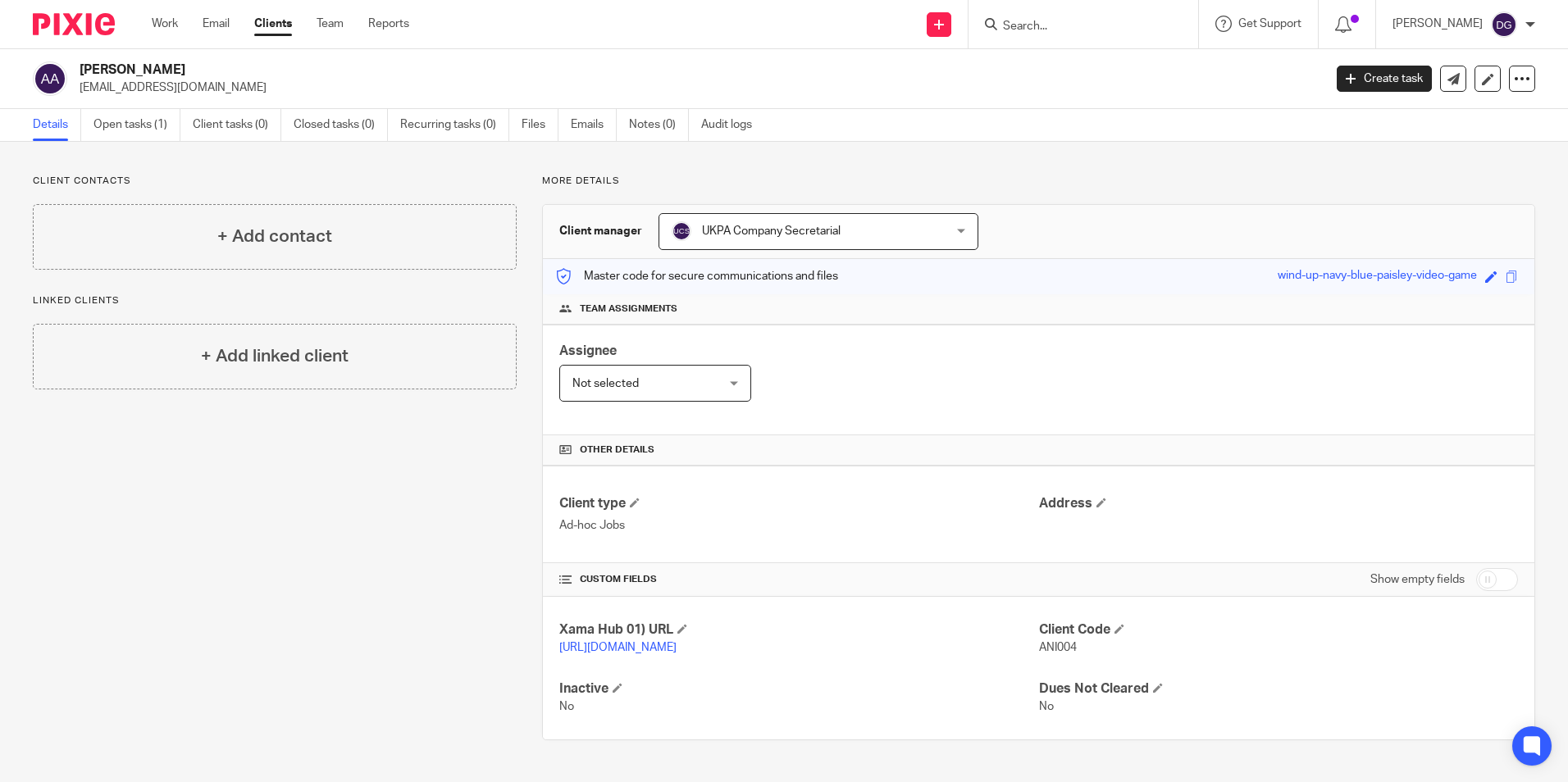
click at [208, 91] on p "[EMAIL_ADDRESS][DOMAIN_NAME]" at bounding box center [695, 87] width 1233 height 17
drag, startPoint x: 208, startPoint y: 85, endPoint x: 81, endPoint y: 91, distance: 127.1
click at [81, 91] on p "[EMAIL_ADDRESS][DOMAIN_NAME]" at bounding box center [695, 87] width 1233 height 17
copy p "[EMAIL_ADDRESS][DOMAIN_NAME]"
click at [265, 246] on h4 "+ Add contact" at bounding box center [275, 236] width 115 height 25
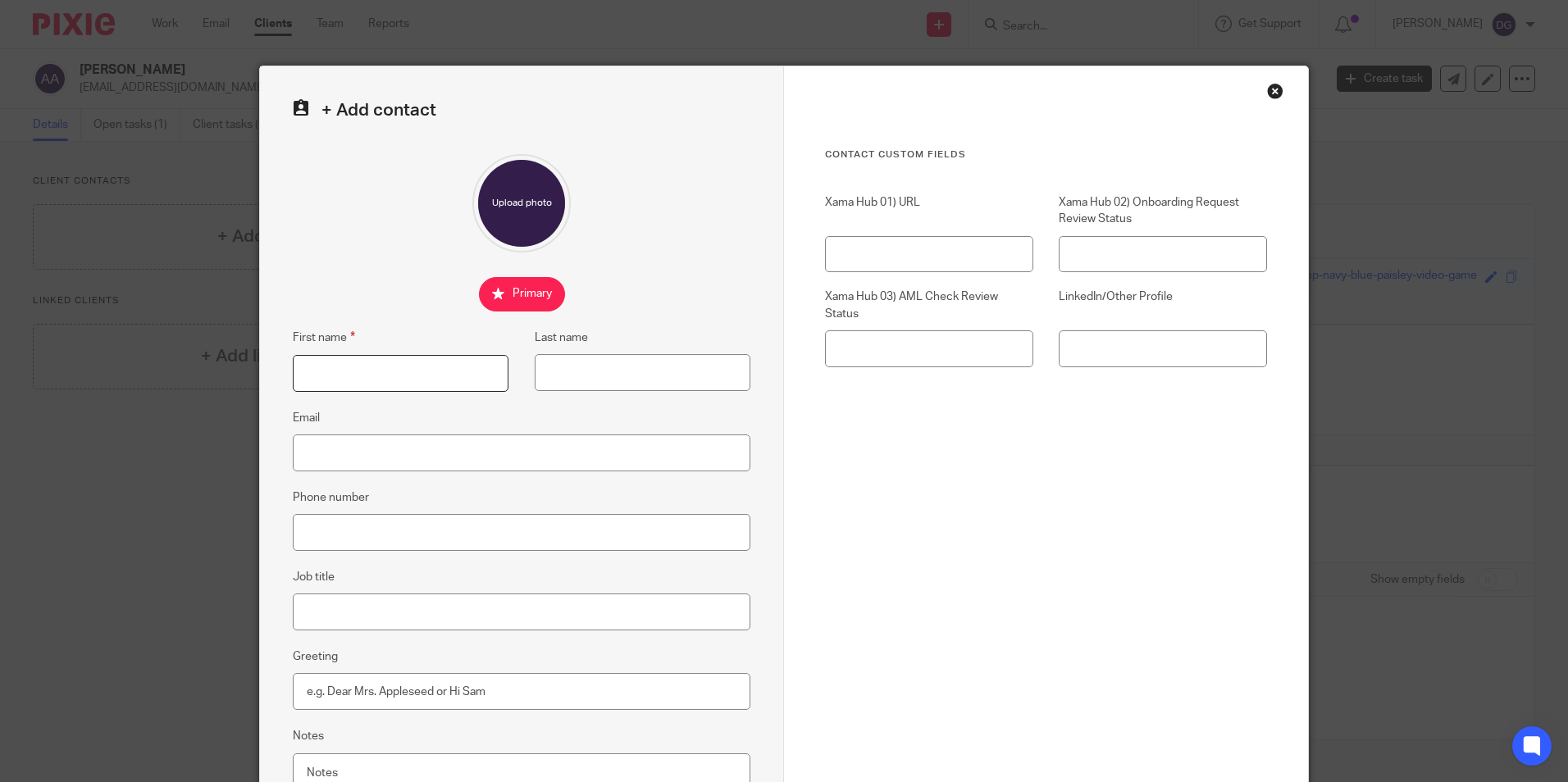
click at [395, 377] on input "First name" at bounding box center [401, 374] width 216 height 37
type input "Anita"
type input "Arora"
type input "[EMAIL_ADDRESS][DOMAIN_NAME]"
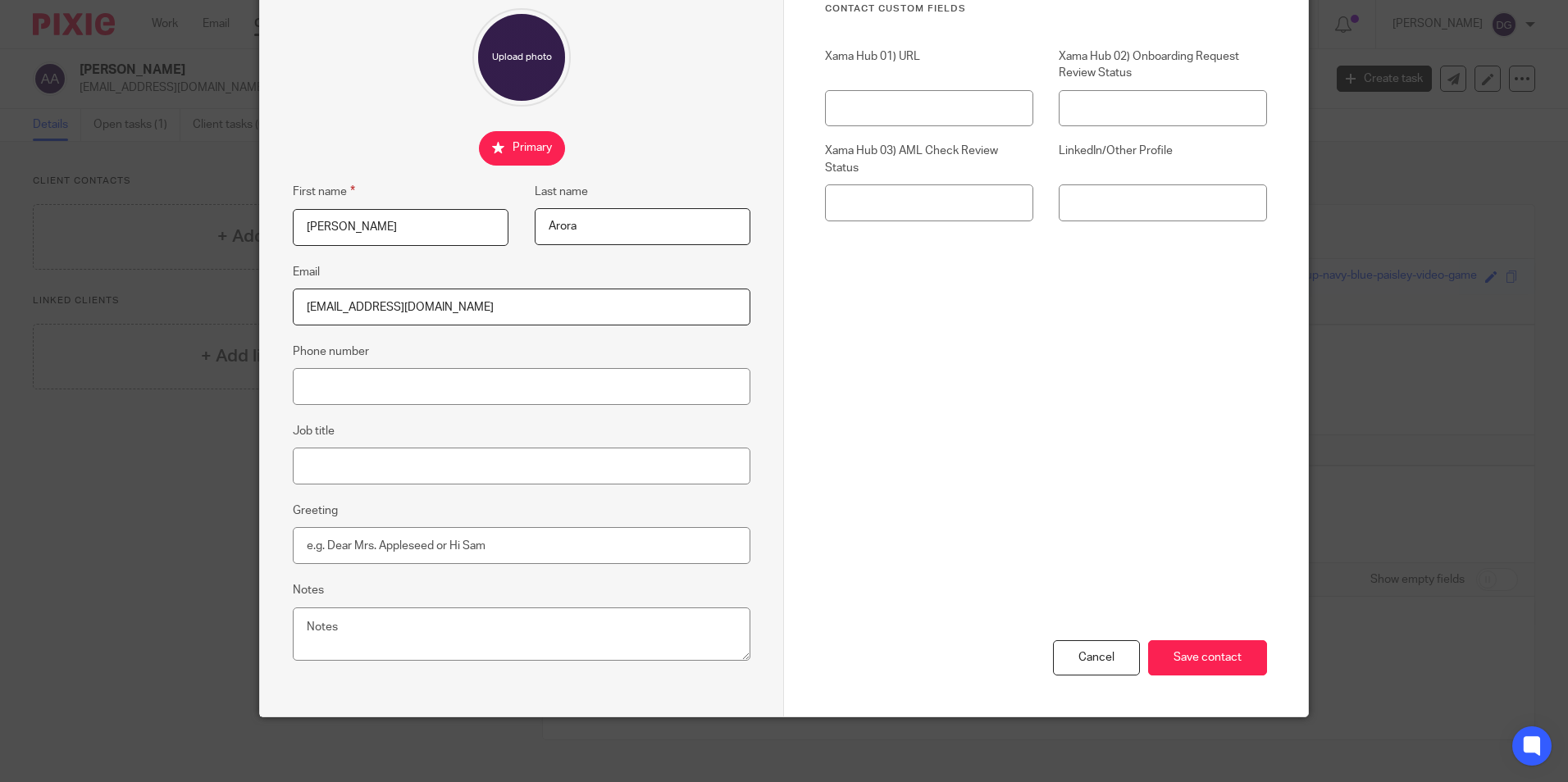
scroll to position [147, 0]
click at [1179, 657] on input "Save contact" at bounding box center [1207, 657] width 119 height 35
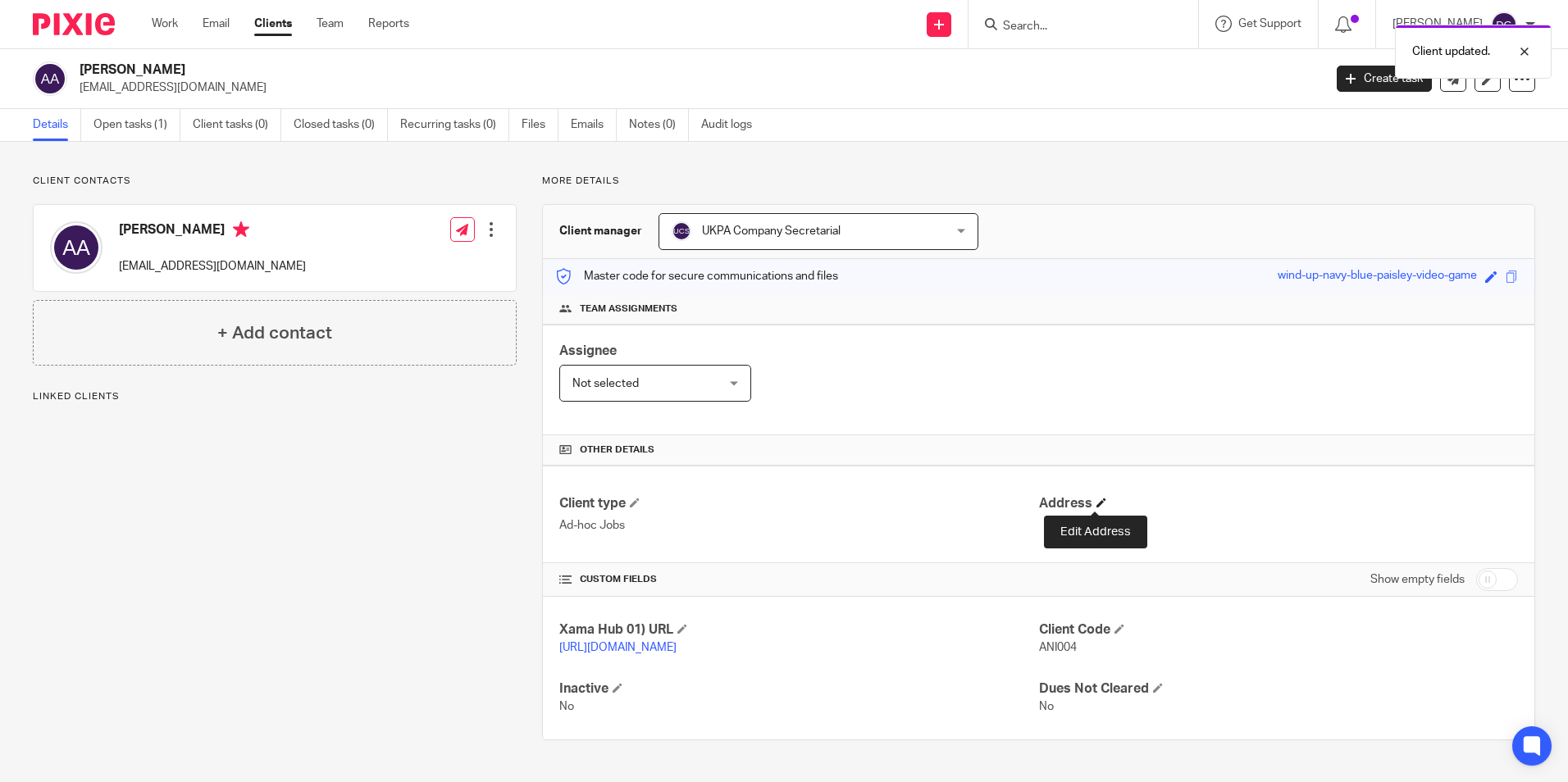
click at [1097, 505] on span at bounding box center [1101, 502] width 10 height 10
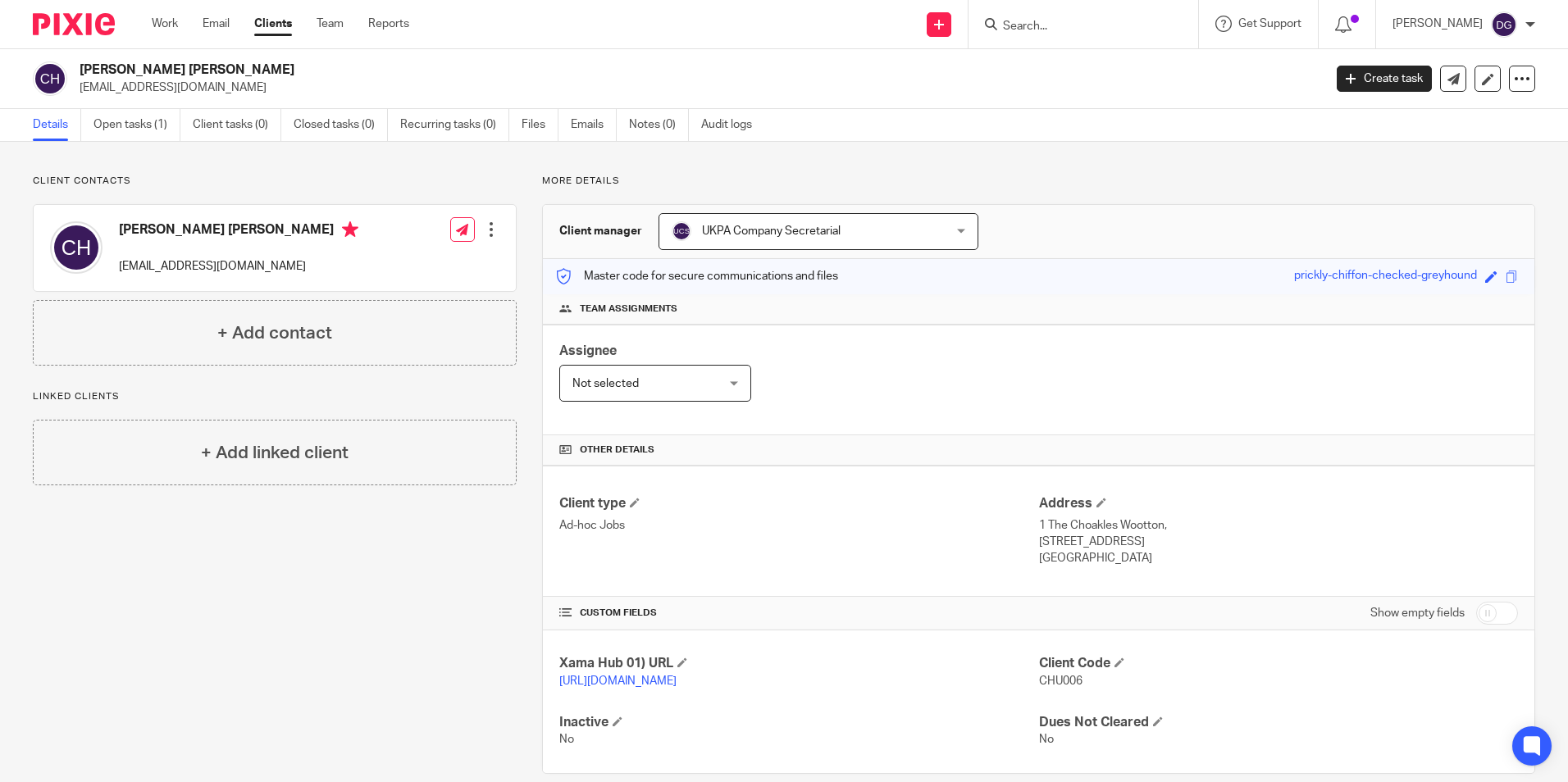
click at [1028, 21] on input "Search" at bounding box center [1075, 27] width 147 height 15
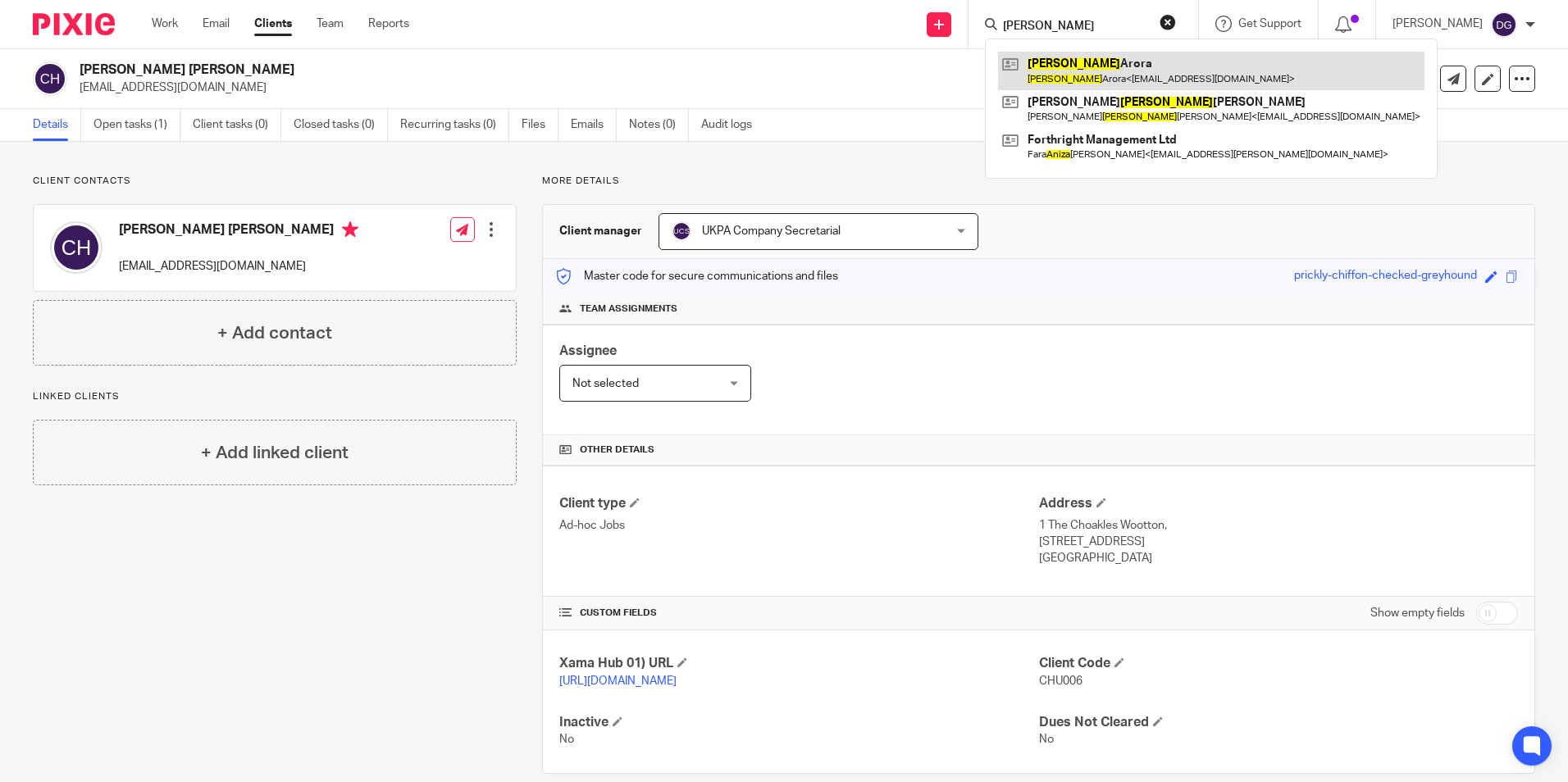
type input "anita"
click at [1064, 71] on link at bounding box center [1212, 70] width 427 height 37
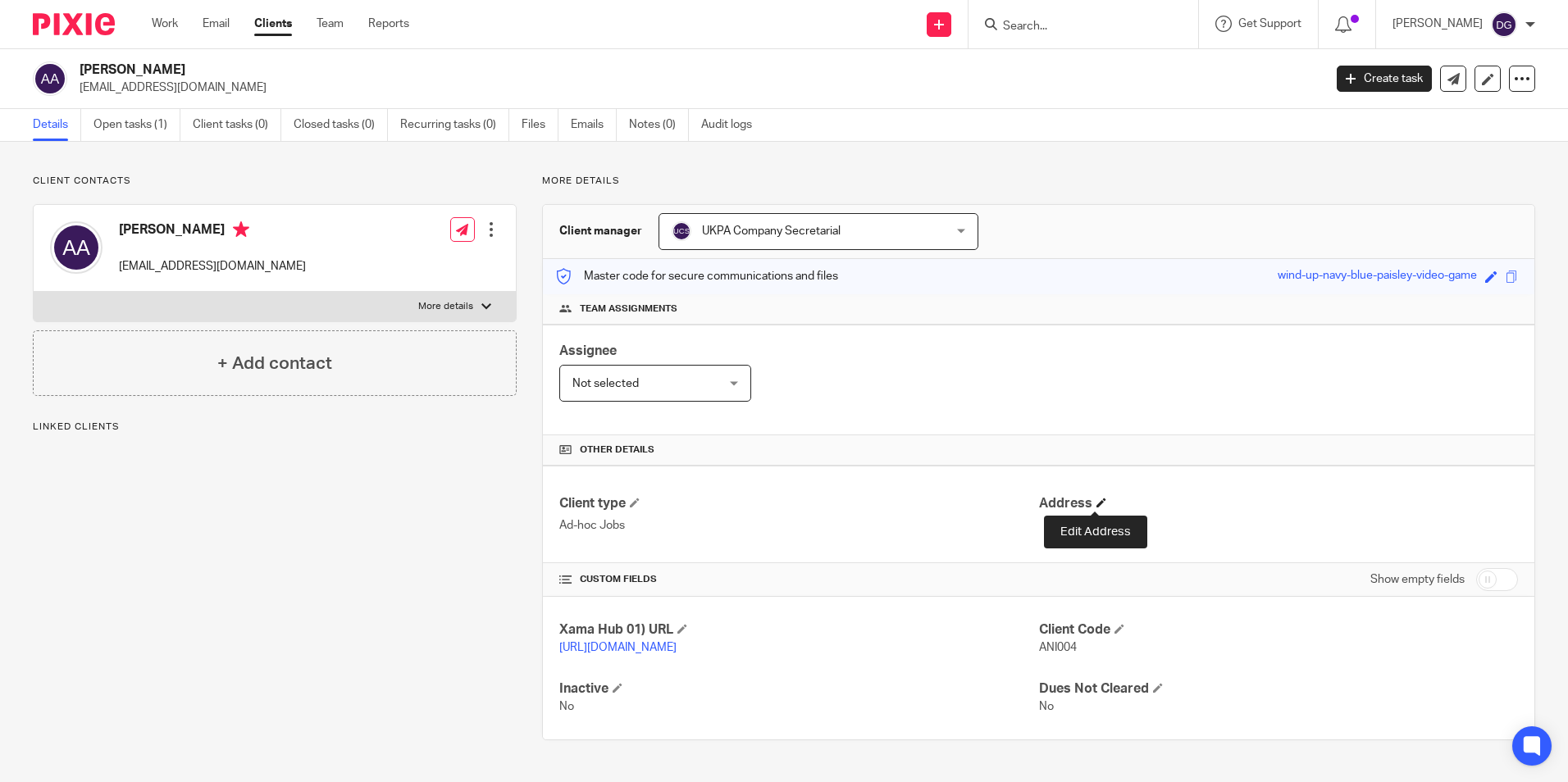
click at [1098, 507] on span at bounding box center [1101, 502] width 10 height 10
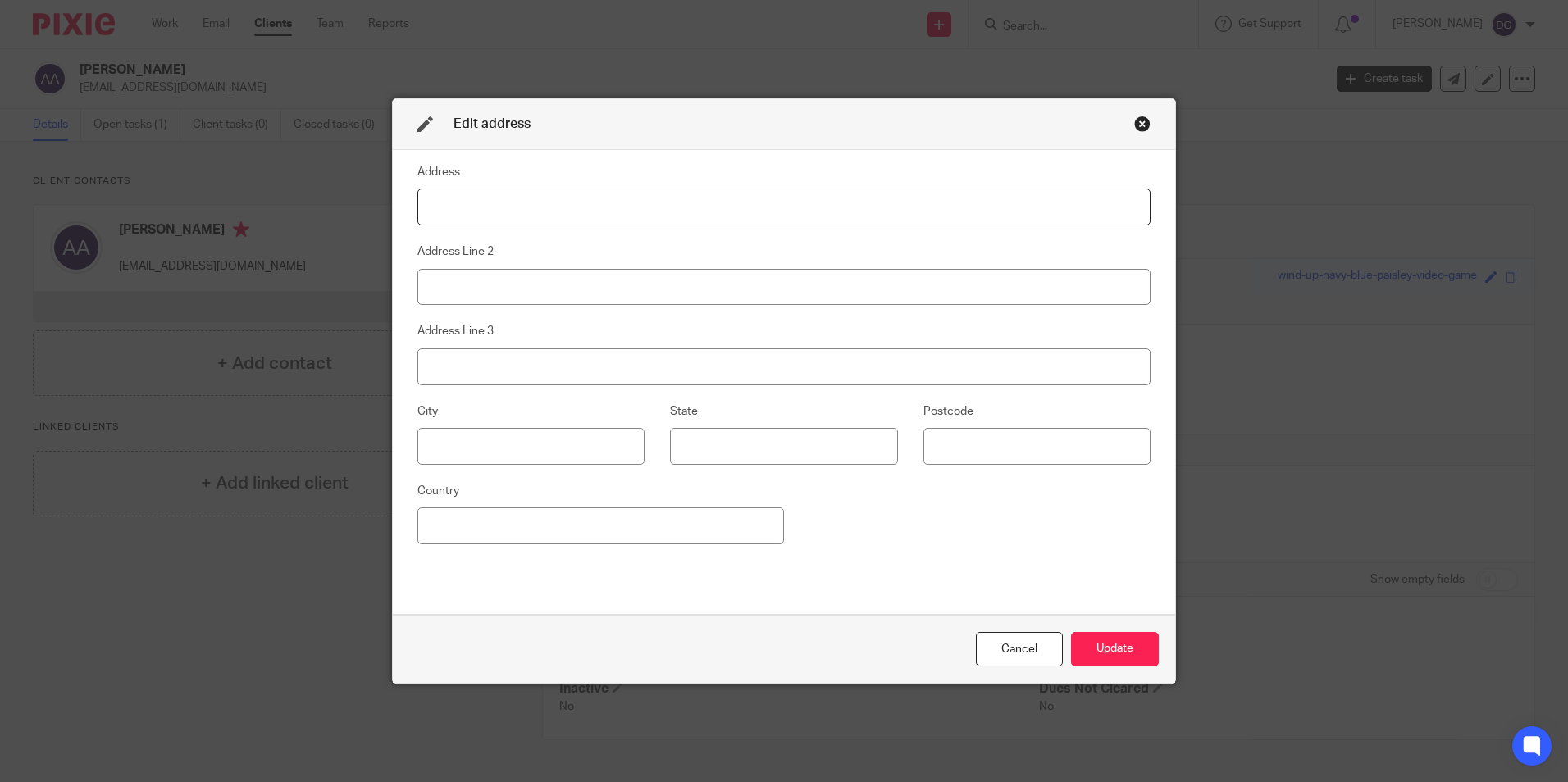
click at [531, 222] on input at bounding box center [784, 207] width 733 height 37
paste input "11 Heathervale, West Bridgford, Nottingham, NG2 7ST, GBR"
drag, startPoint x: 748, startPoint y: 206, endPoint x: 505, endPoint y: 202, distance: 243.0
click at [505, 202] on input "11 Heathervale, West Bridgford, Nottingham, NG2 7ST, GBR" at bounding box center [784, 207] width 733 height 37
type input "11 Heathervale"
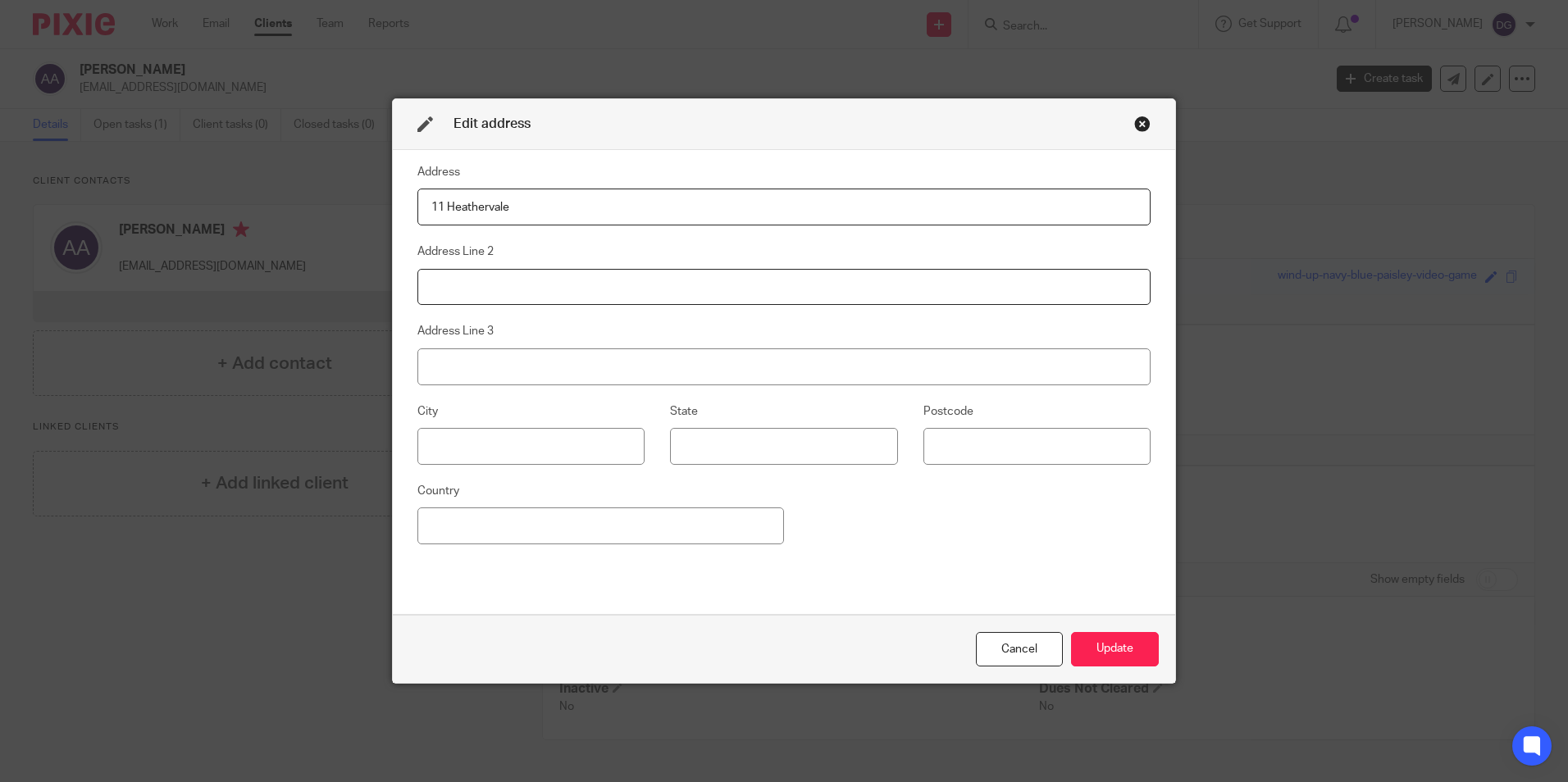
type input "West Bridgford"
type input "Nottingham"
type input "NG2 7ST"
type input "Nepal"
click at [581, 526] on input "Nepal" at bounding box center [600, 526] width 367 height 37
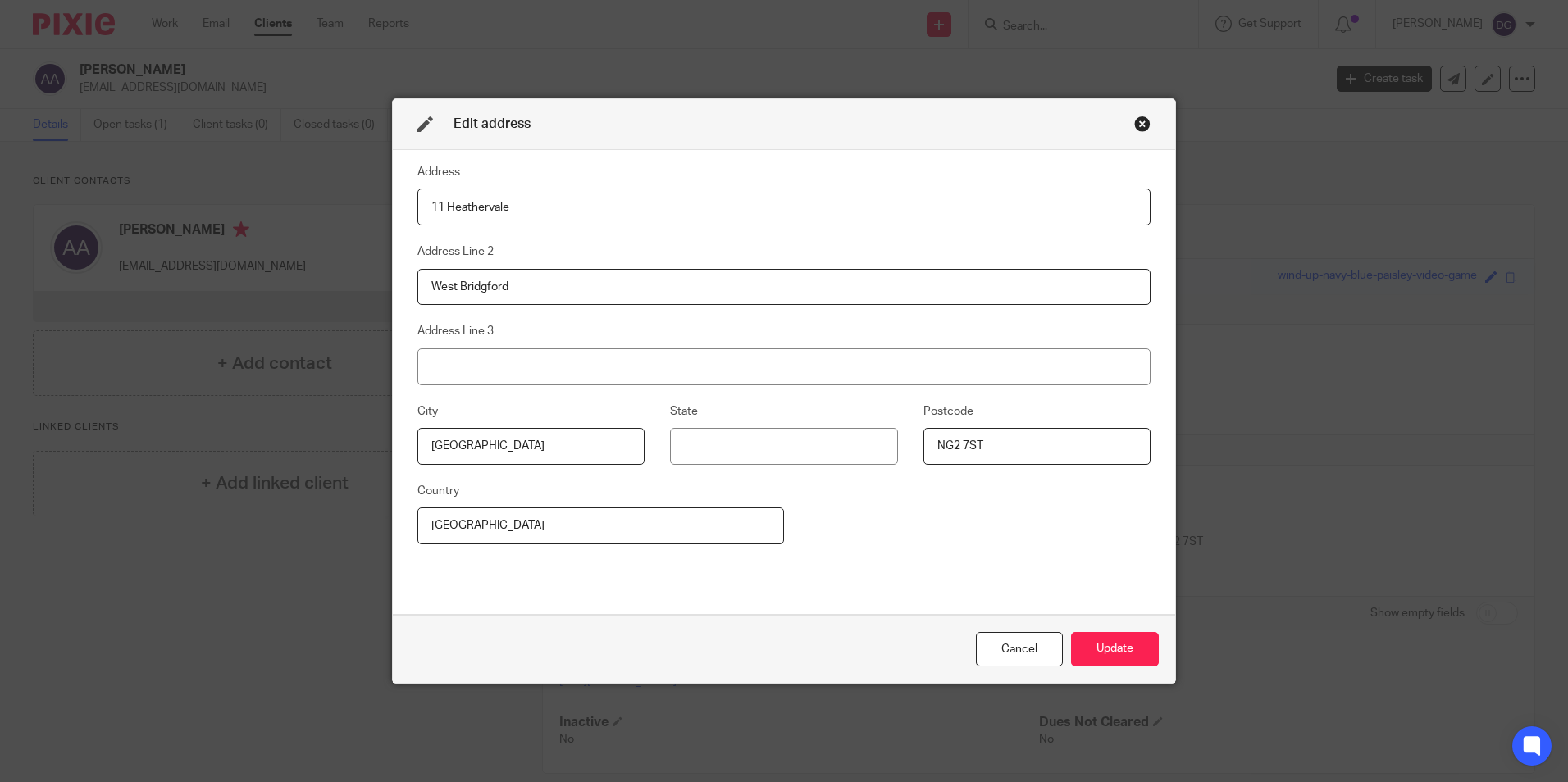
drag, startPoint x: 578, startPoint y: 533, endPoint x: 513, endPoint y: 526, distance: 65.4
click at [220, 522] on div "Edit address Address 11 Heathervale Address Line 2 West Bridgford Address Line …" at bounding box center [784, 391] width 1568 height 782
click at [653, 573] on div "Address 11 Heathervale Address Line 2 West Bridgford Address Line 3 City Nottin…" at bounding box center [784, 381] width 733 height 440
click at [655, 533] on input at bounding box center [600, 526] width 367 height 37
type input "United Kingdom"
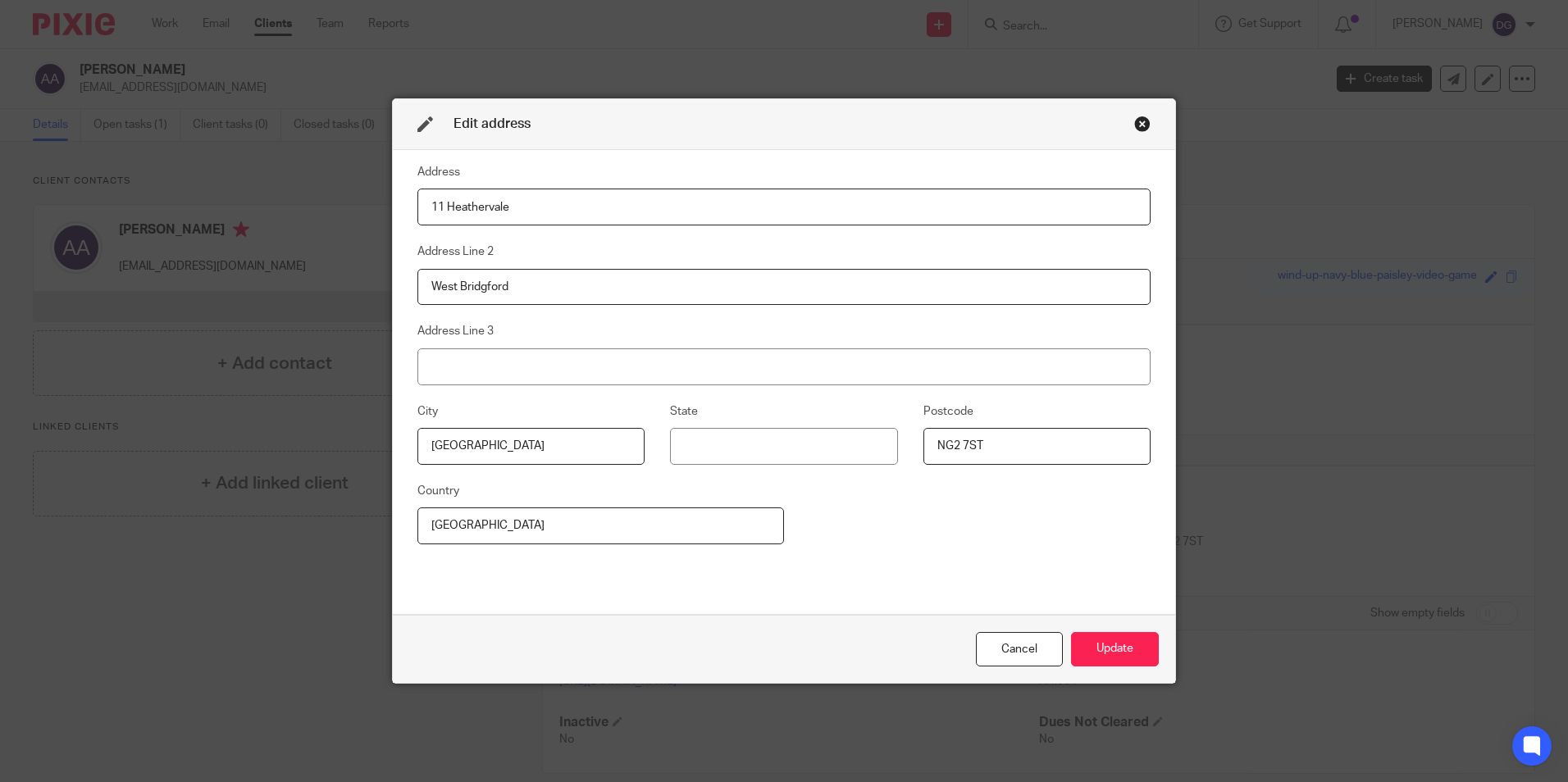
click at [778, 594] on div "Address 11 Heathervale Address Line 2 West Bridgford Address Line 3 City Nottin…" at bounding box center [784, 381] width 733 height 440
click at [1079, 650] on button "Update" at bounding box center [1115, 650] width 88 height 35
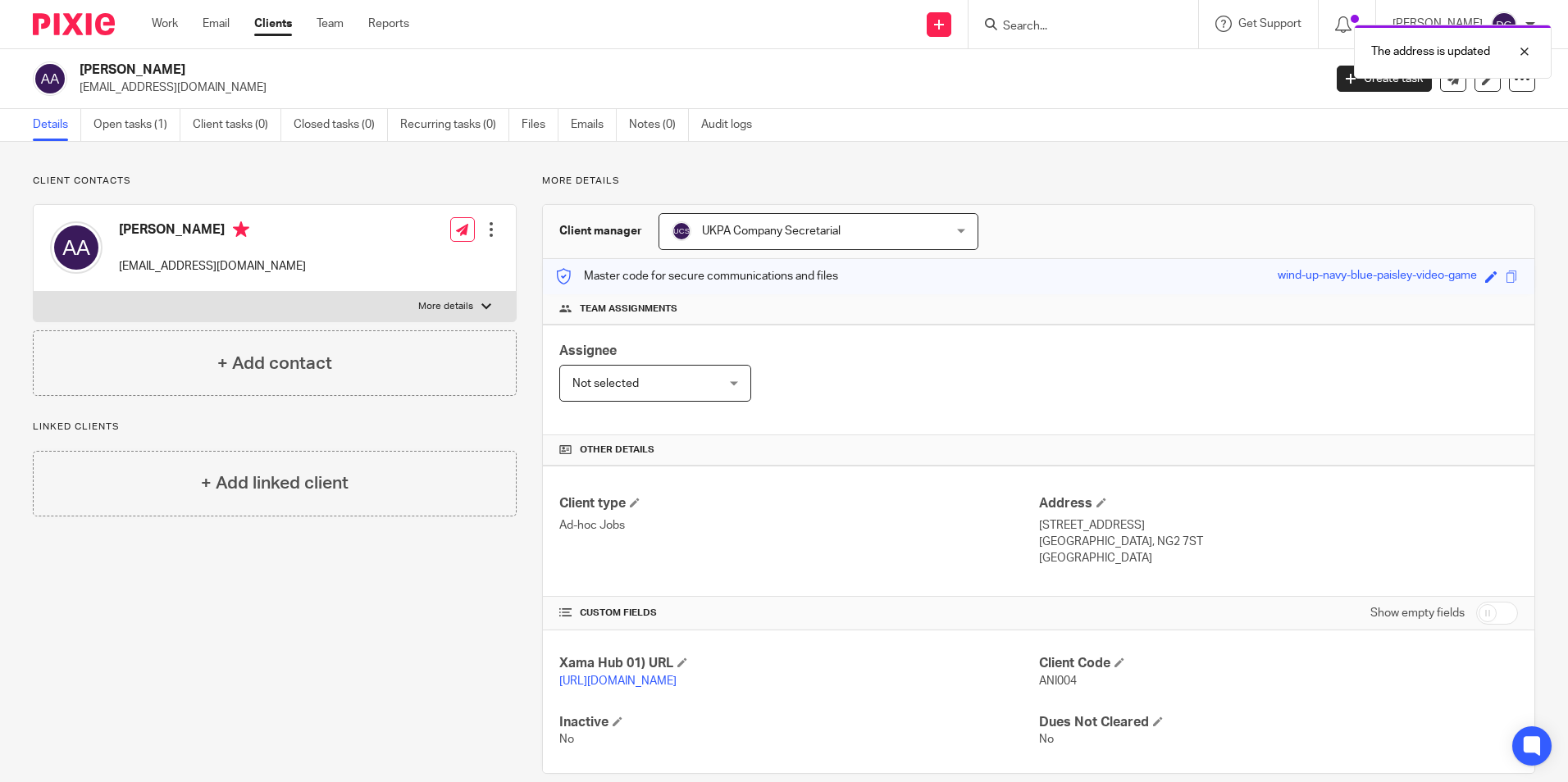
scroll to position [41, 0]
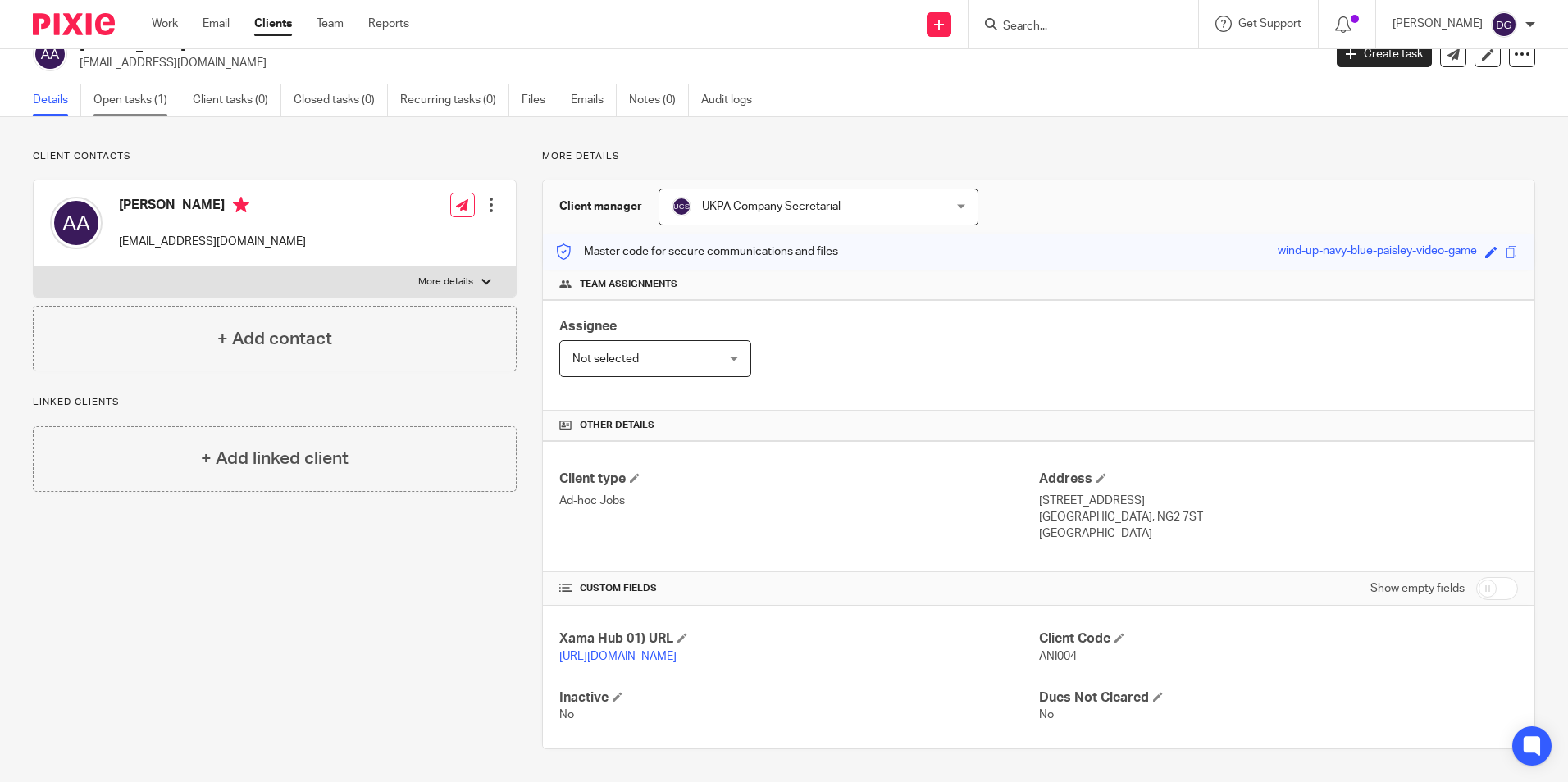
click at [141, 84] on link "Open tasks (1)" at bounding box center [137, 100] width 87 height 32
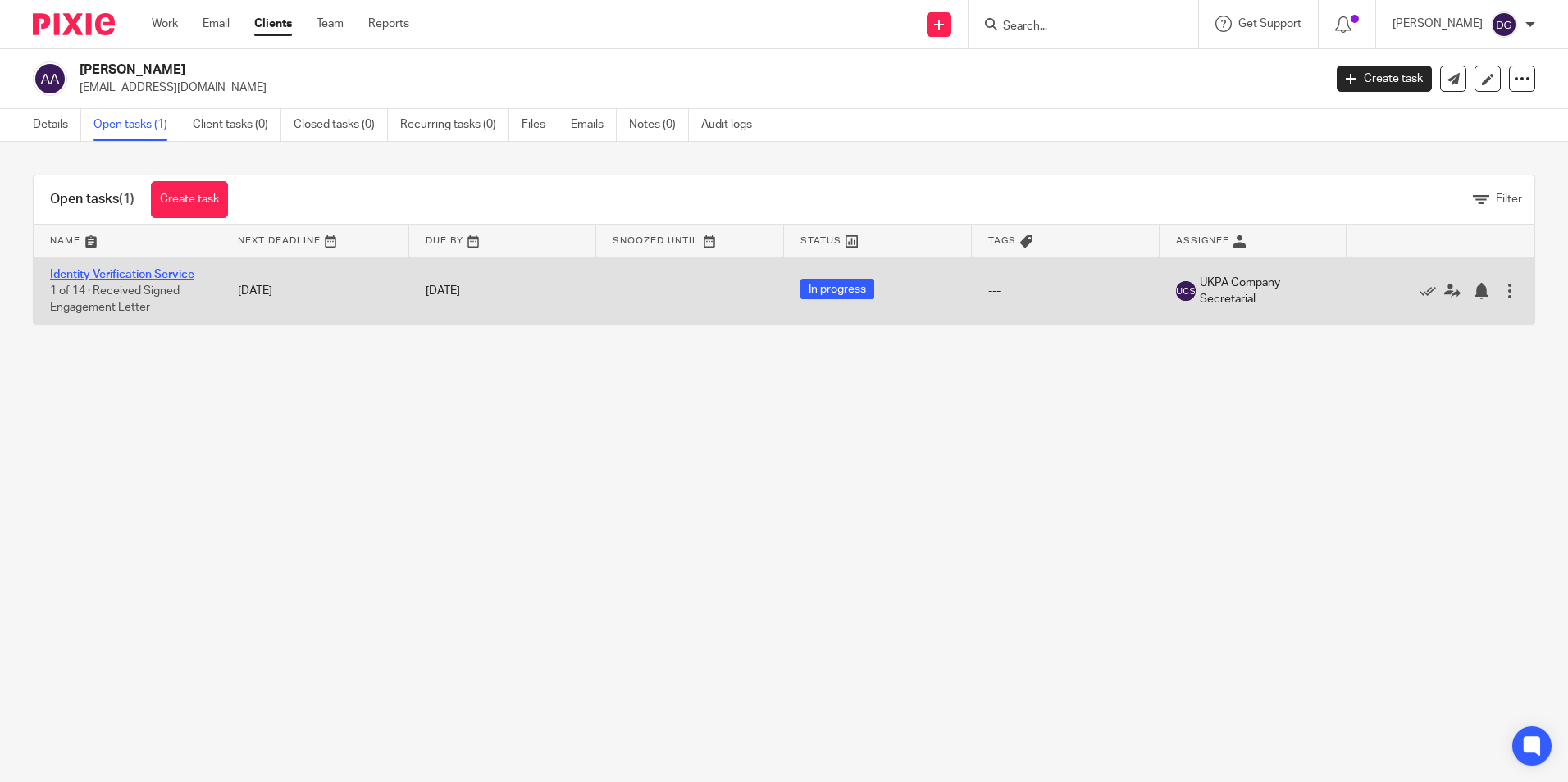
click at [170, 276] on link "Identity Verification Service" at bounding box center [122, 274] width 145 height 11
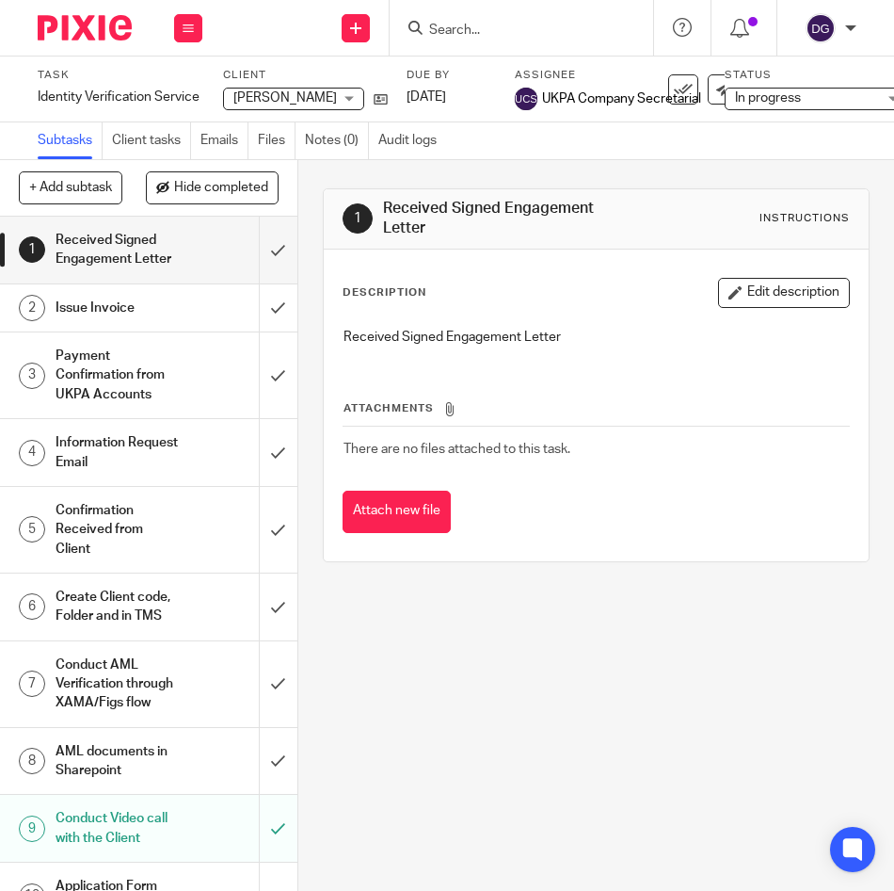
scroll to position [94, 0]
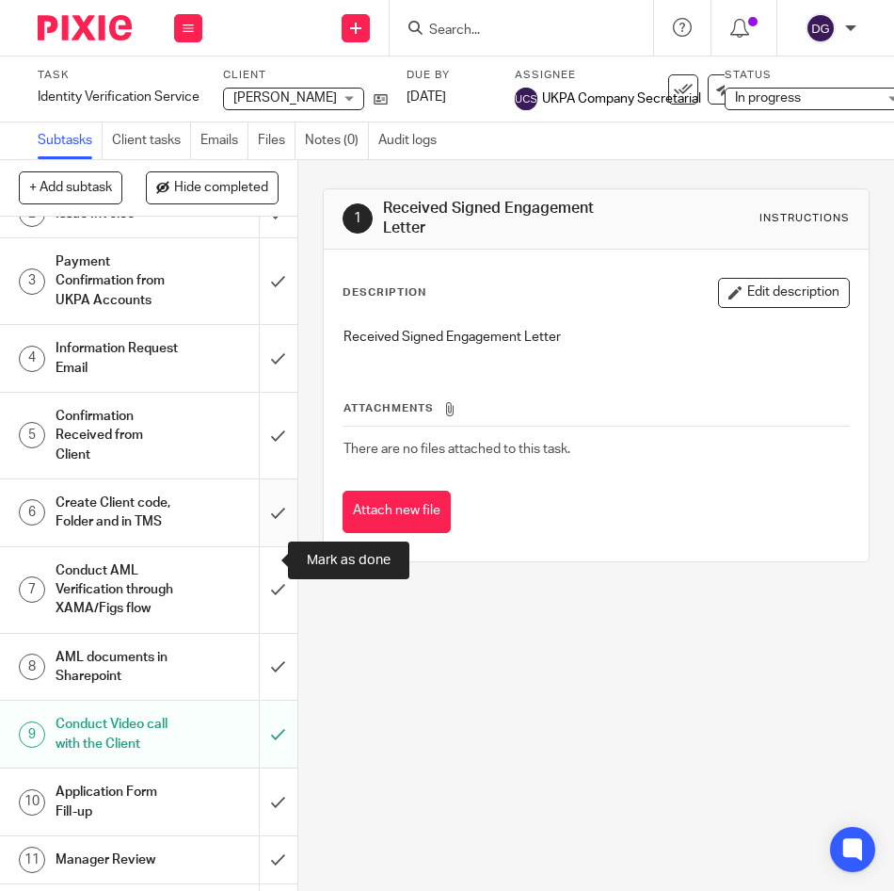
click at [250, 546] on input "submit" at bounding box center [149, 512] width 298 height 67
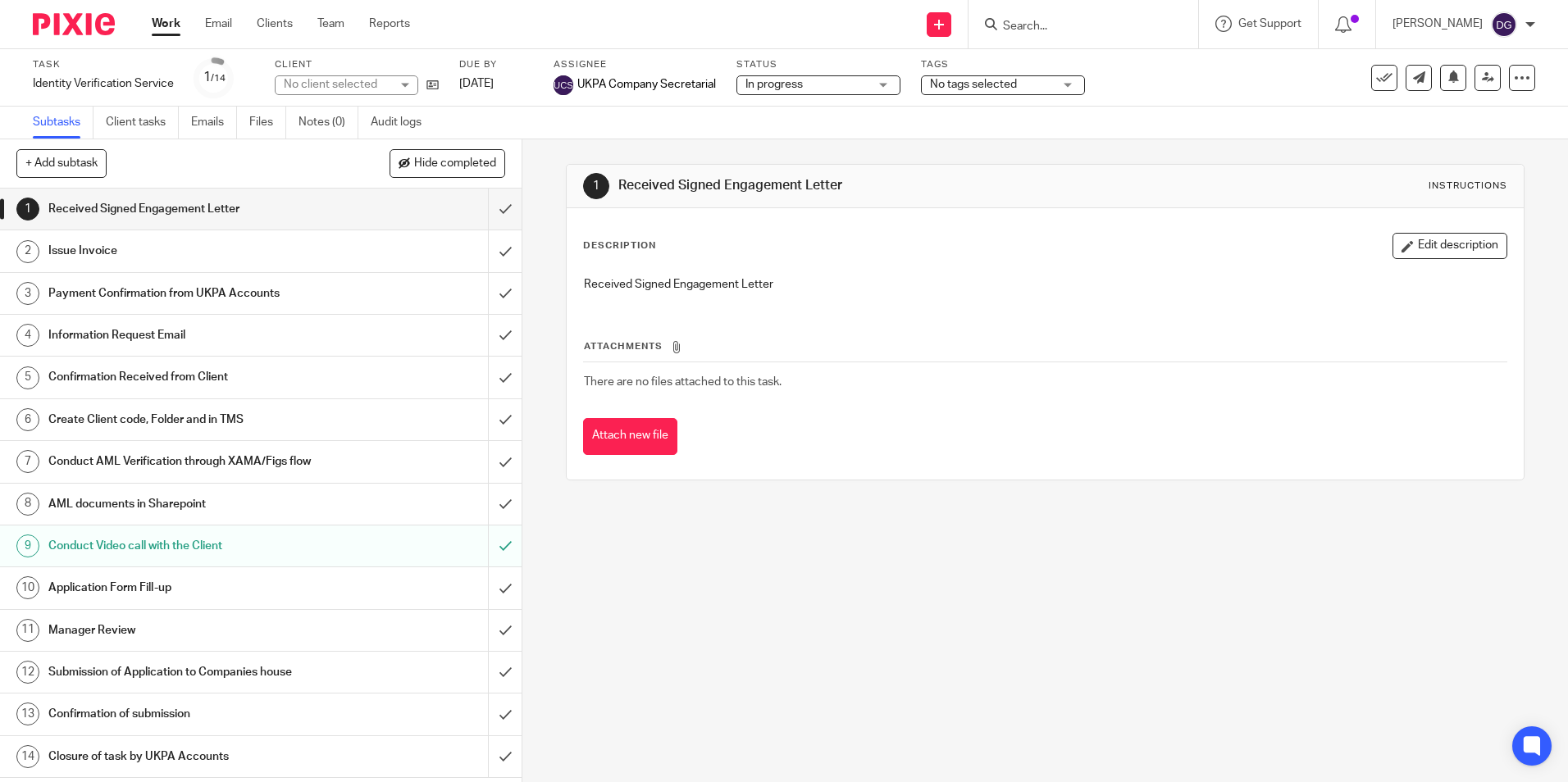
click at [1080, 15] on form at bounding box center [1089, 24] width 175 height 21
click at [1075, 23] on input "Search" at bounding box center [1075, 27] width 147 height 15
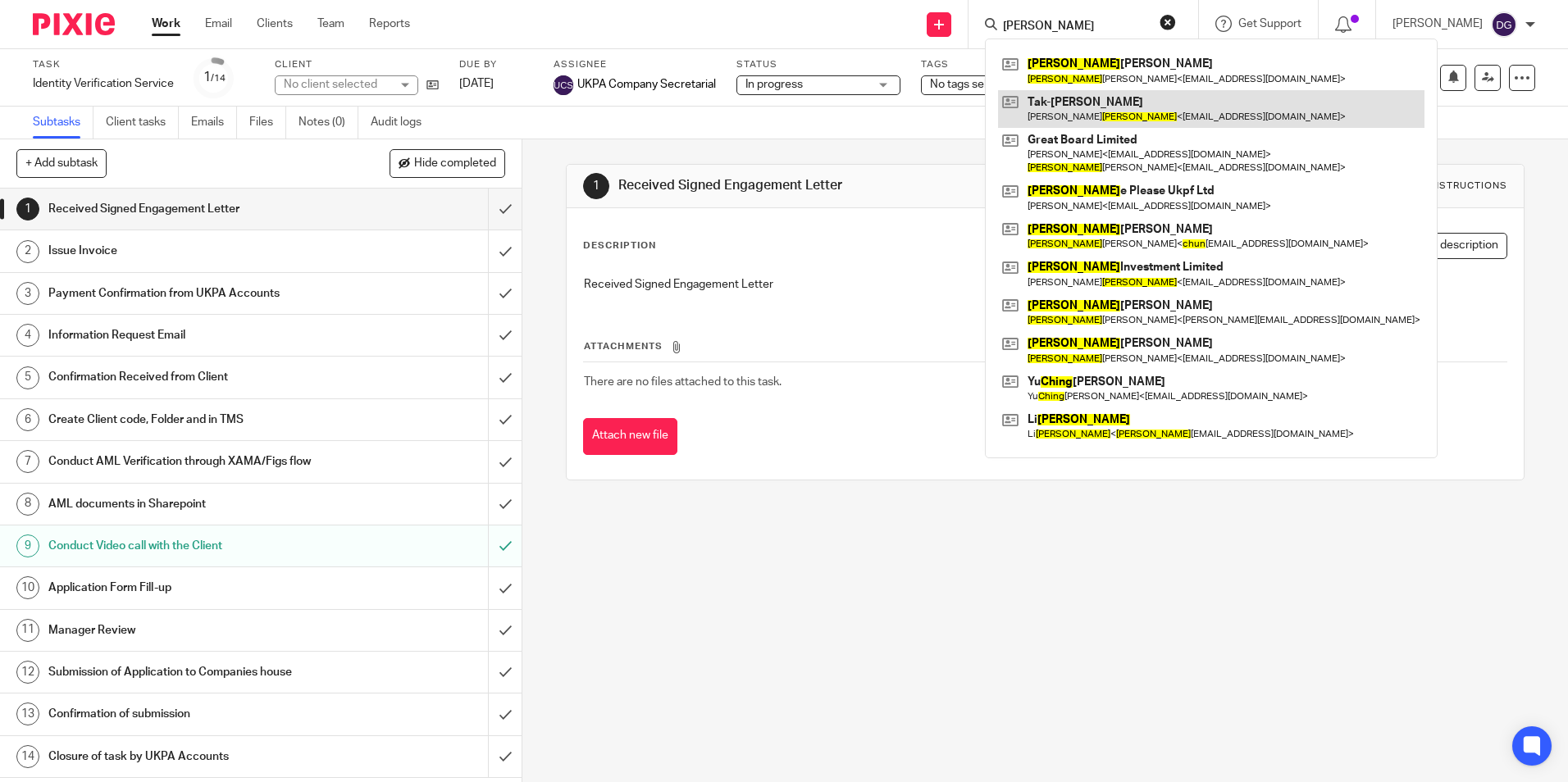
type input "chung"
click at [1064, 82] on link at bounding box center [1212, 70] width 427 height 37
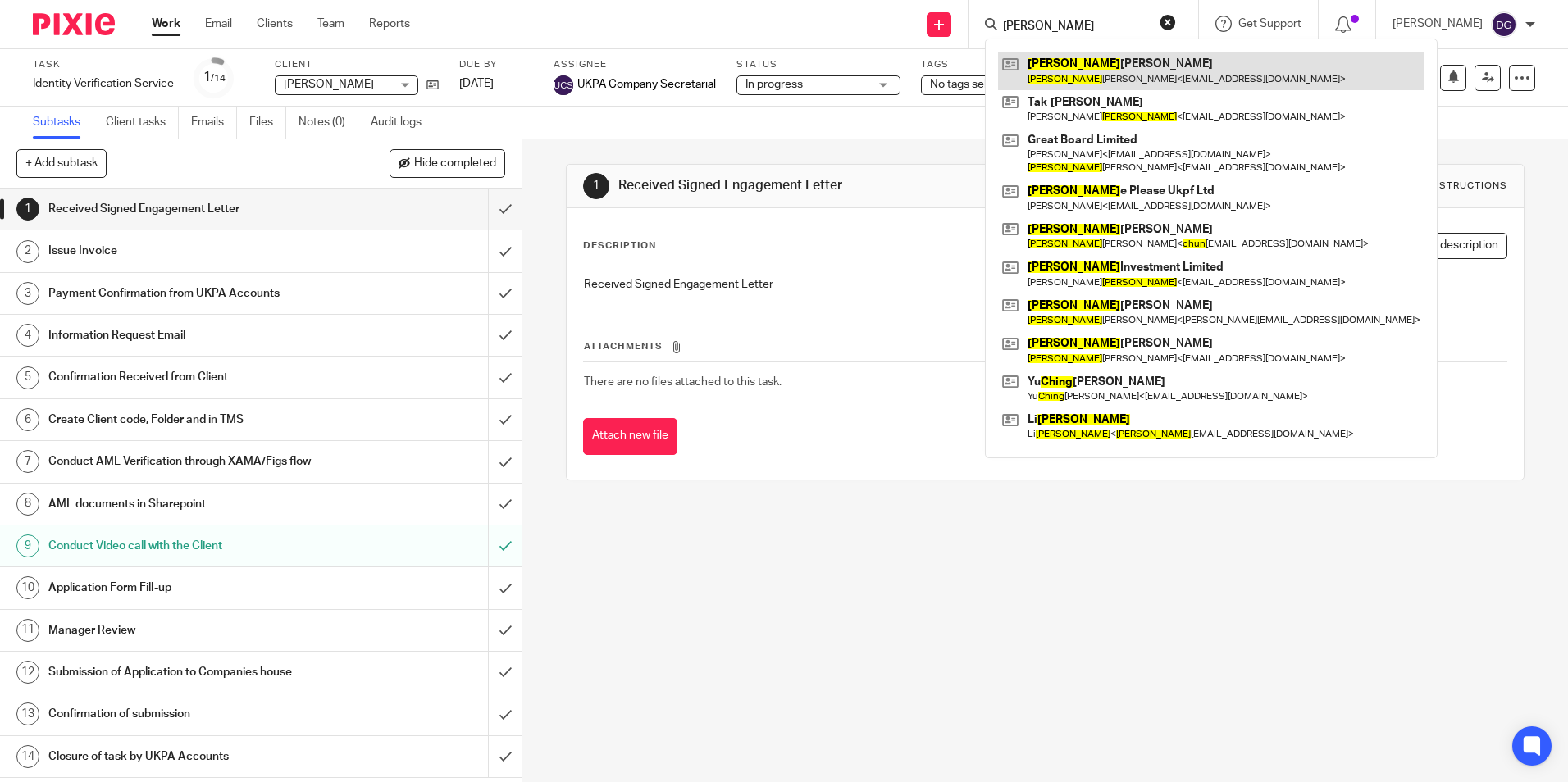
click at [1078, 64] on link at bounding box center [1212, 70] width 427 height 37
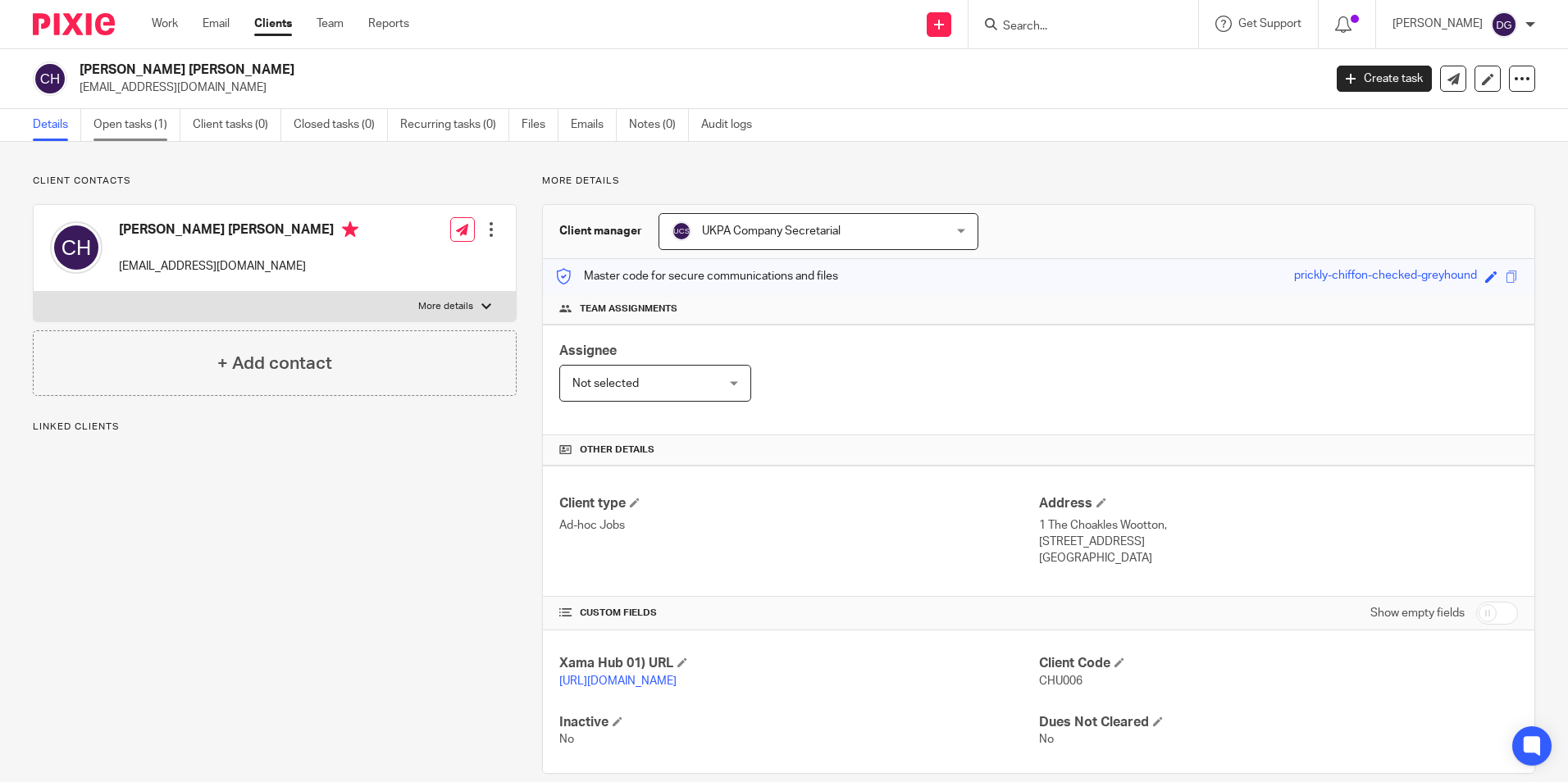
click at [147, 114] on link "Open tasks (1)" at bounding box center [137, 125] width 87 height 32
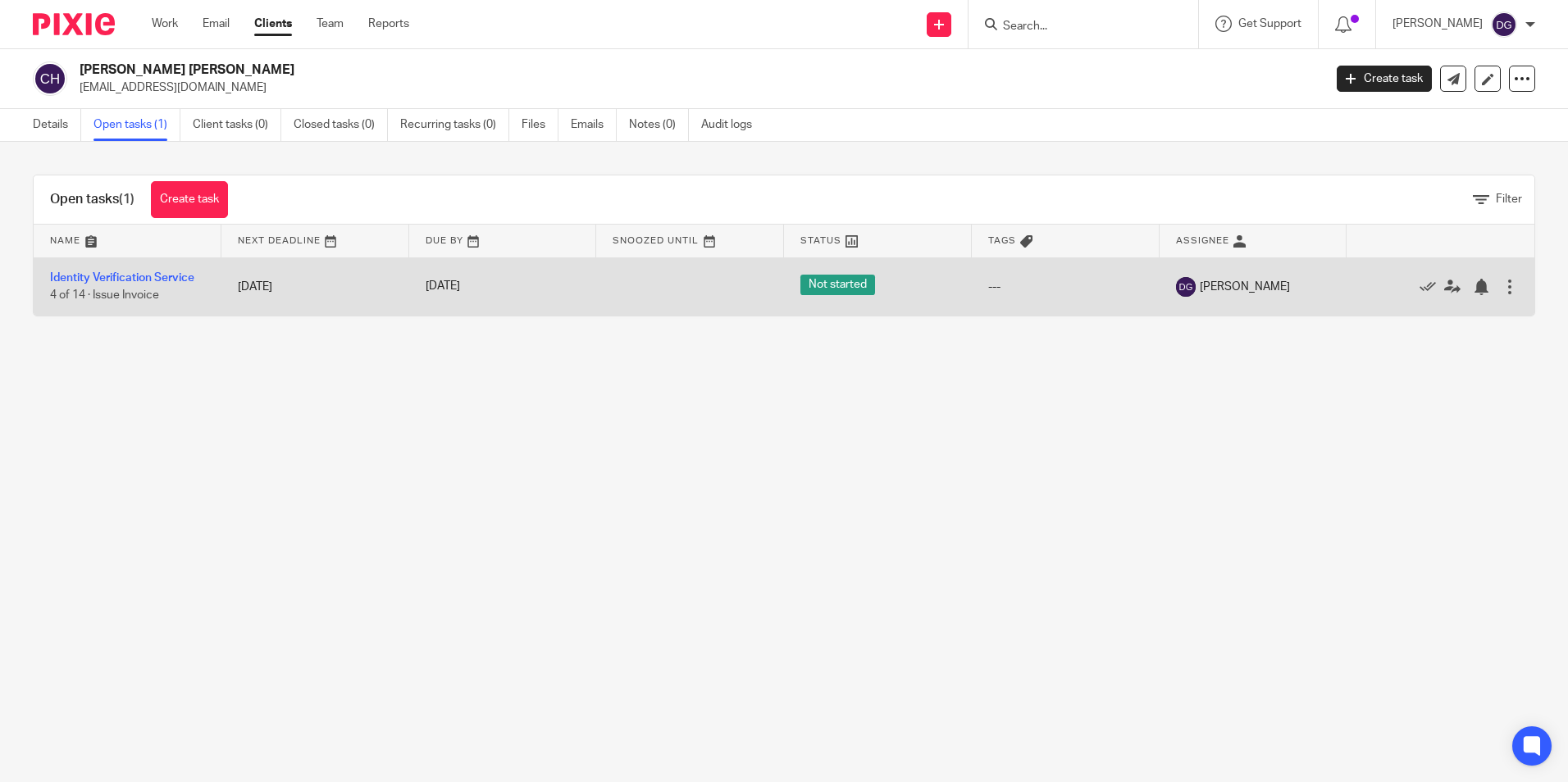
click at [161, 268] on td "Identity Verification Service 4 of 14 · Issue Invoice" at bounding box center [128, 287] width 188 height 58
click at [162, 273] on link "Identity Verification Service" at bounding box center [122, 278] width 145 height 11
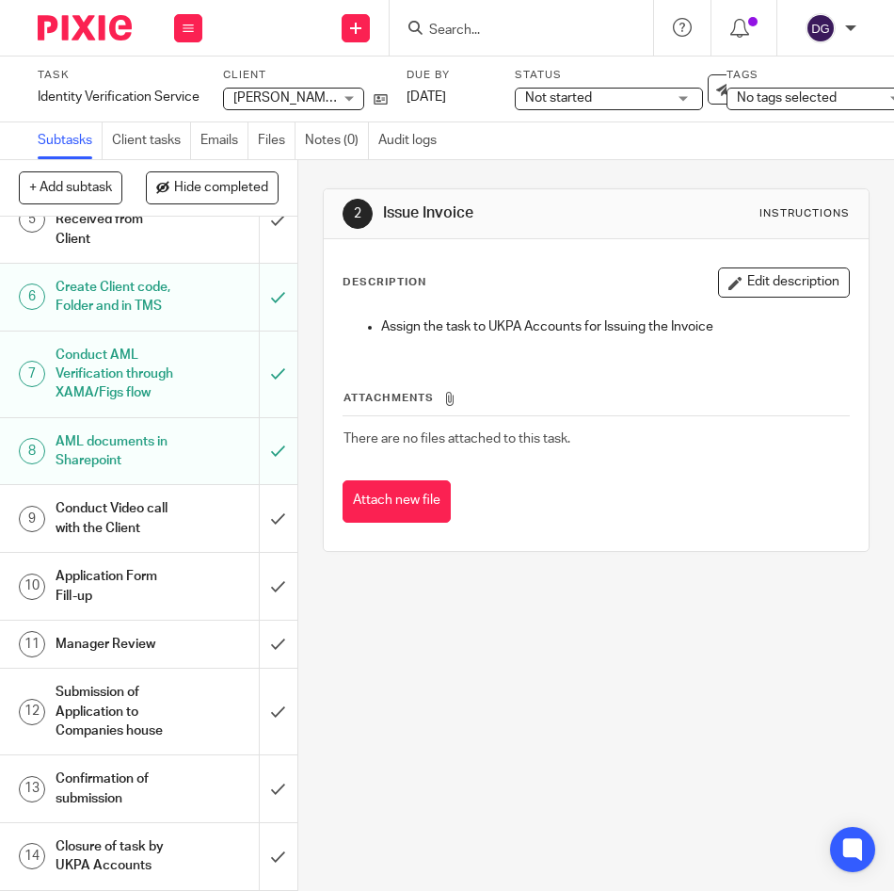
scroll to position [420, 0]
click at [478, 36] on input "Search" at bounding box center [511, 31] width 169 height 17
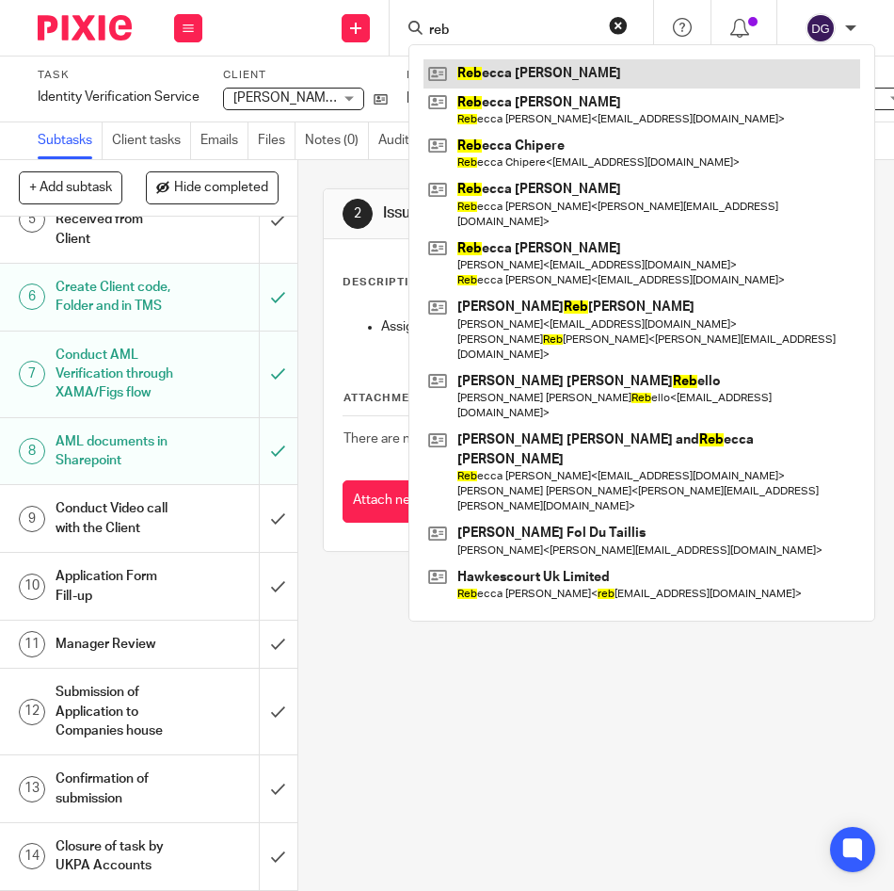
type input "reb"
click at [522, 68] on link at bounding box center [642, 73] width 437 height 28
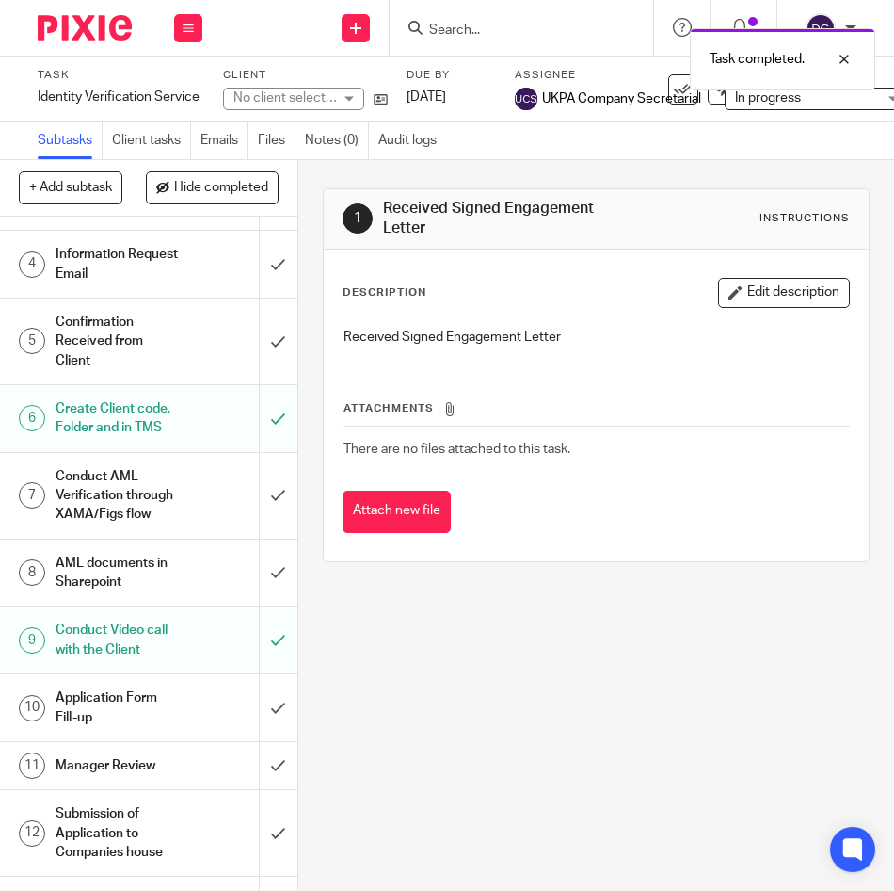
scroll to position [282, 0]
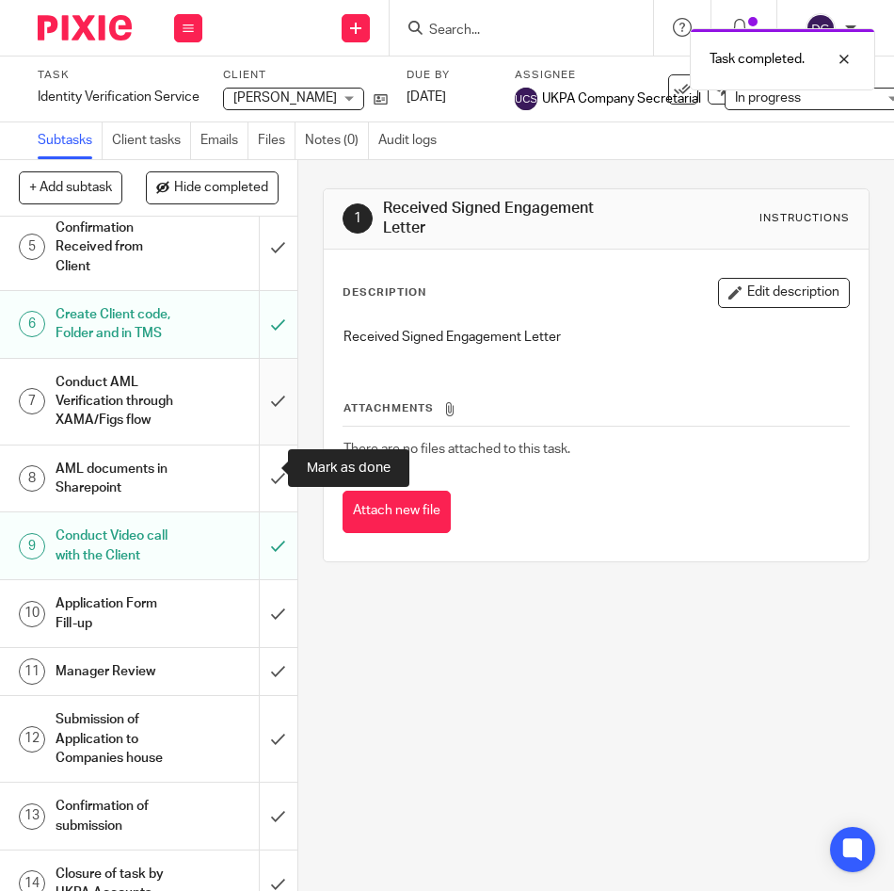
click at [251, 444] on input "submit" at bounding box center [149, 402] width 298 height 86
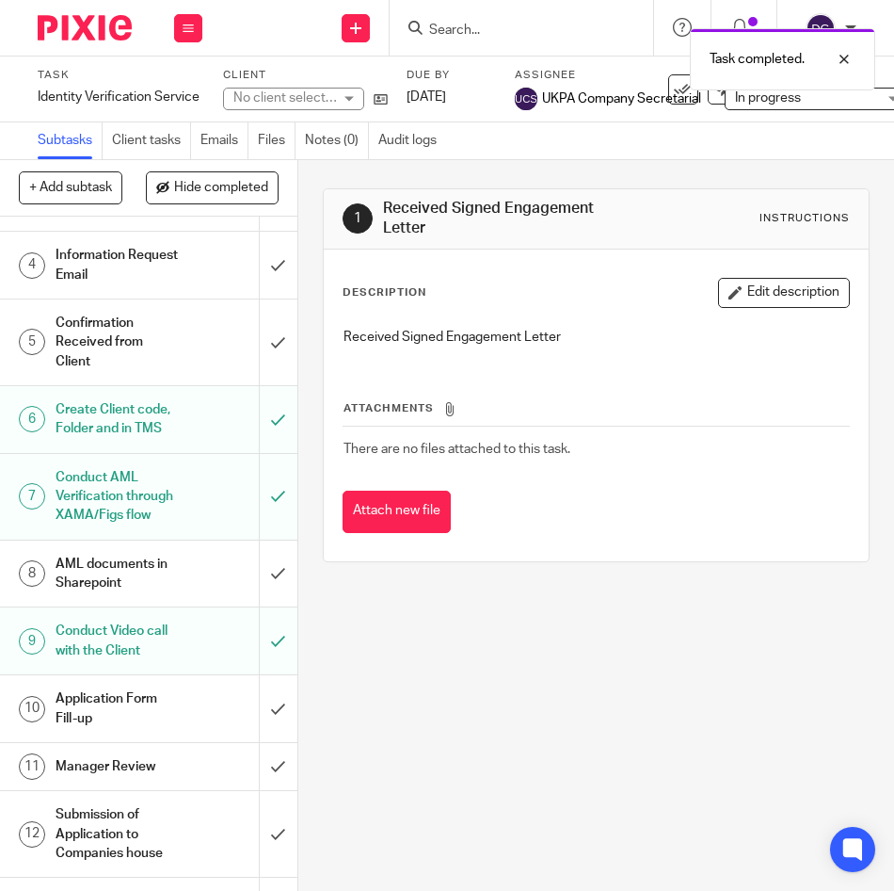
scroll to position [188, 0]
click at [259, 606] on input "submit" at bounding box center [149, 573] width 298 height 67
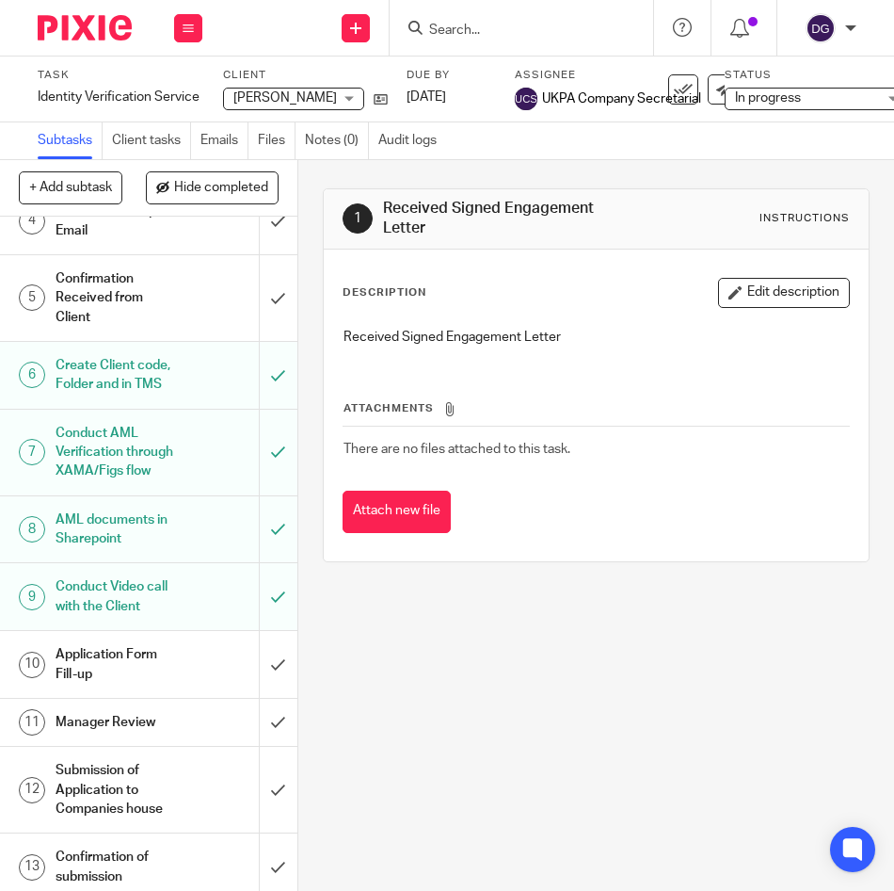
scroll to position [420, 0]
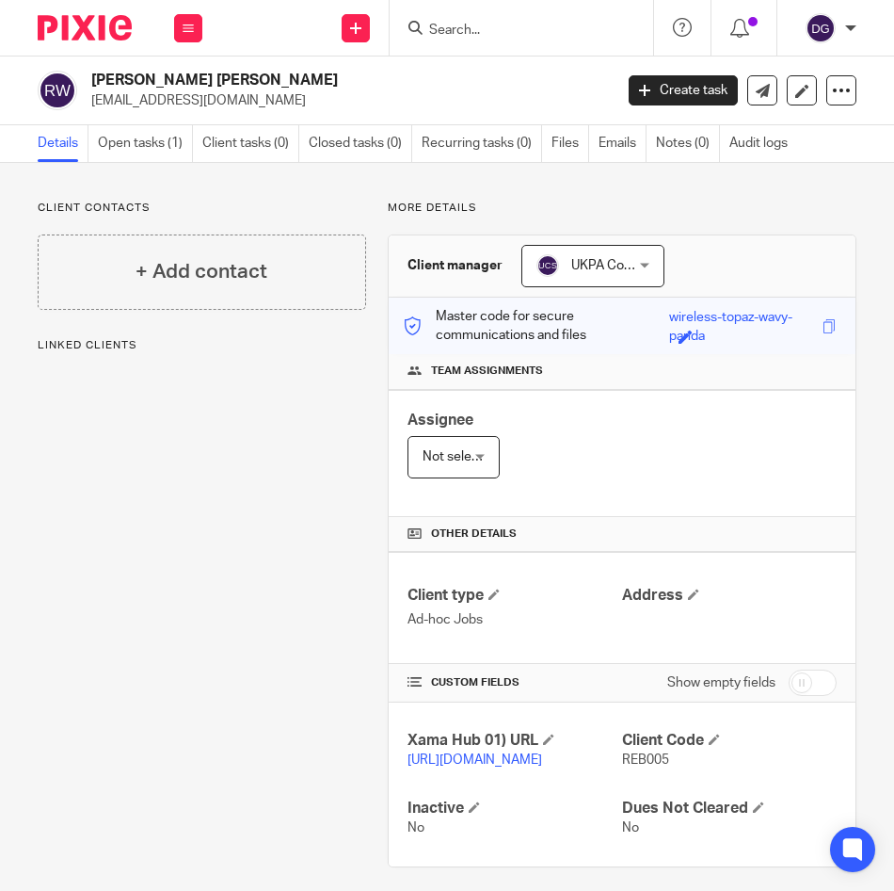
drag, startPoint x: 235, startPoint y: 266, endPoint x: 224, endPoint y: 269, distance: 11.9
click at [235, 265] on h4 "+ Add contact" at bounding box center [202, 271] width 132 height 29
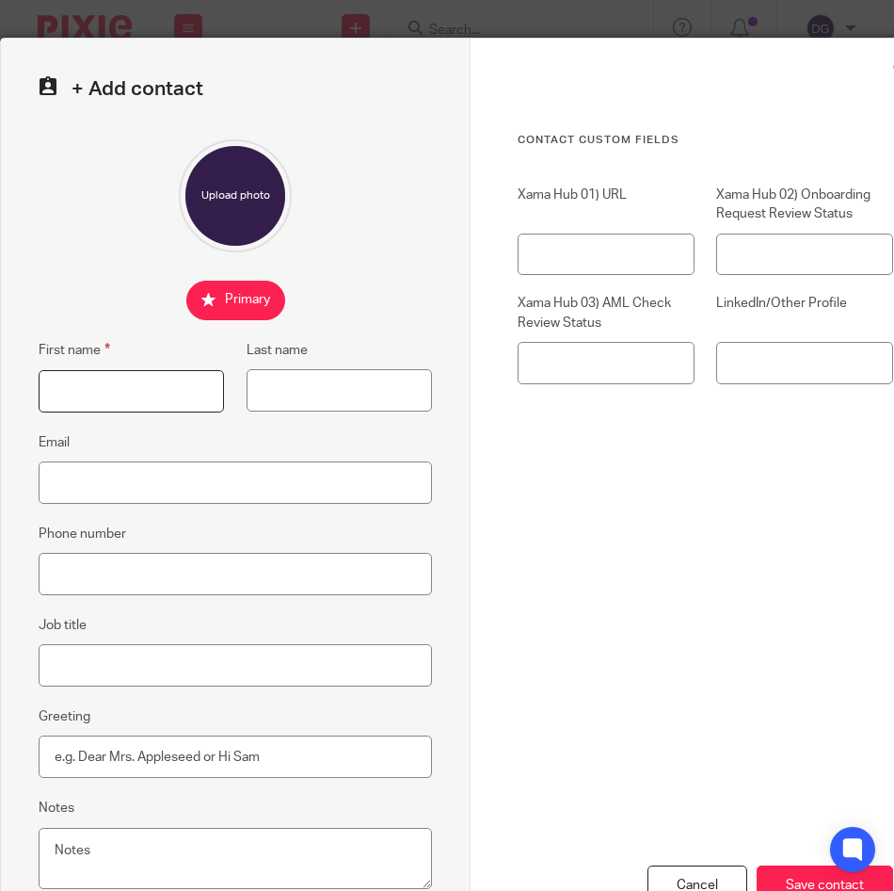
click at [117, 389] on input "First name" at bounding box center [131, 391] width 185 height 42
type input "Rebecca Kate"
type input "Wibsey"
type input "[EMAIL_ADDRESS][DOMAIN_NAME]"
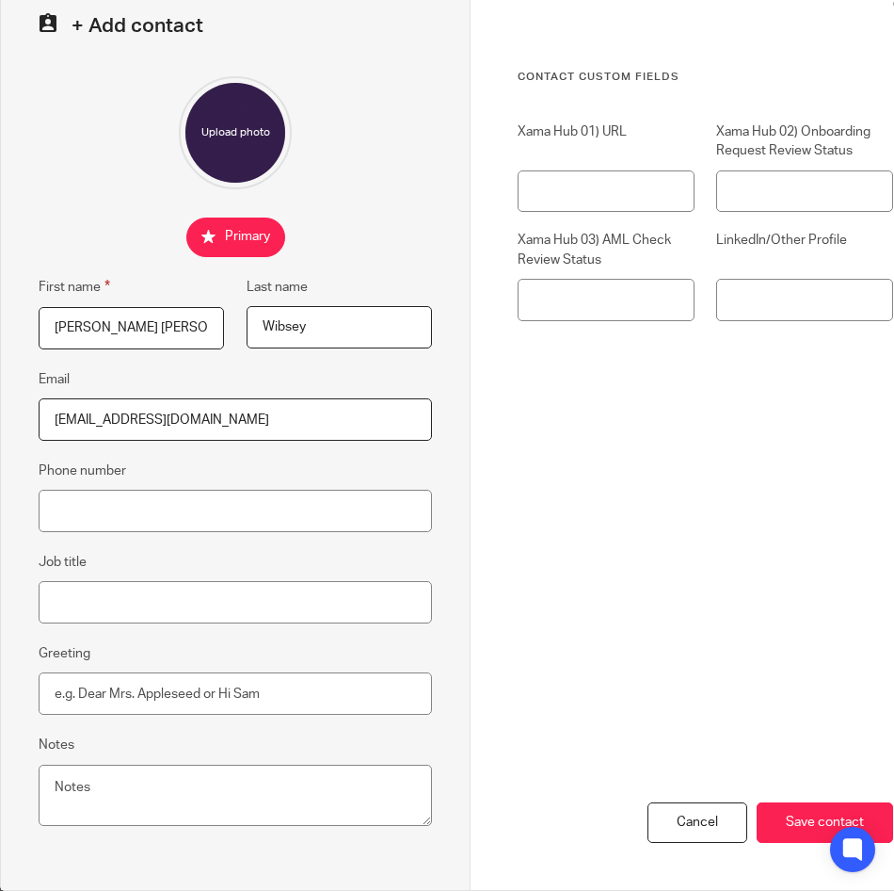
scroll to position [21, 0]
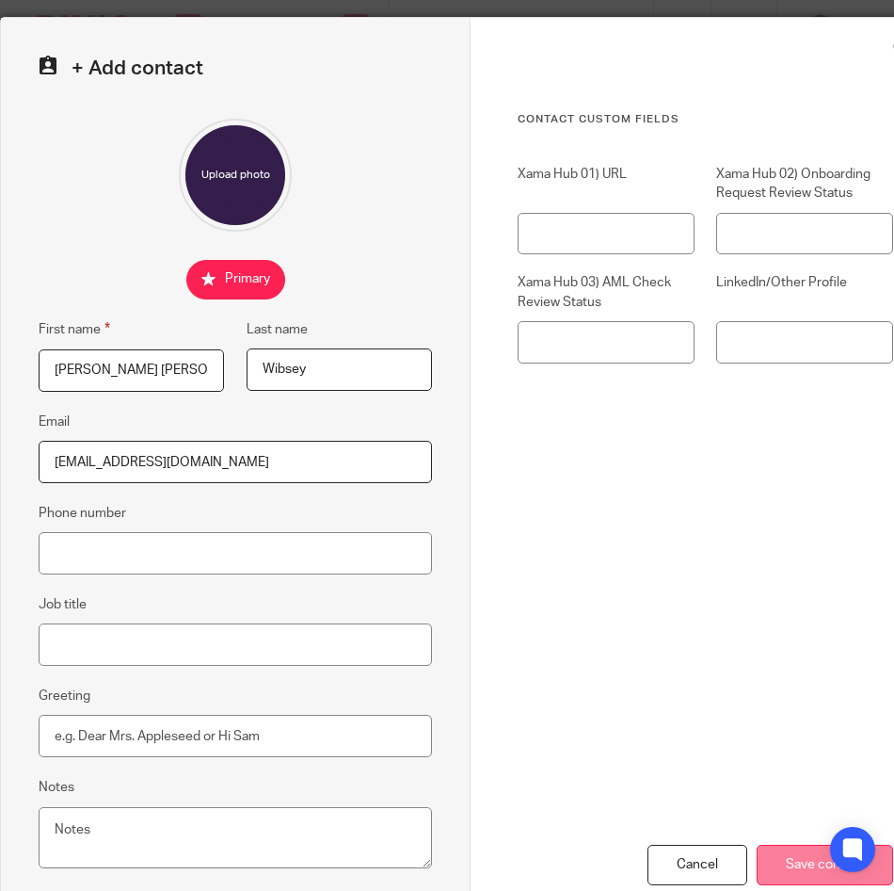
click at [799, 860] on input "Save contact" at bounding box center [825, 865] width 137 height 40
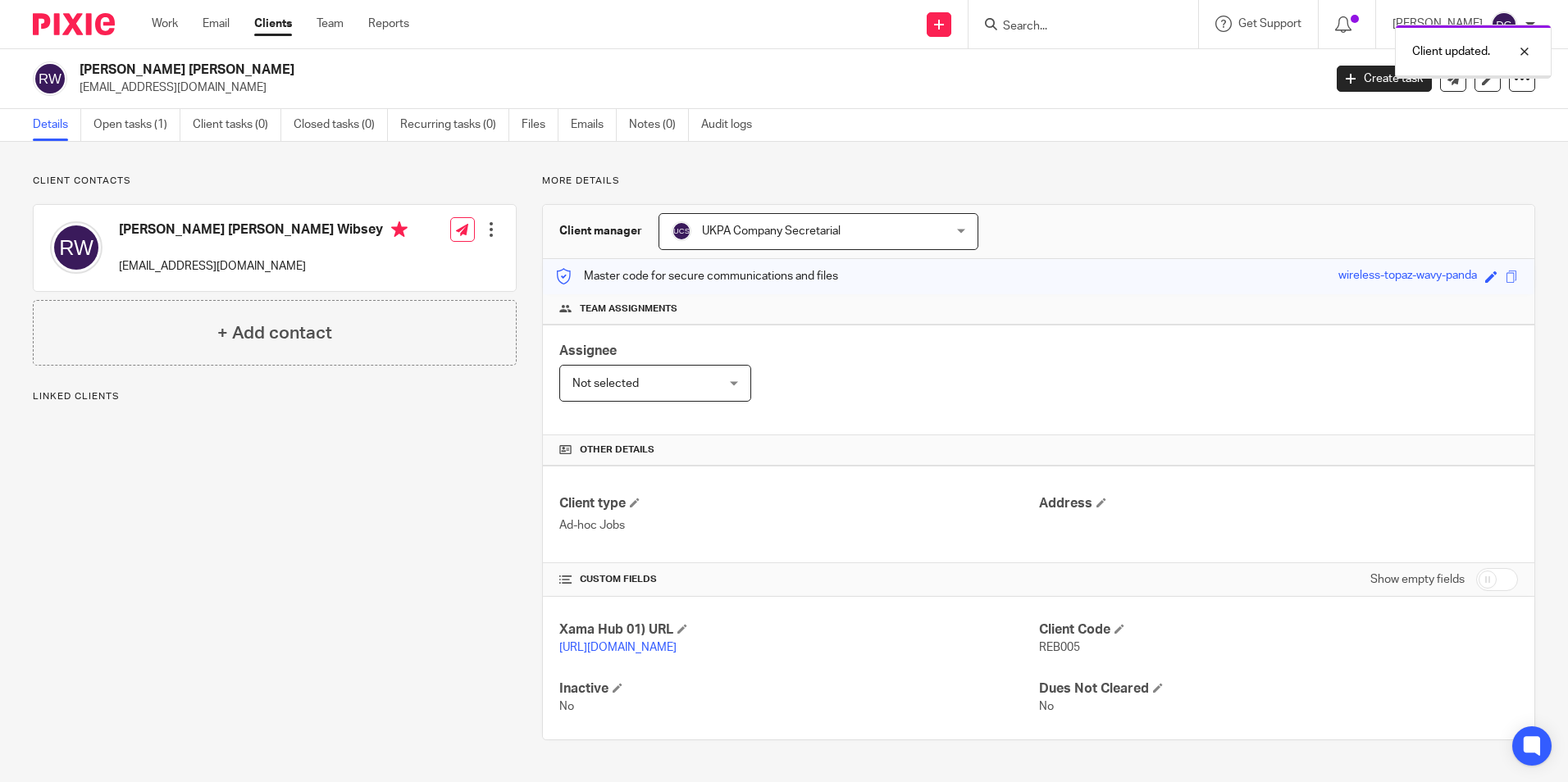
scroll to position [7, 0]
click at [1097, 498] on span at bounding box center [1101, 502] width 10 height 10
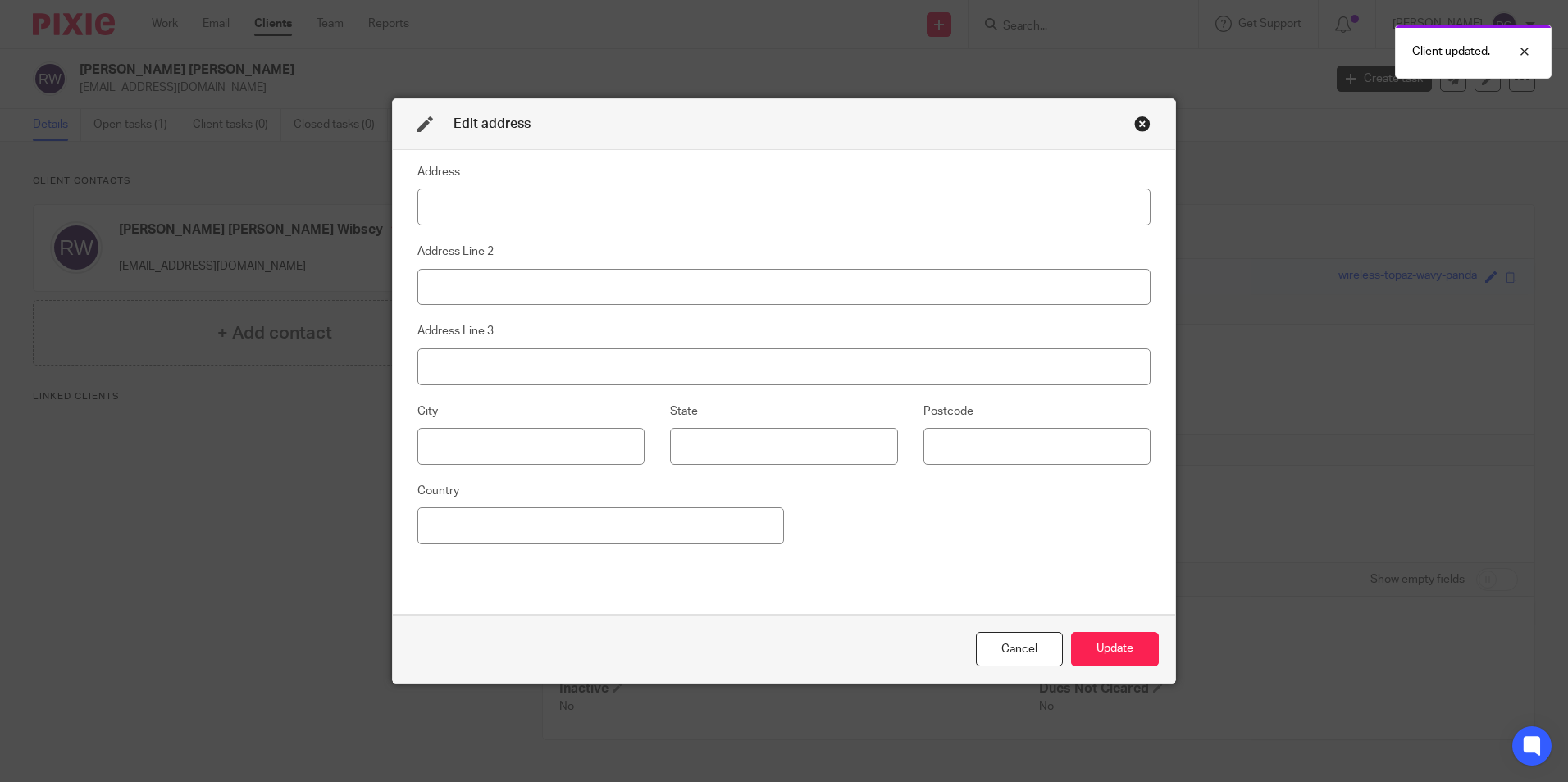
click at [845, 194] on input at bounding box center [784, 207] width 733 height 37
click at [618, 206] on input at bounding box center [784, 207] width 733 height 37
type input "31 RETTENDON CLOSE"
type input "RAYLEIGH"
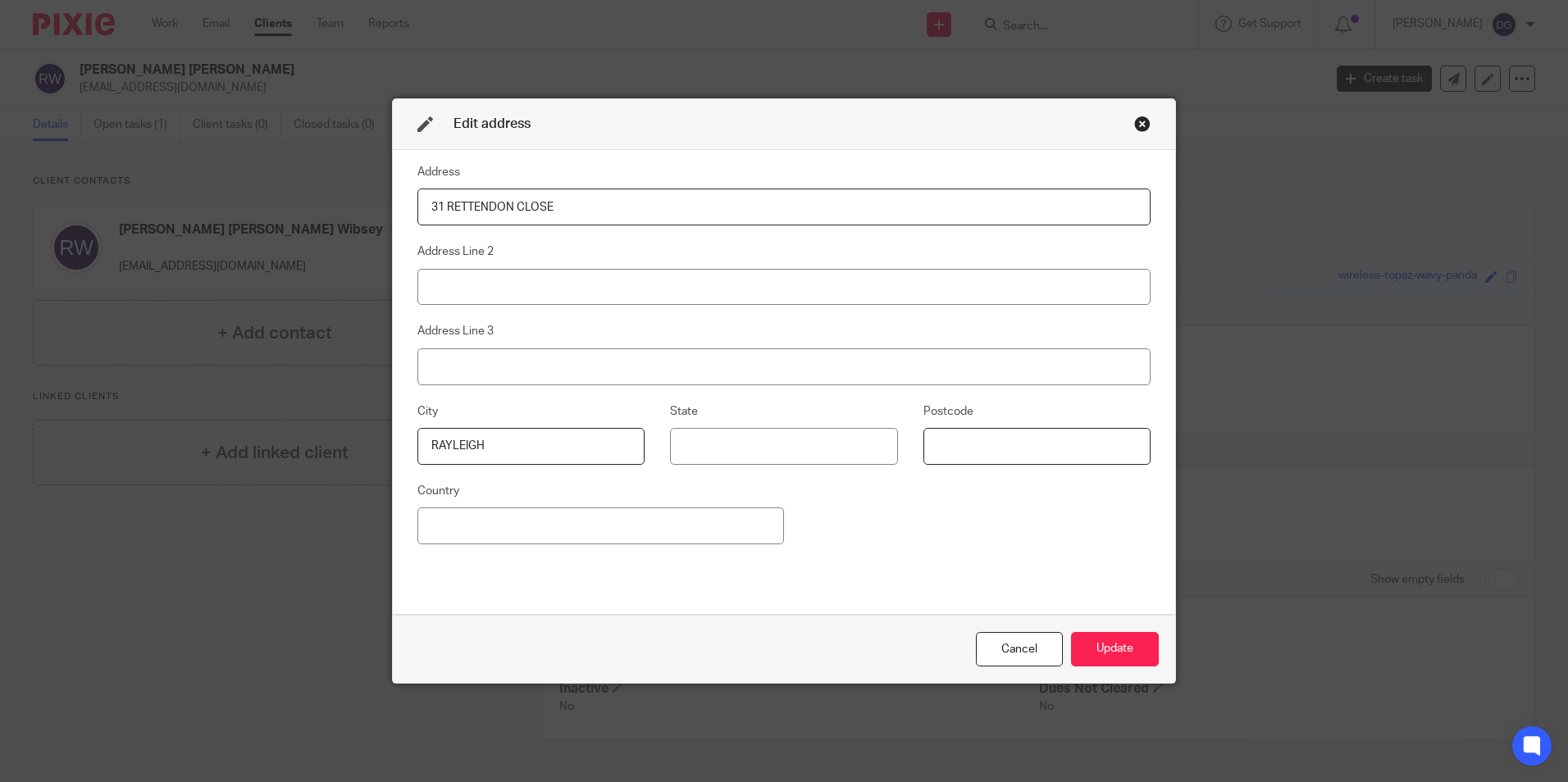
type input "SS6 9SL"
type input "Nepal"
click at [723, 525] on input "Nepal" at bounding box center [600, 526] width 367 height 37
click at [610, 181] on fieldset "Address" at bounding box center [784, 193] width 733 height 63
drag, startPoint x: 605, startPoint y: 208, endPoint x: 602, endPoint y: 219, distance: 11.4
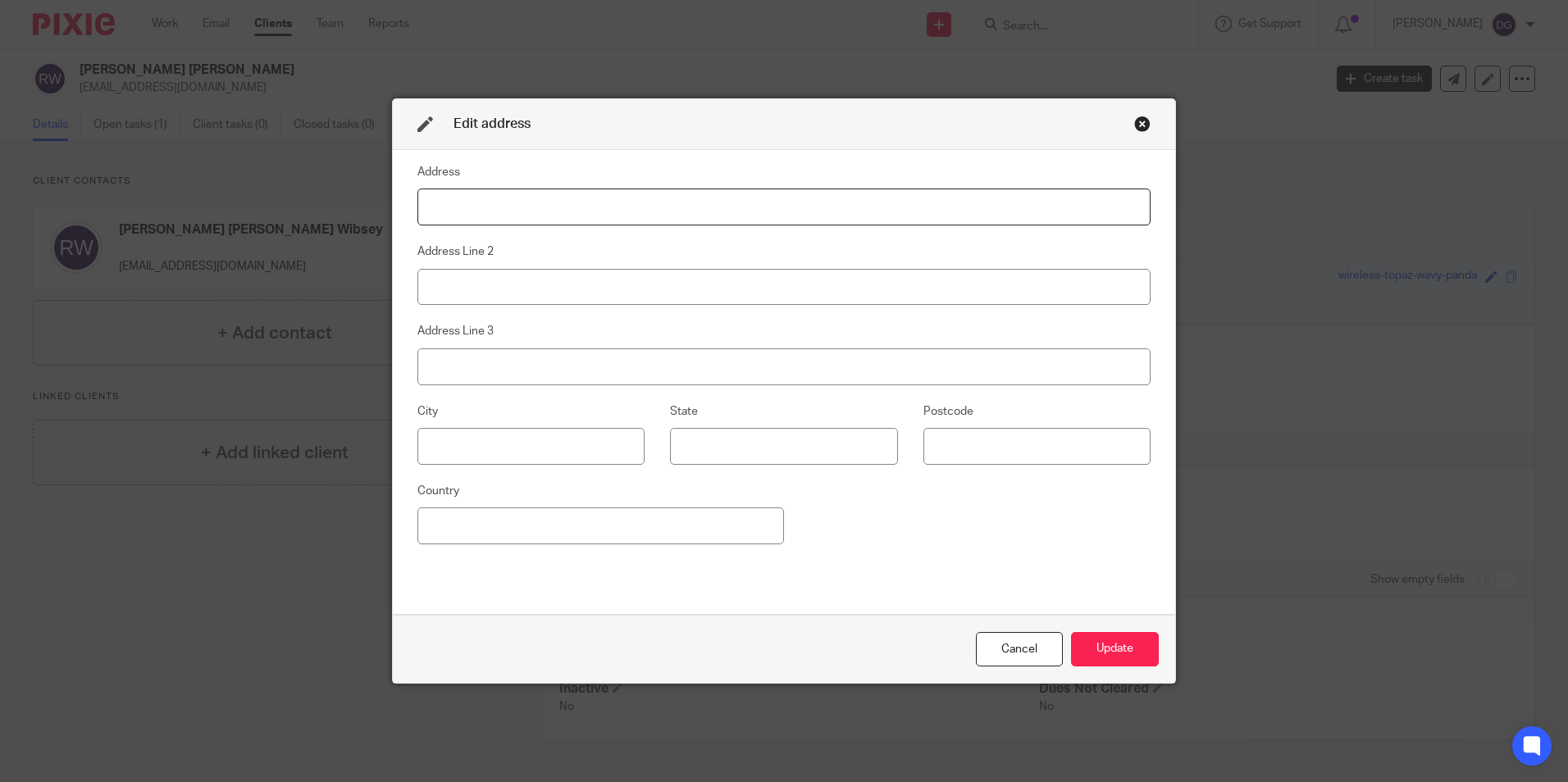
click at [605, 208] on input at bounding box center [784, 207] width 733 height 37
type input "31 RETTENDON CLOSE"
type input "RAYLEIGH"
type input "SS6 9SL"
click at [536, 526] on input "Nepal" at bounding box center [600, 526] width 367 height 37
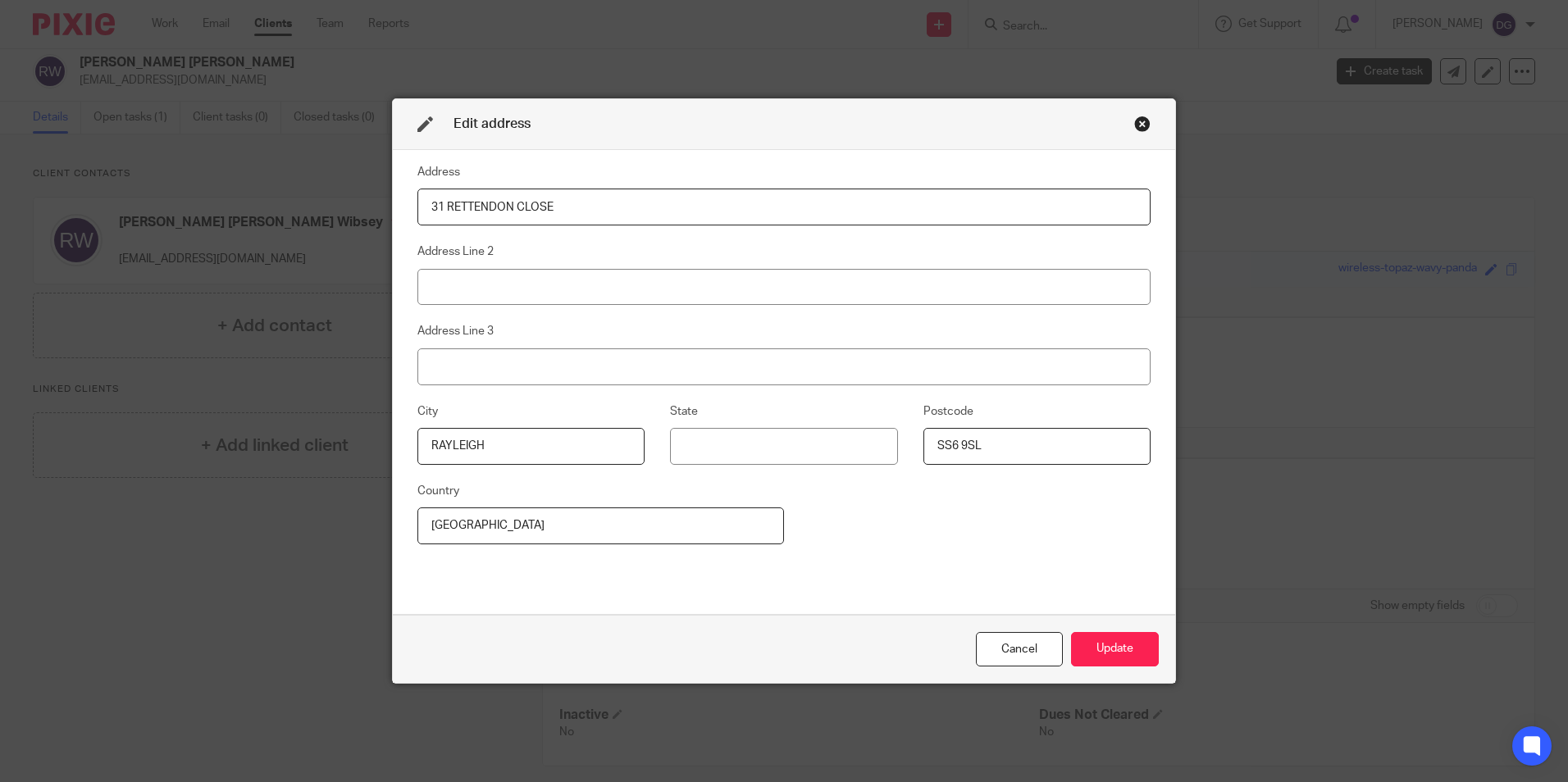
drag, startPoint x: 536, startPoint y: 526, endPoint x: 369, endPoint y: 516, distance: 167.3
click at [351, 513] on div "Edit address Address 31 RETTENDON CLOSE Address Line 2 Address Line 3 City RAYL…" at bounding box center [784, 391] width 1568 height 782
type input "[GEOGRAPHIC_DATA]"
type input "West Bridgford"
drag, startPoint x: 524, startPoint y: 290, endPoint x: 364, endPoint y: 286, distance: 160.0
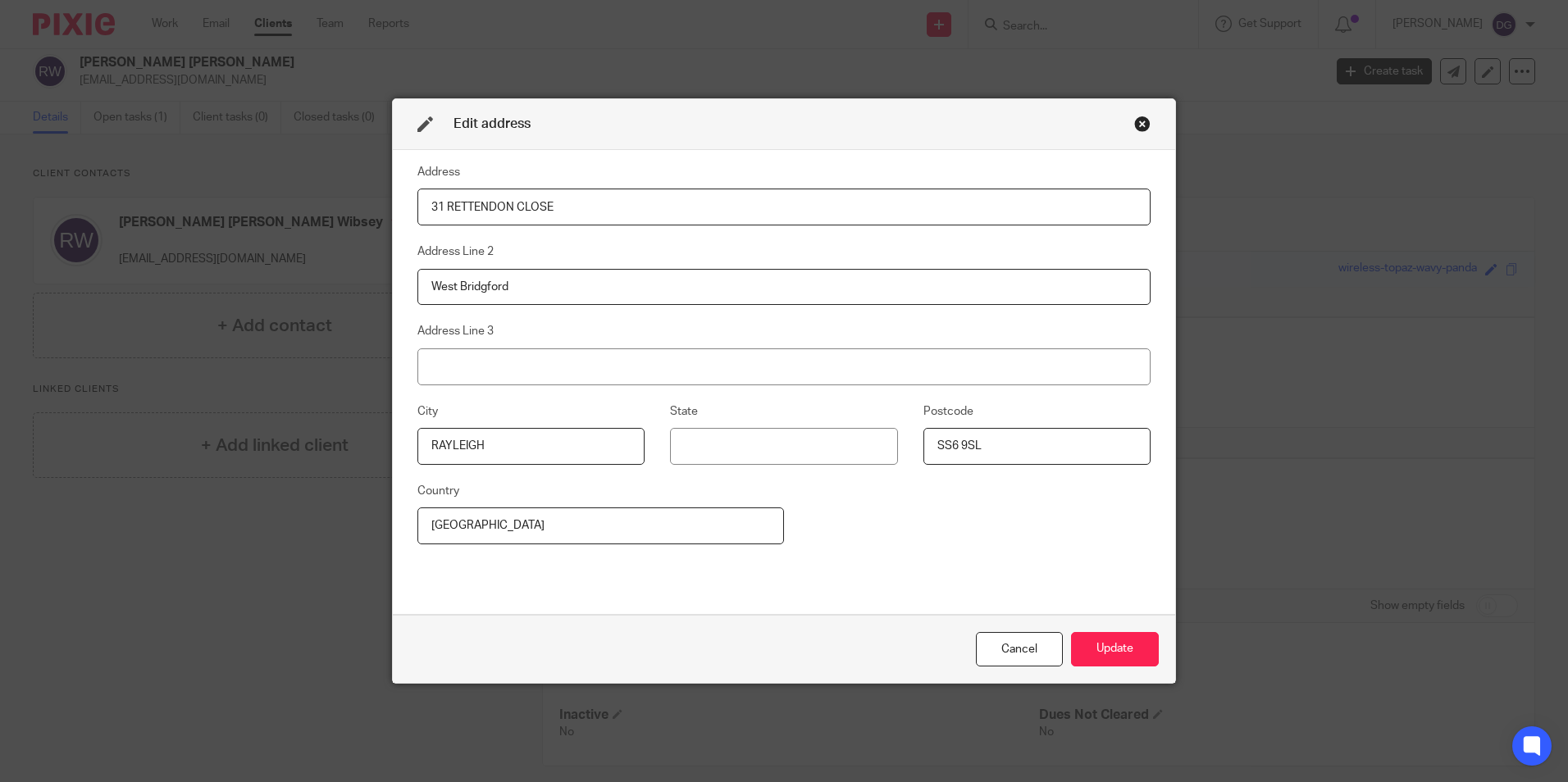
click at [464, 288] on input "West Bridgford" at bounding box center [784, 287] width 733 height 37
click at [540, 291] on input "West Bridgford" at bounding box center [784, 287] width 733 height 37
drag, startPoint x: 549, startPoint y: 286, endPoint x: 308, endPoint y: 281, distance: 241.1
click at [307, 282] on div "Edit address Address 31 RETTENDON CLOSE Address Line 2 West Bridgford Address L…" at bounding box center [784, 391] width 1568 height 782
drag, startPoint x: 619, startPoint y: 210, endPoint x: 336, endPoint y: 203, distance: 283.1
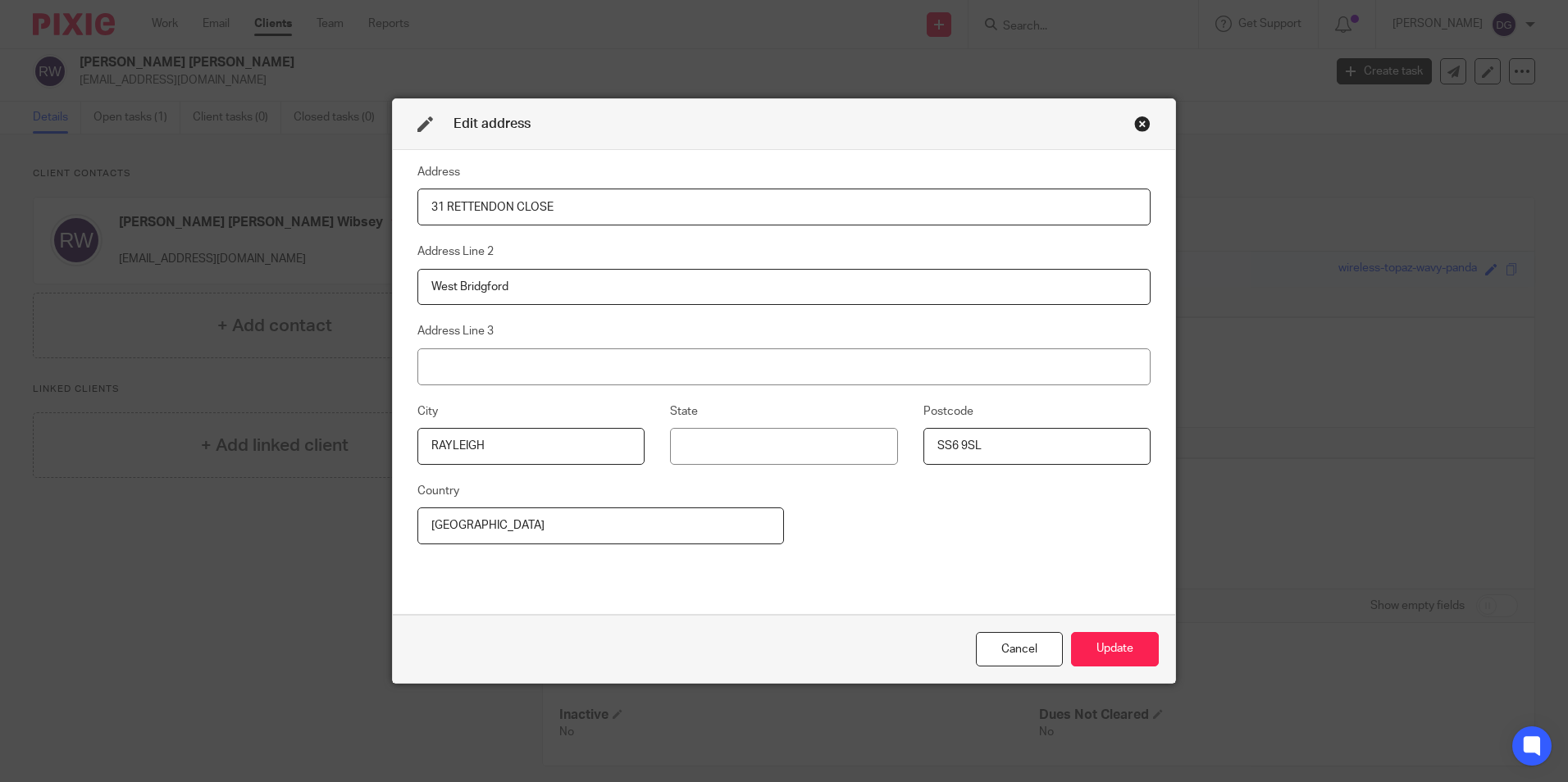
click at [336, 203] on div "Edit address Address 31 RETTENDON CLOSE Address Line 2 West Bridgford Address L…" at bounding box center [784, 391] width 1568 height 782
drag, startPoint x: 525, startPoint y: 208, endPoint x: 525, endPoint y: 218, distance: 10.0
click at [525, 208] on input at bounding box center [784, 207] width 733 height 37
click at [822, 258] on fieldset "Address Line 2 West Bridgford" at bounding box center [784, 273] width 733 height 63
click at [703, 280] on input "West Bridgford" at bounding box center [784, 287] width 733 height 37
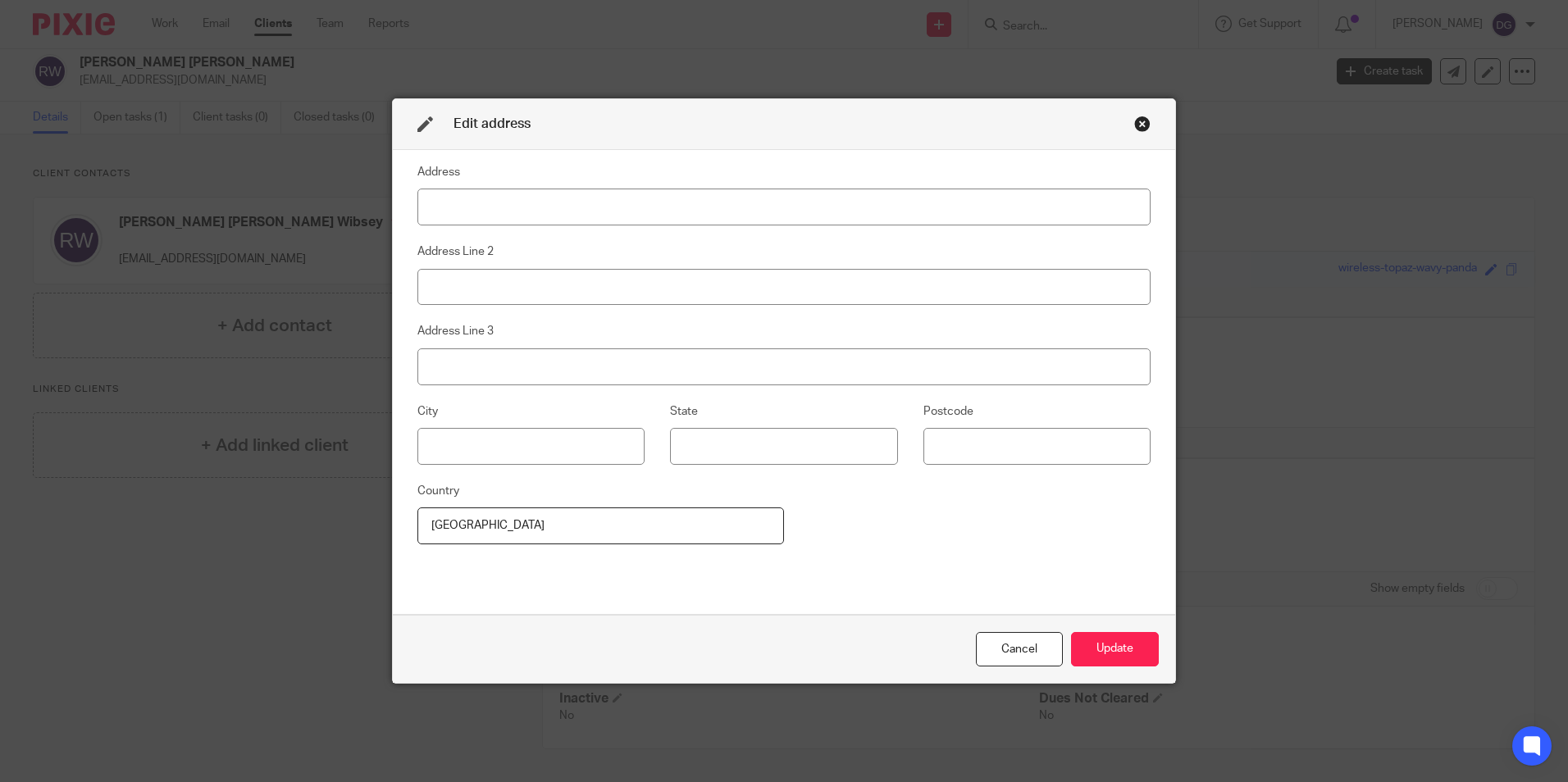
type input "Uni"
click at [520, 204] on input at bounding box center [784, 207] width 733 height 37
type input "31 RETTENDON CLOSE"
type input "RAYLEIGH"
type input "SS6 9SL"
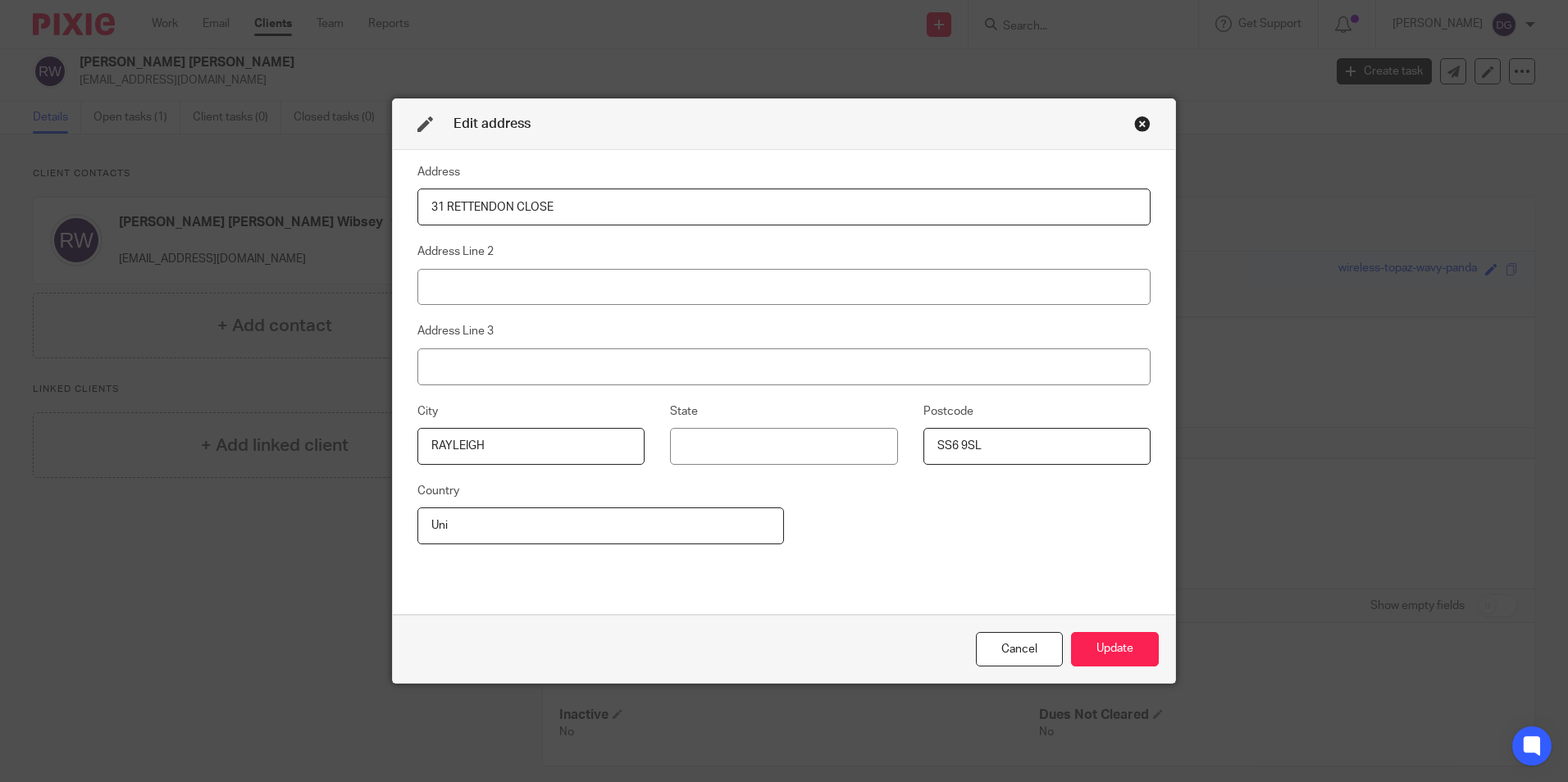
drag, startPoint x: 488, startPoint y: 529, endPoint x: 373, endPoint y: 518, distance: 115.5
click at [343, 517] on div "Edit address Address 31 RETTENDON CLOSE Address Line 2 Address Line 3 City RAYL…" at bounding box center [784, 391] width 1568 height 782
click at [543, 535] on input "Uni" at bounding box center [600, 526] width 367 height 37
click at [551, 522] on input "Uni" at bounding box center [600, 526] width 367 height 37
type input "[GEOGRAPHIC_DATA]"
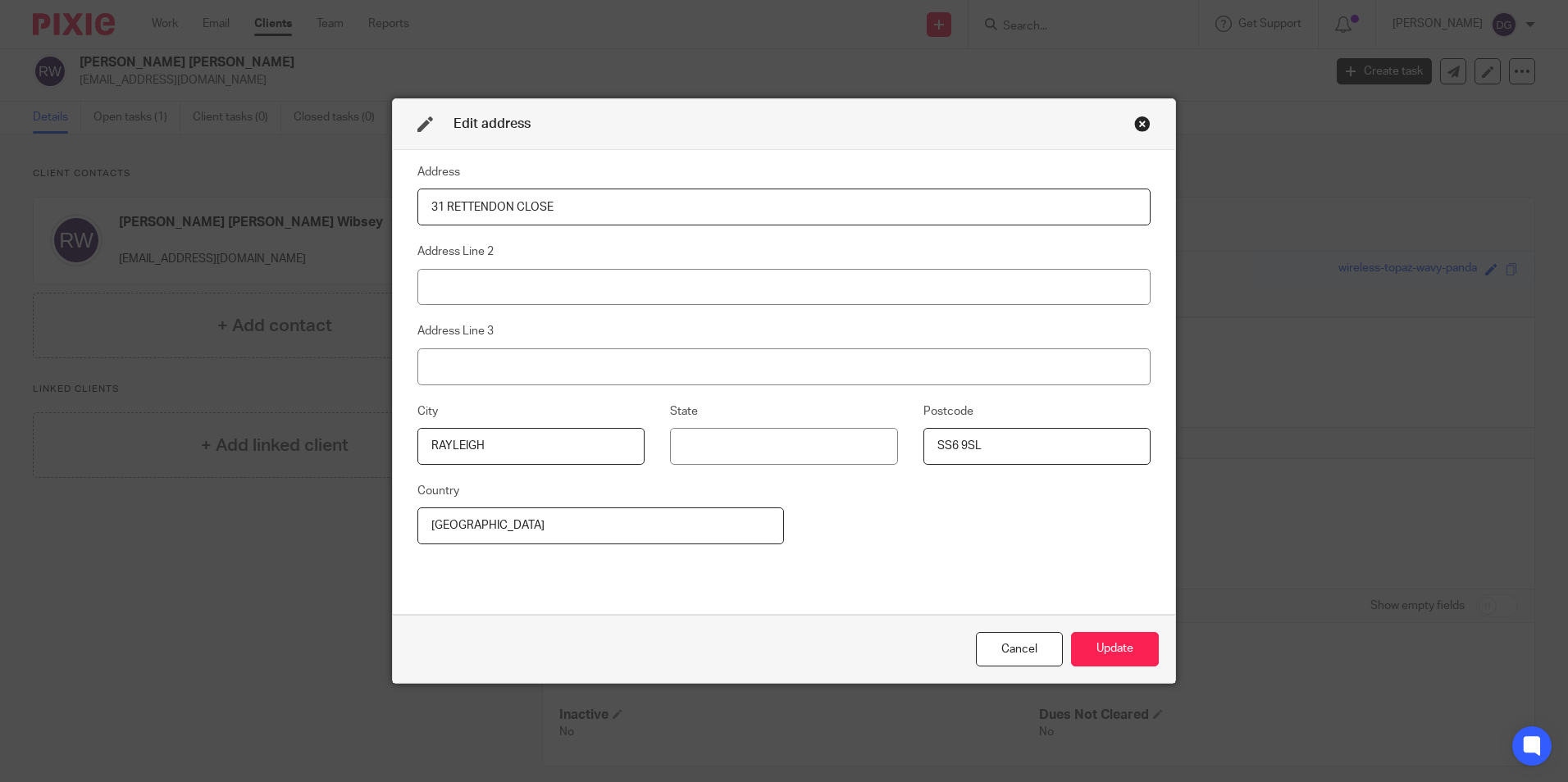
click at [642, 578] on div "Address 31 RETTENDON CLOSE Address Line 2 Address Line 3 City RAYLEIGH State Po…" at bounding box center [784, 381] width 733 height 440
click at [1095, 652] on button "Update" at bounding box center [1115, 650] width 88 height 35
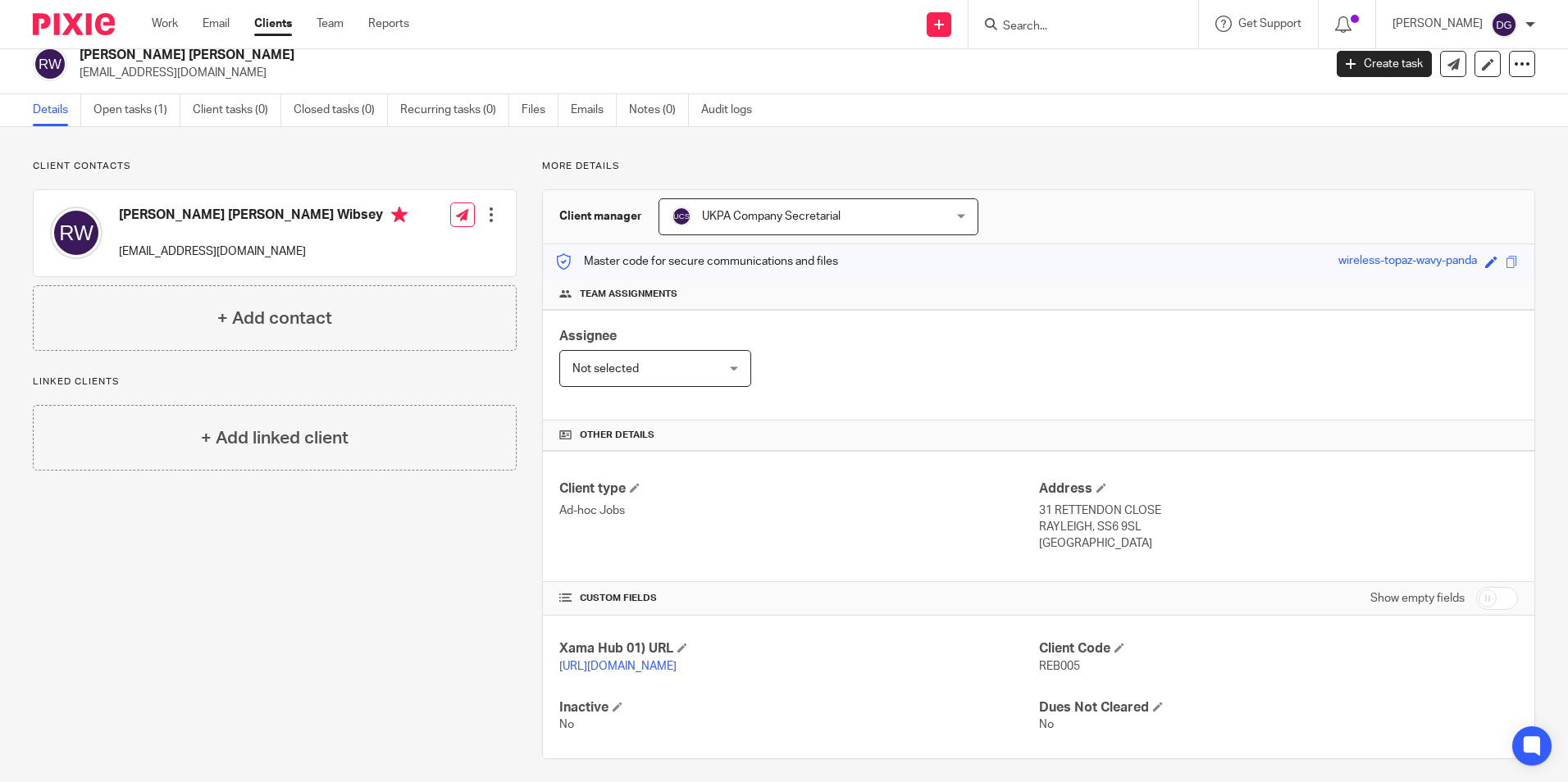
scroll to position [0, 0]
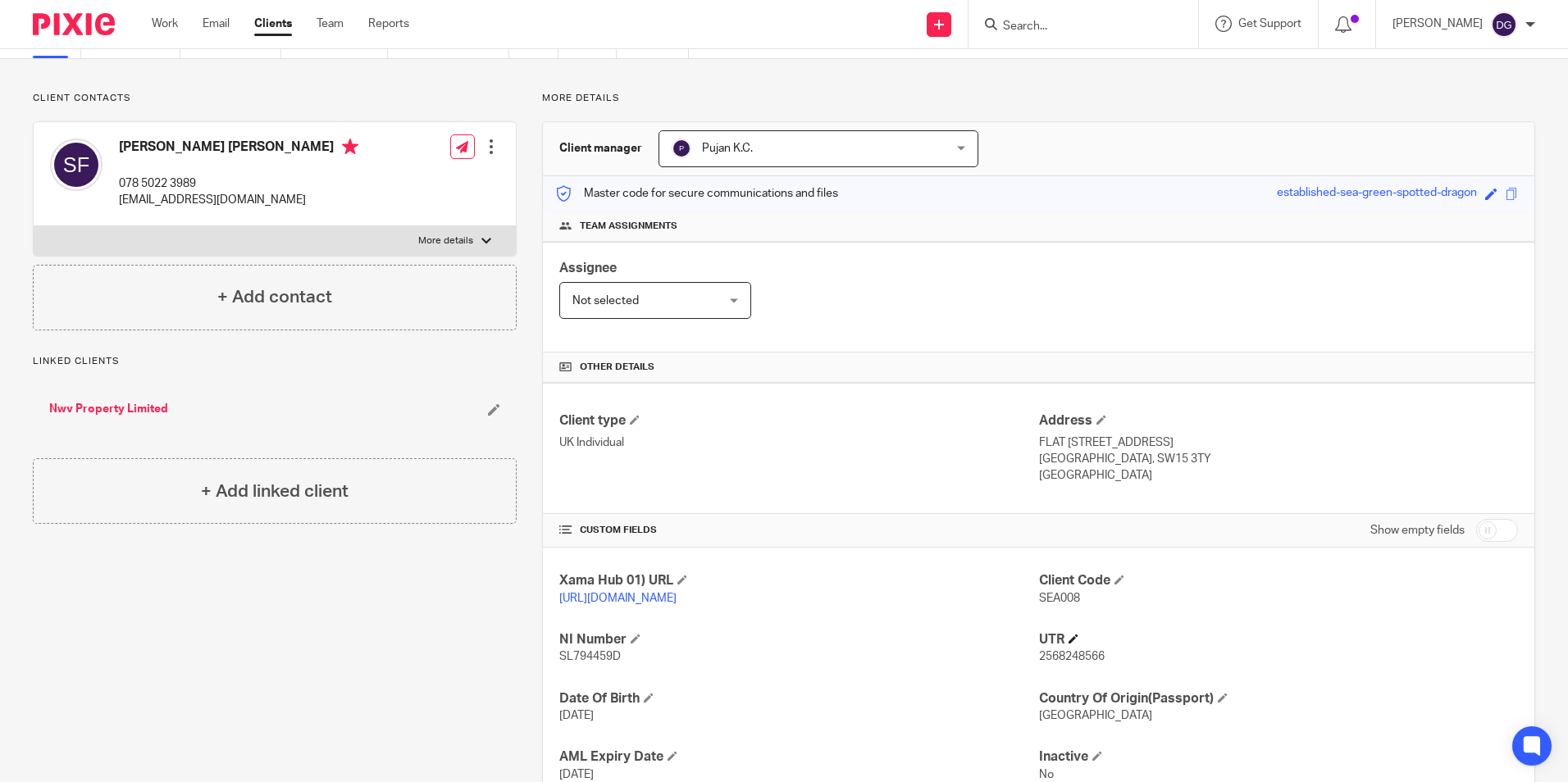
scroll to position [53, 0]
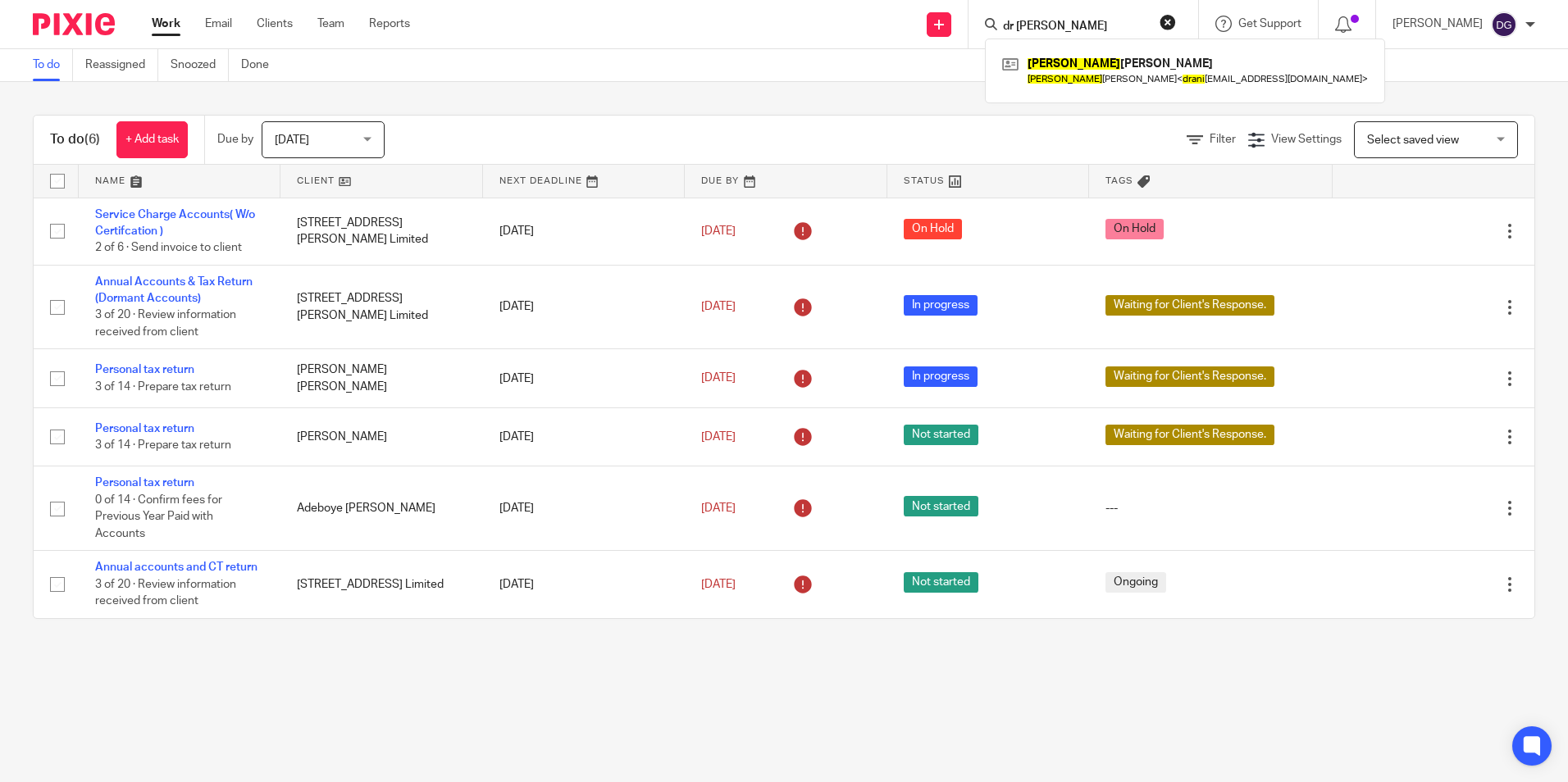
type input "dr [PERSON_NAME]"
click button "submit" at bounding box center [0, 0] width 0 height 0
click at [1109, 78] on link at bounding box center [1185, 70] width 374 height 37
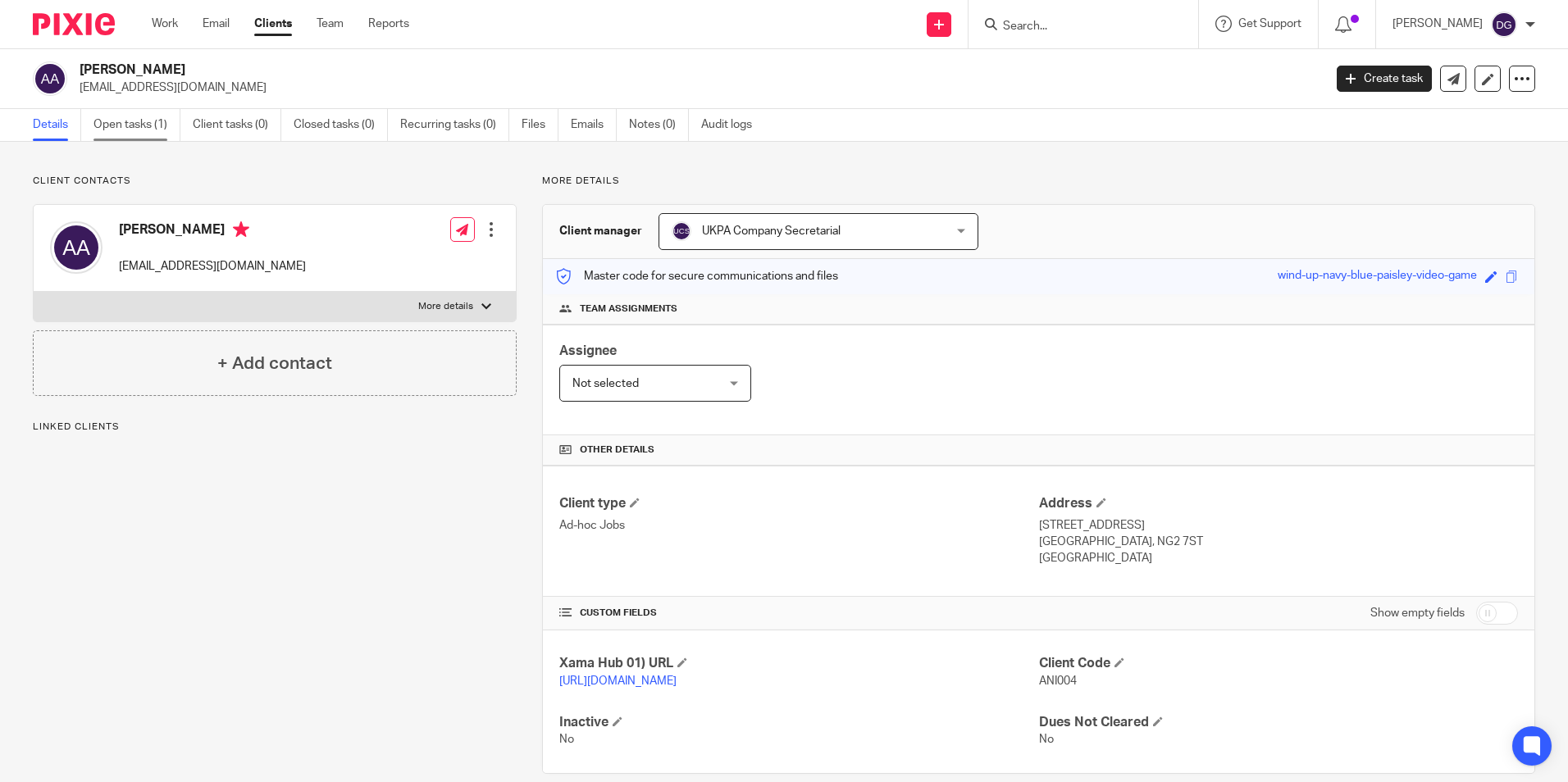
click at [151, 119] on link "Open tasks (1)" at bounding box center [137, 125] width 87 height 32
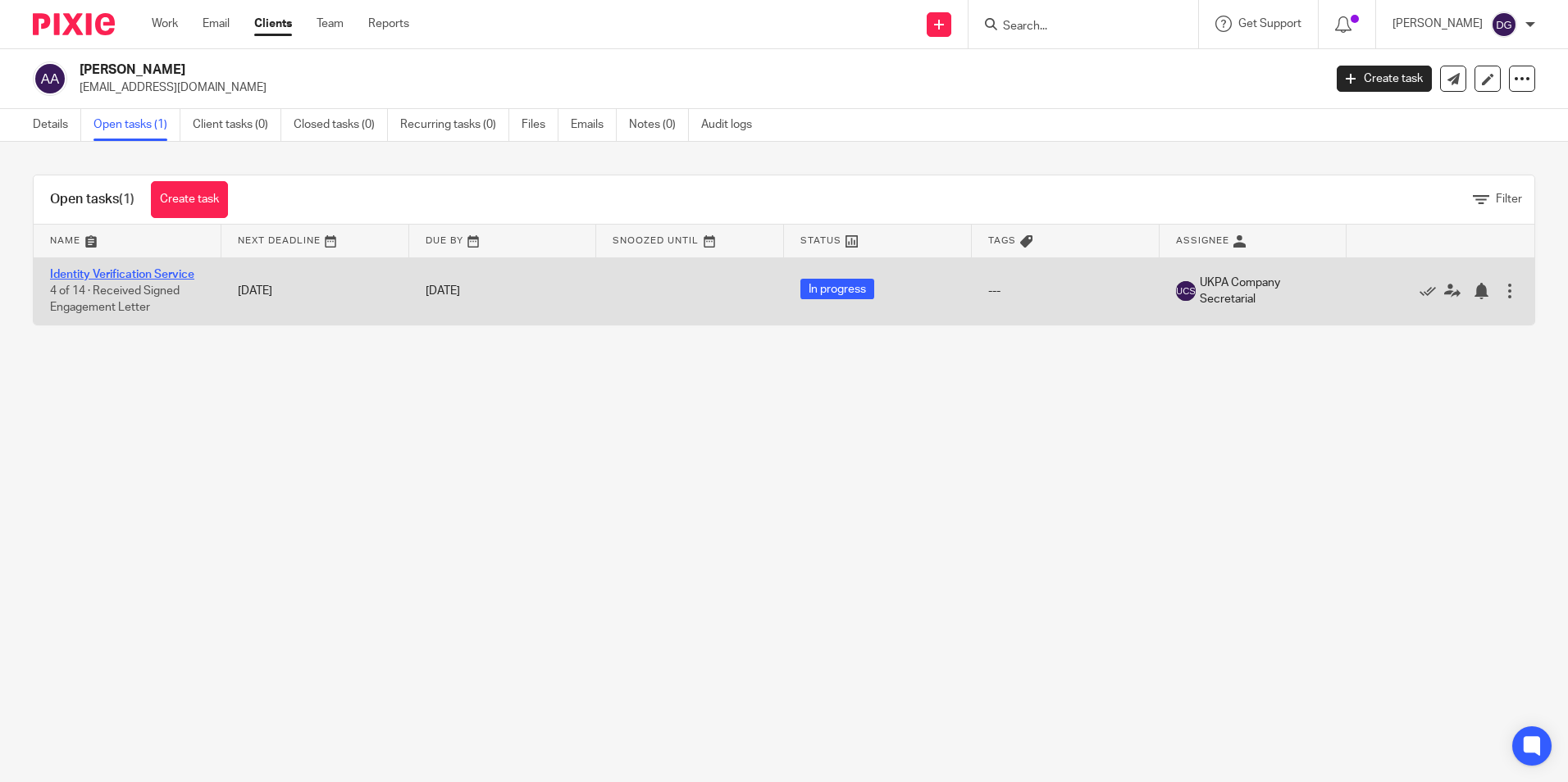
click at [141, 269] on link "Identity Verification Service" at bounding box center [122, 274] width 145 height 11
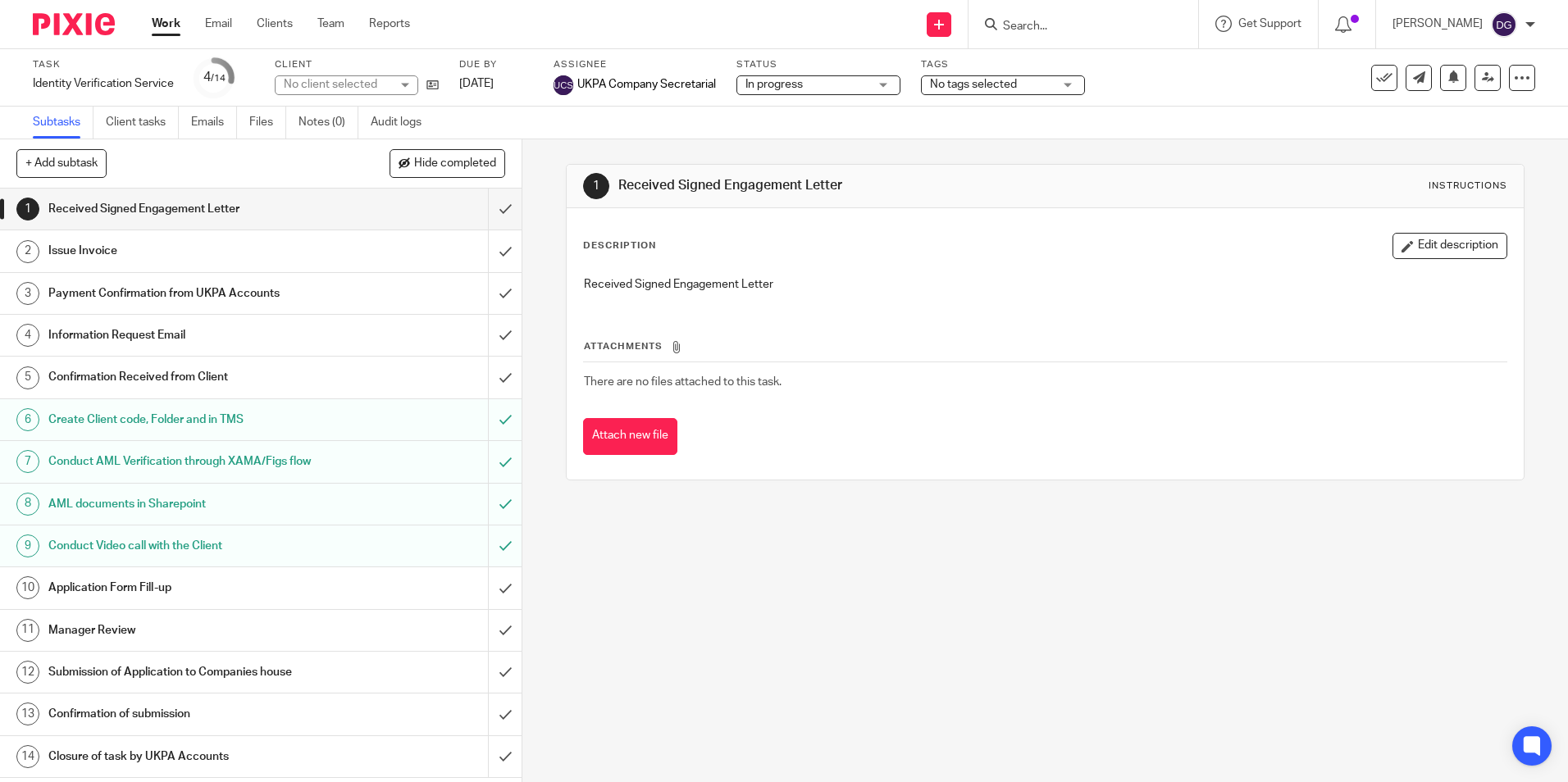
drag, startPoint x: 0, startPoint y: 0, endPoint x: 276, endPoint y: 302, distance: 409.1
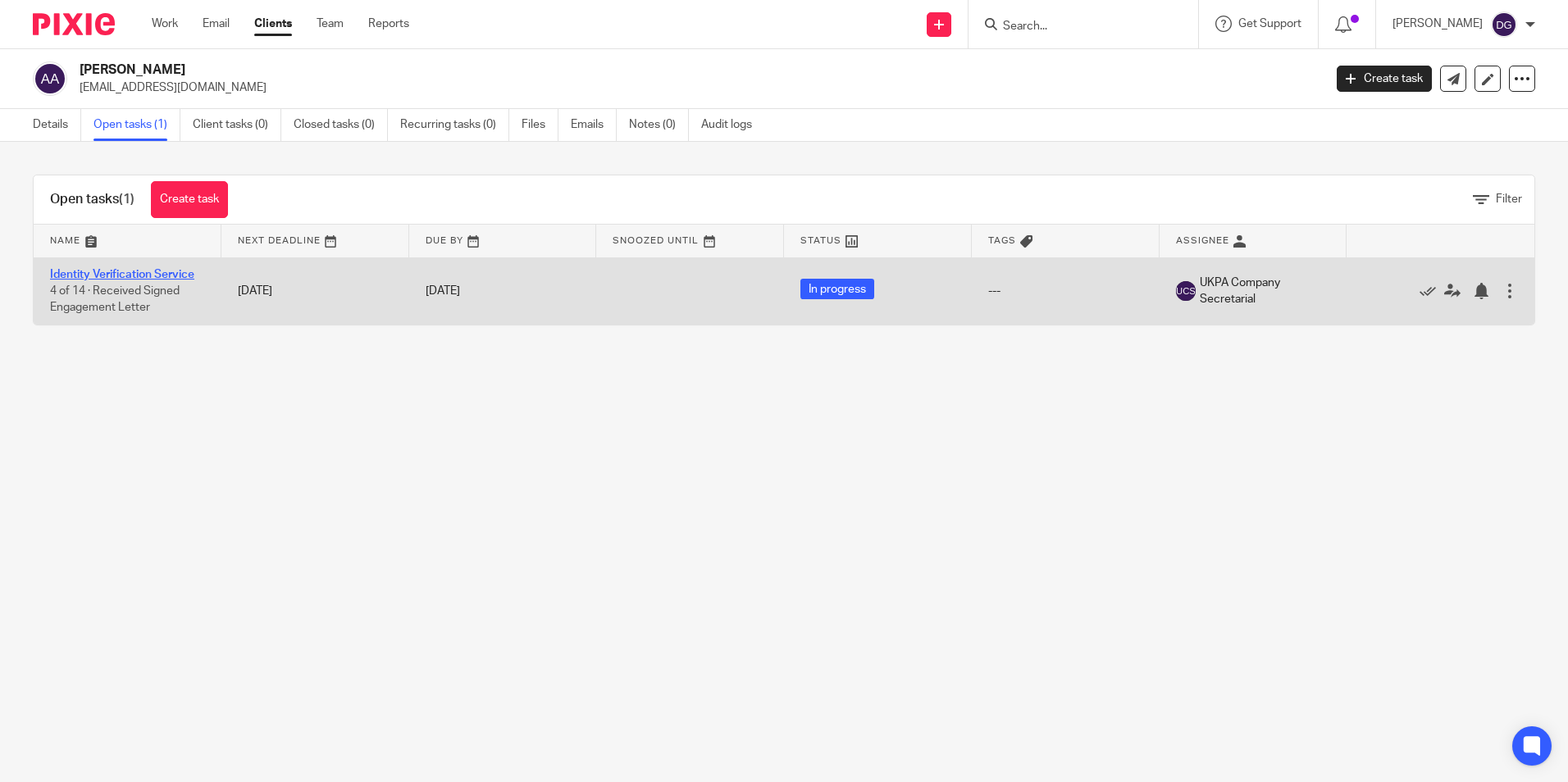
click at [166, 269] on link "Identity Verification Service" at bounding box center [122, 274] width 145 height 11
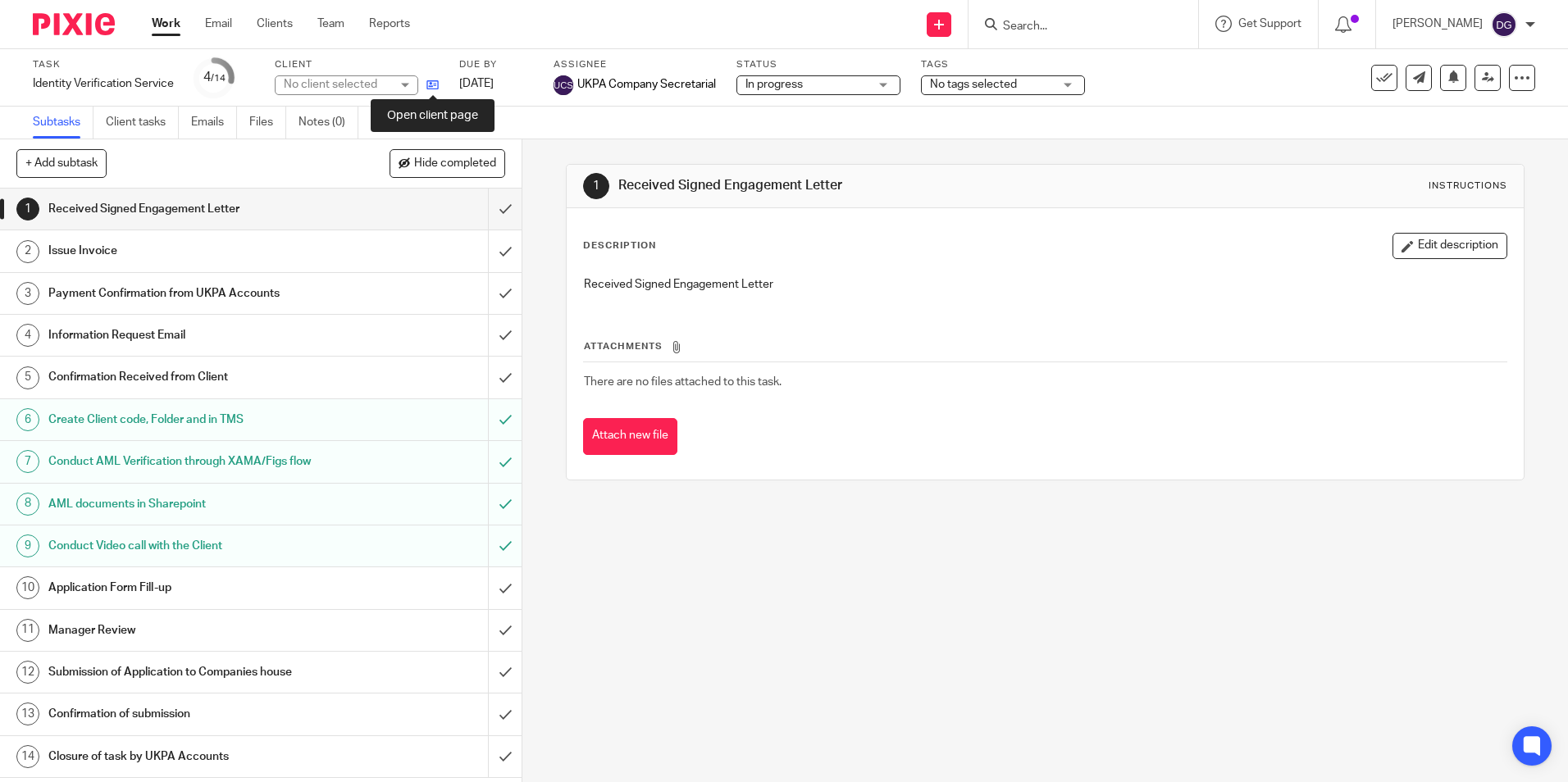
click at [433, 87] on icon at bounding box center [433, 84] width 12 height 12
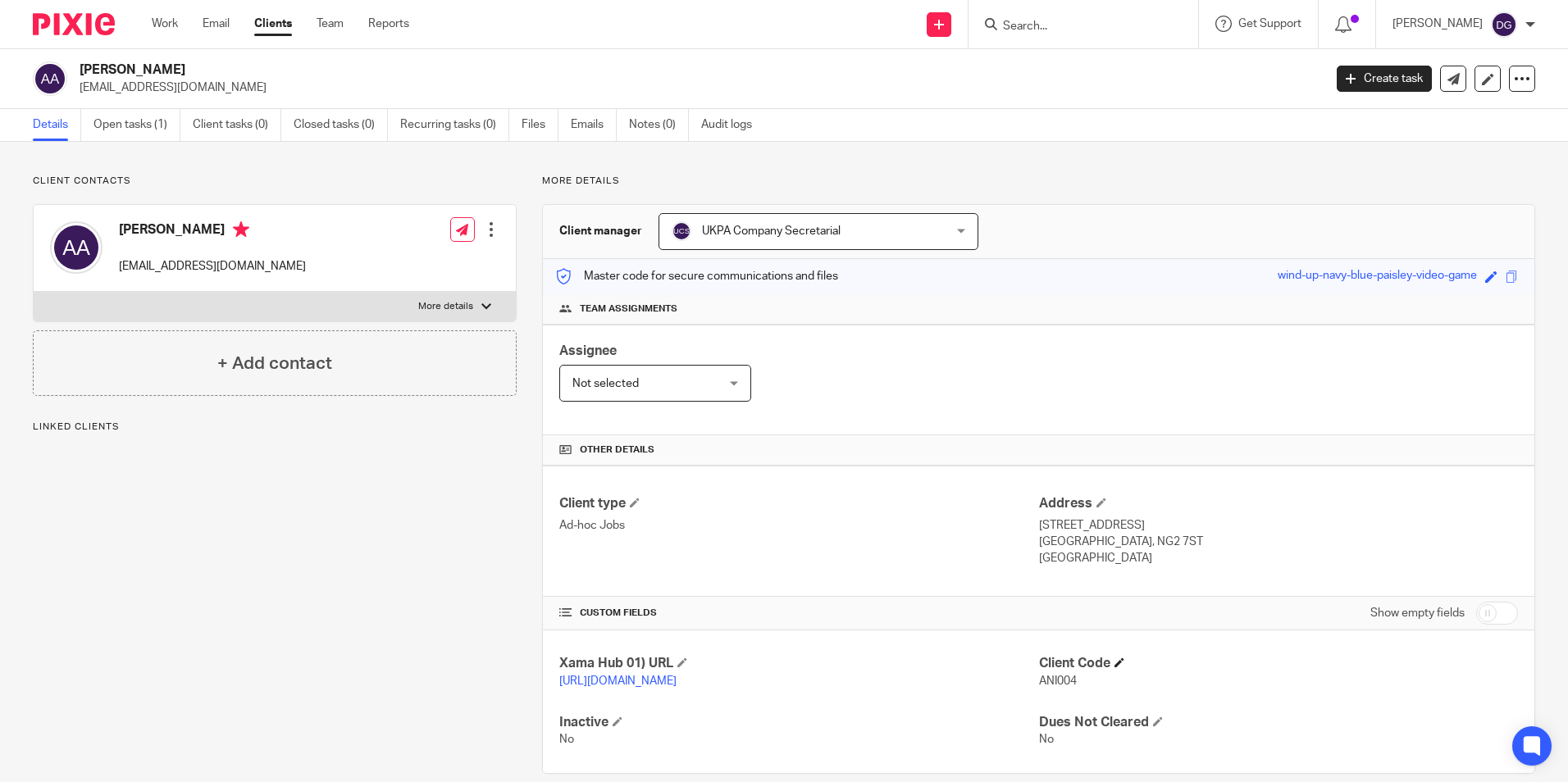
scroll to position [41, 0]
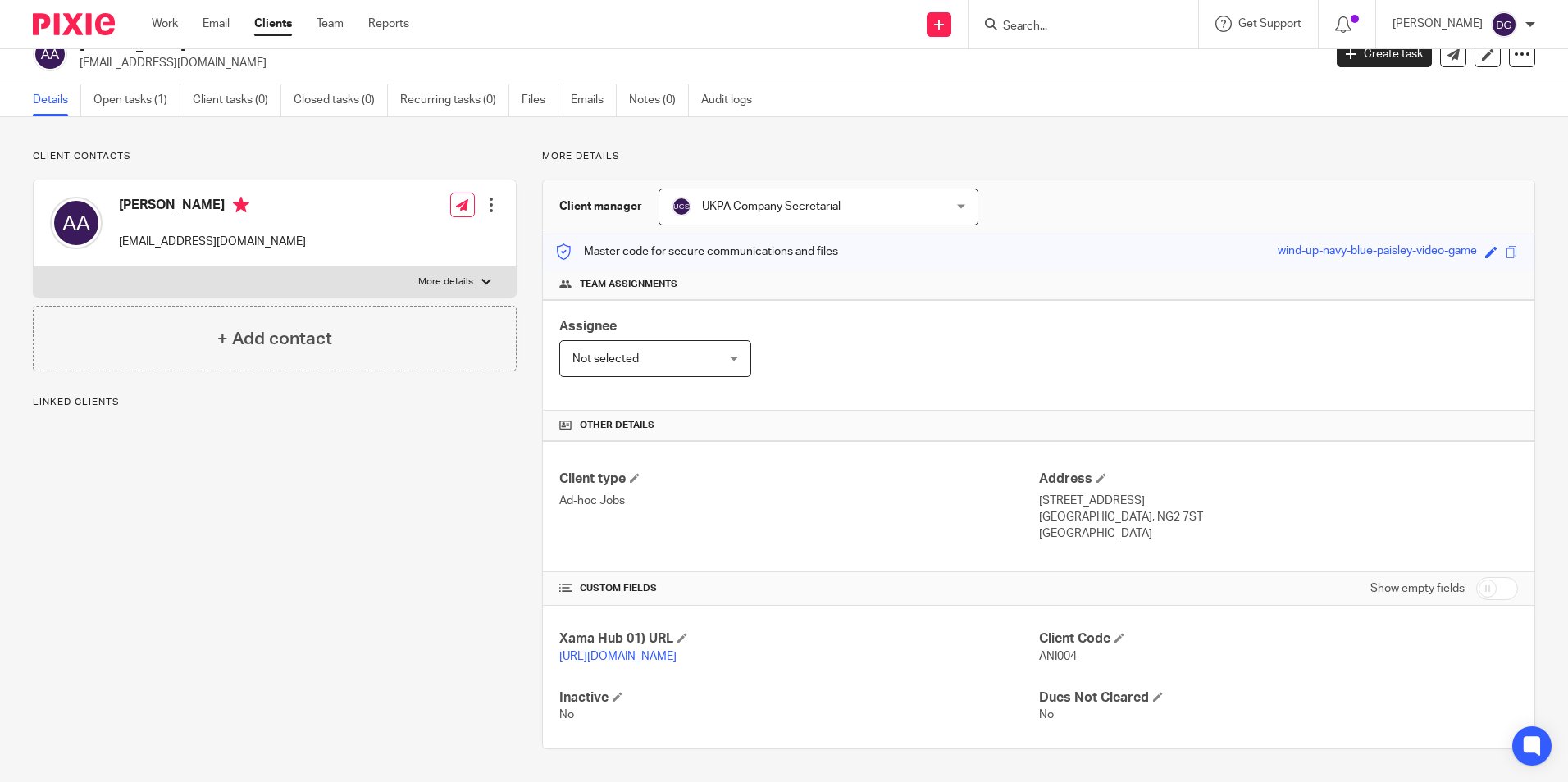
click at [1054, 649] on p "ANI004" at bounding box center [1279, 657] width 479 height 17
copy span "ANI004"
